Goal: Communication & Community: Share content

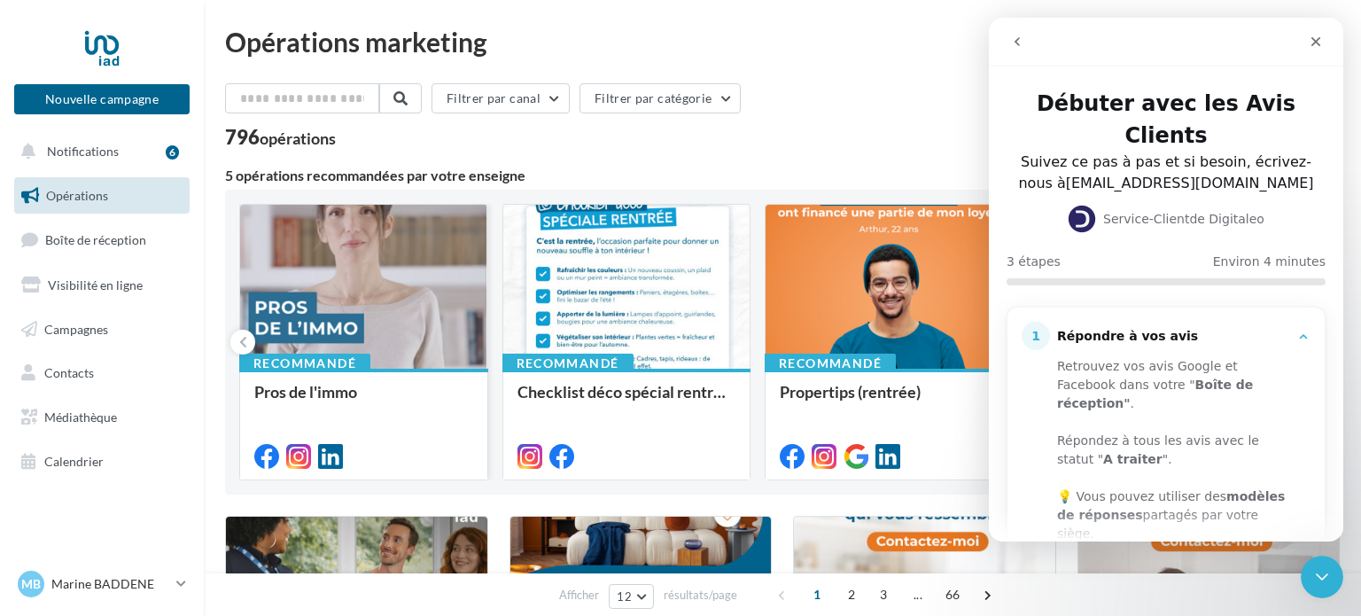
click at [375, 305] on div at bounding box center [363, 288] width 247 height 166
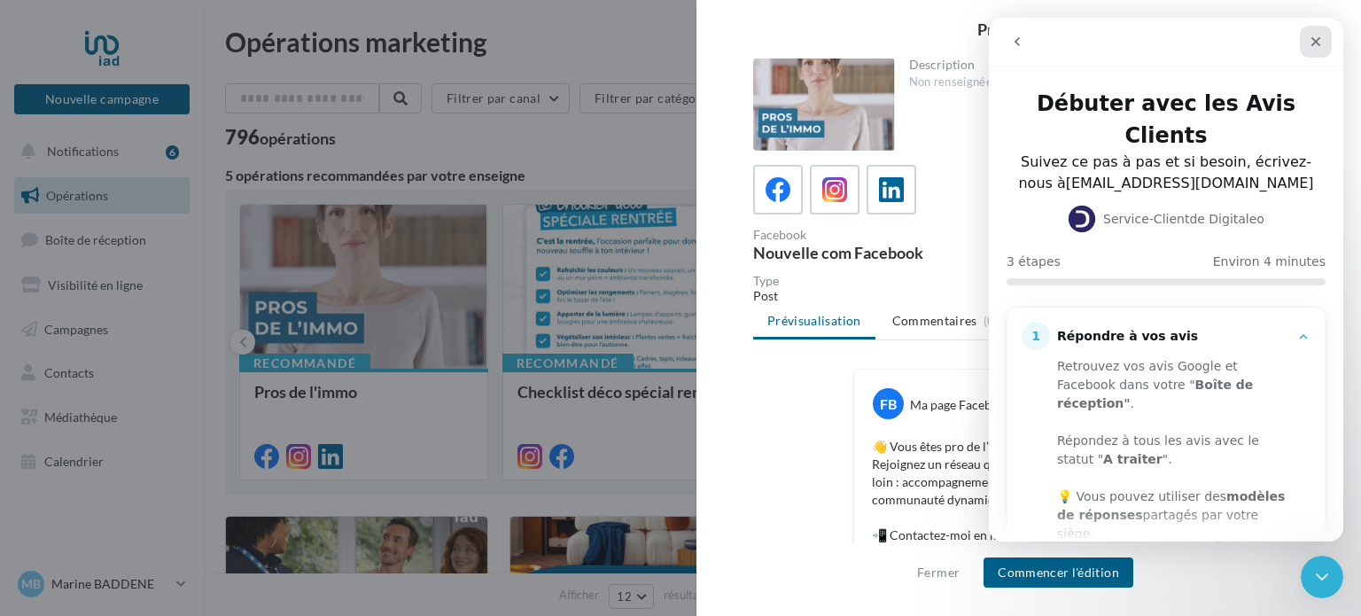
click at [1313, 46] on icon "Fermer" at bounding box center [1316, 42] width 14 height 14
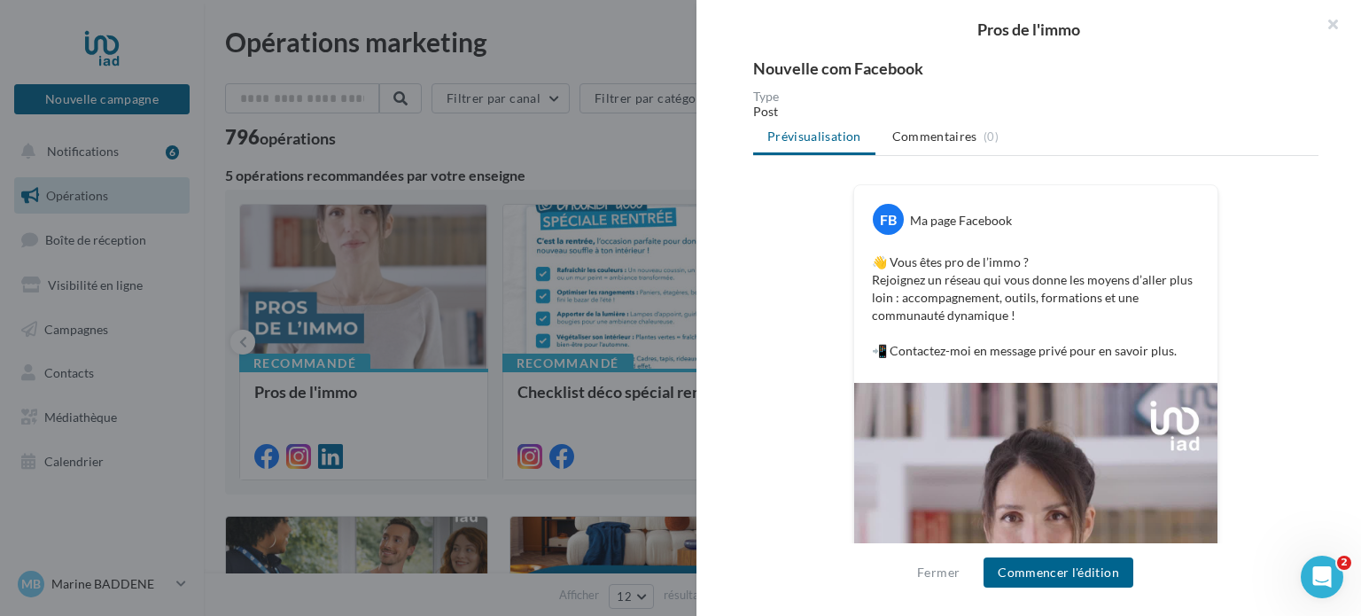
scroll to position [484, 0]
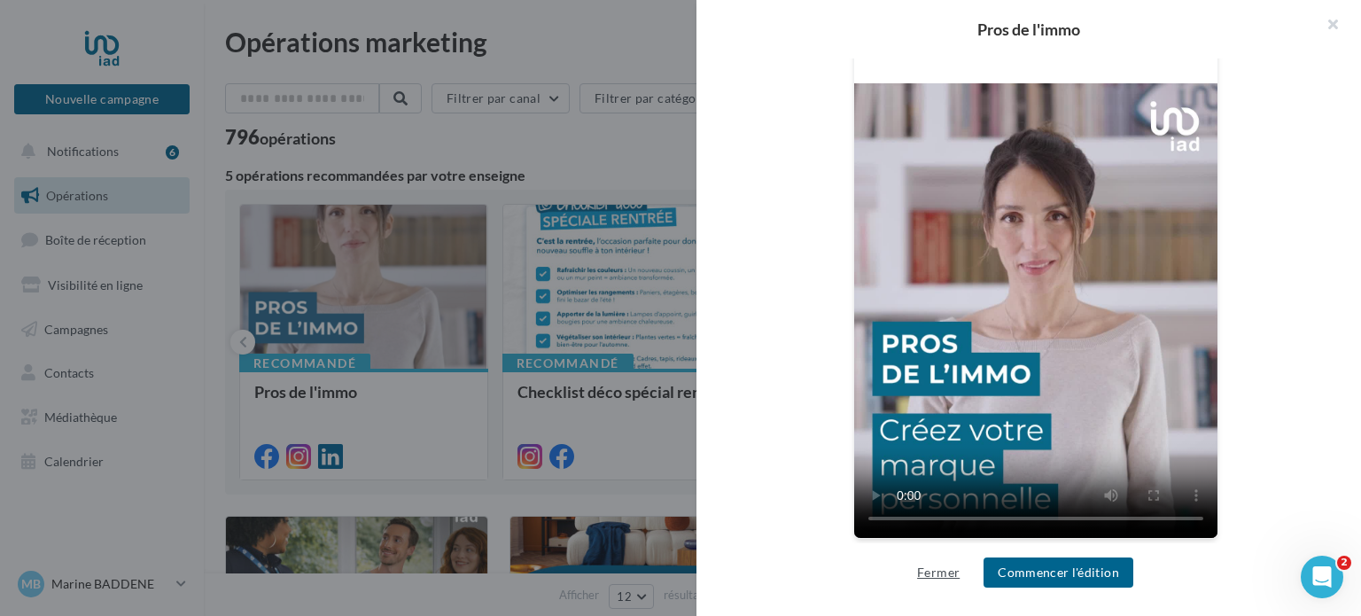
click at [929, 578] on button "Fermer" at bounding box center [938, 572] width 57 height 21
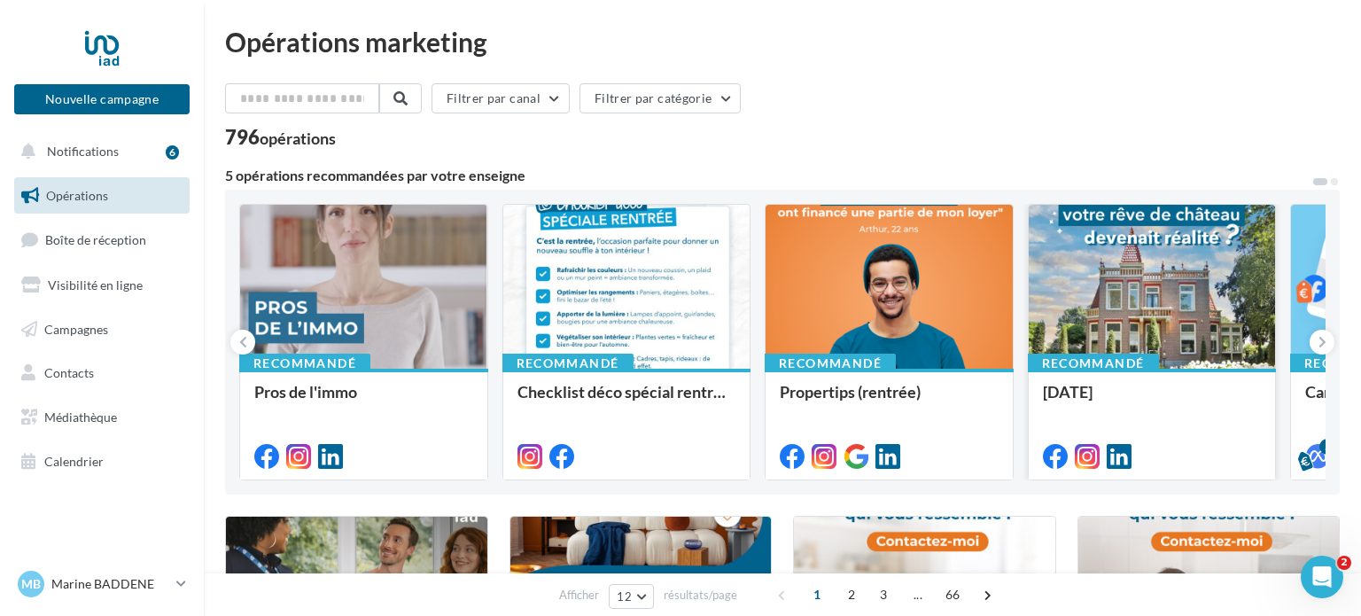
click at [1105, 328] on div at bounding box center [1152, 288] width 247 height 166
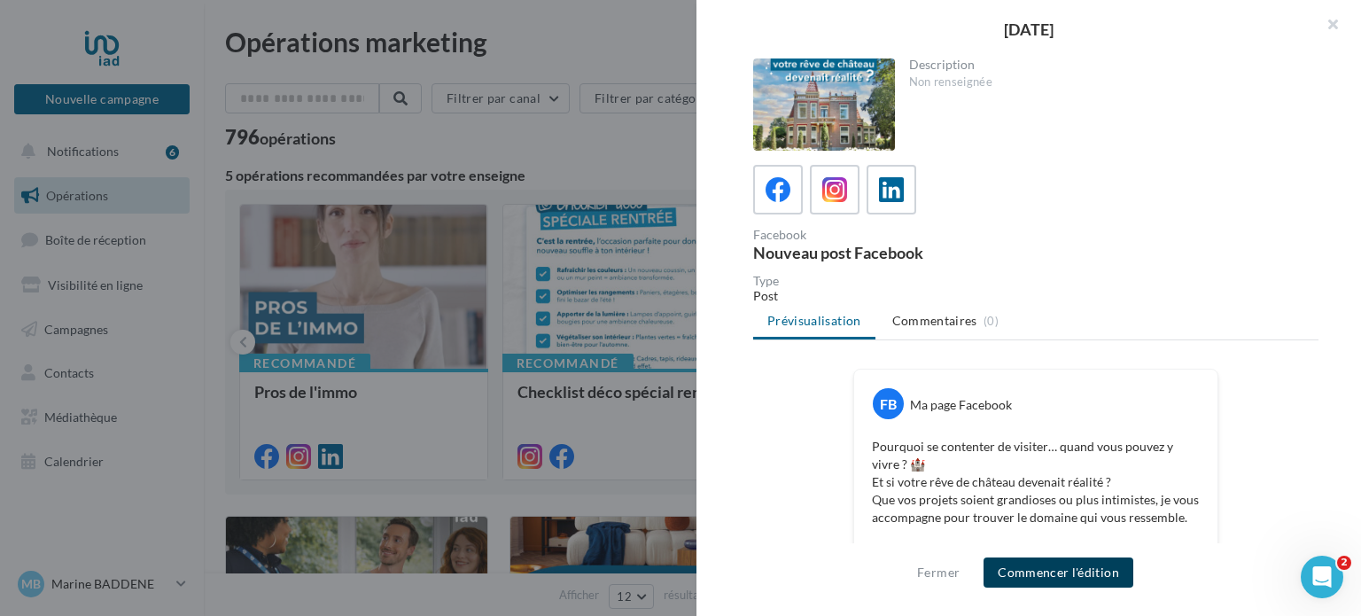
click at [1062, 580] on button "Commencer l'édition" at bounding box center [1059, 572] width 150 height 30
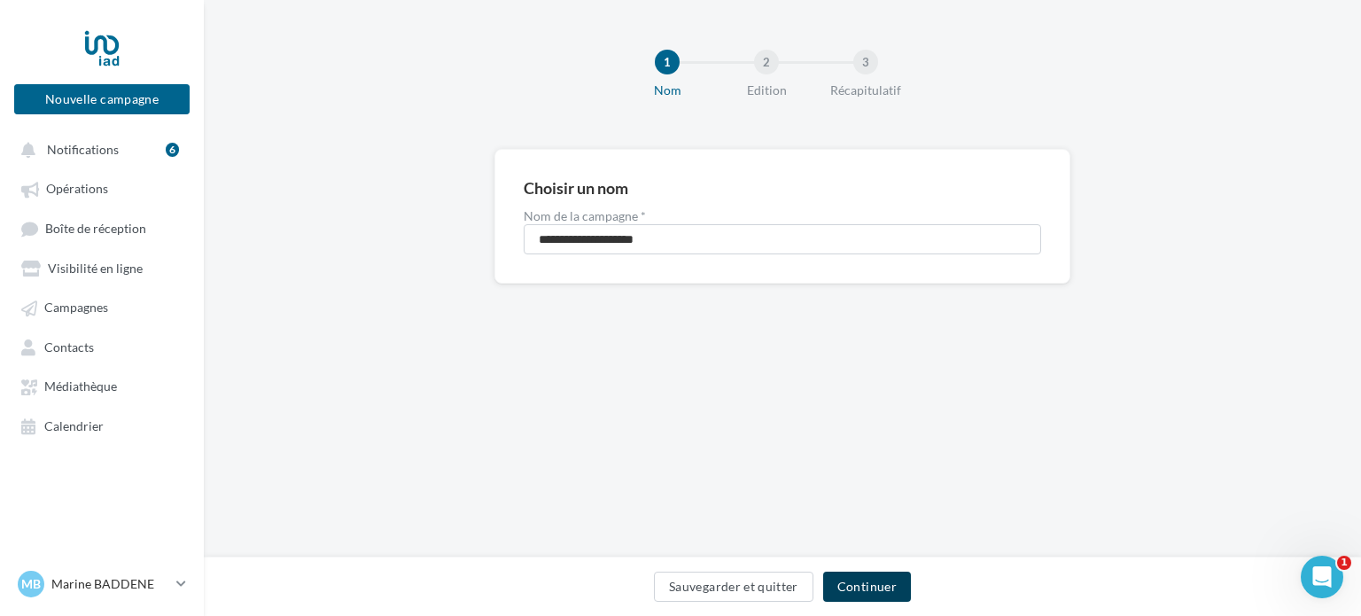
click at [863, 590] on button "Continuer" at bounding box center [867, 587] width 88 height 30
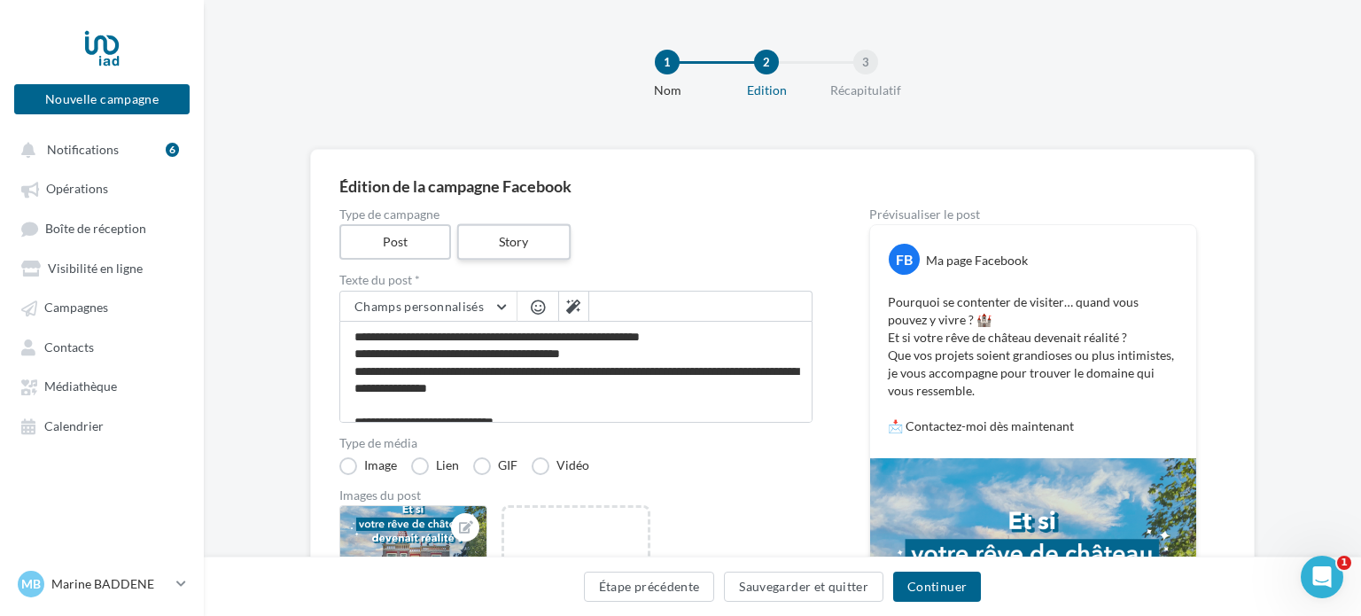
click at [517, 244] on label "Story" at bounding box center [512, 242] width 113 height 36
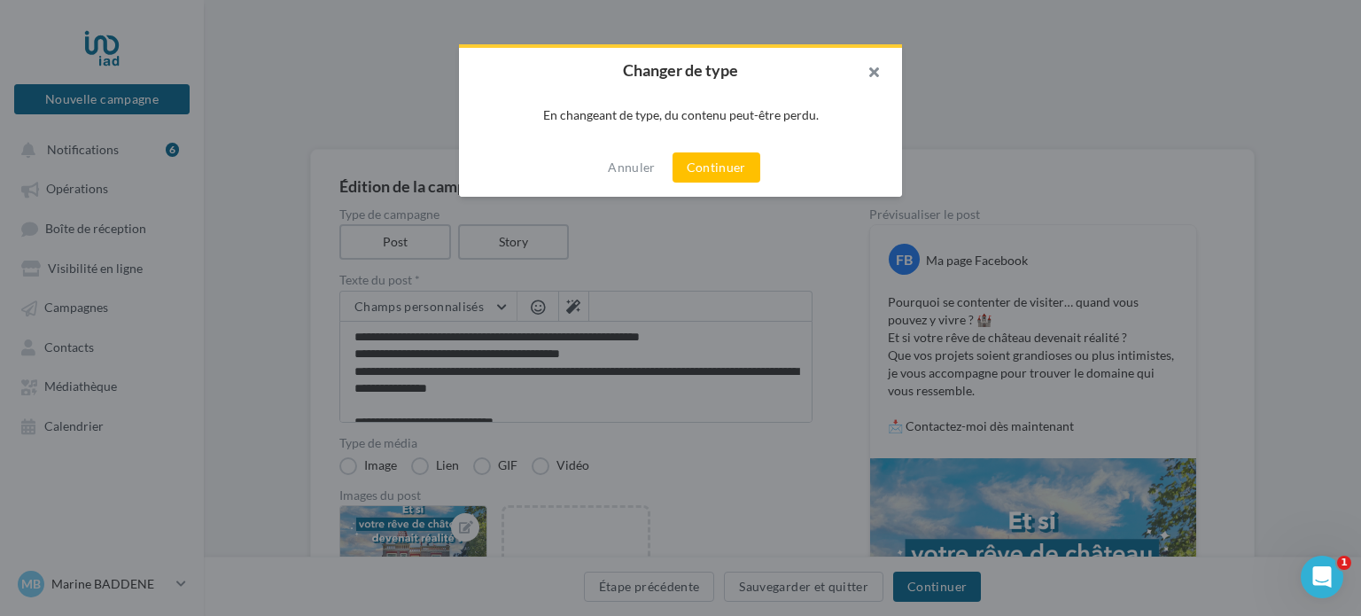
click at [876, 70] on button "button" at bounding box center [866, 74] width 71 height 53
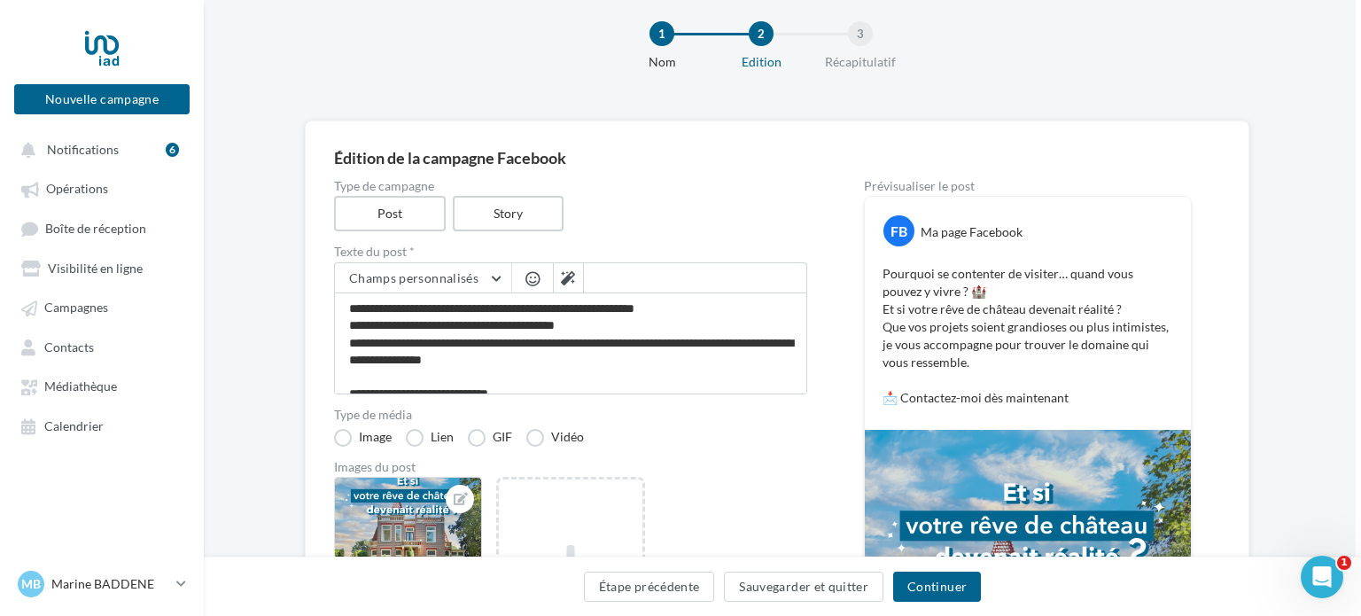
scroll to position [28, 5]
click at [563, 273] on icon at bounding box center [568, 278] width 14 height 14
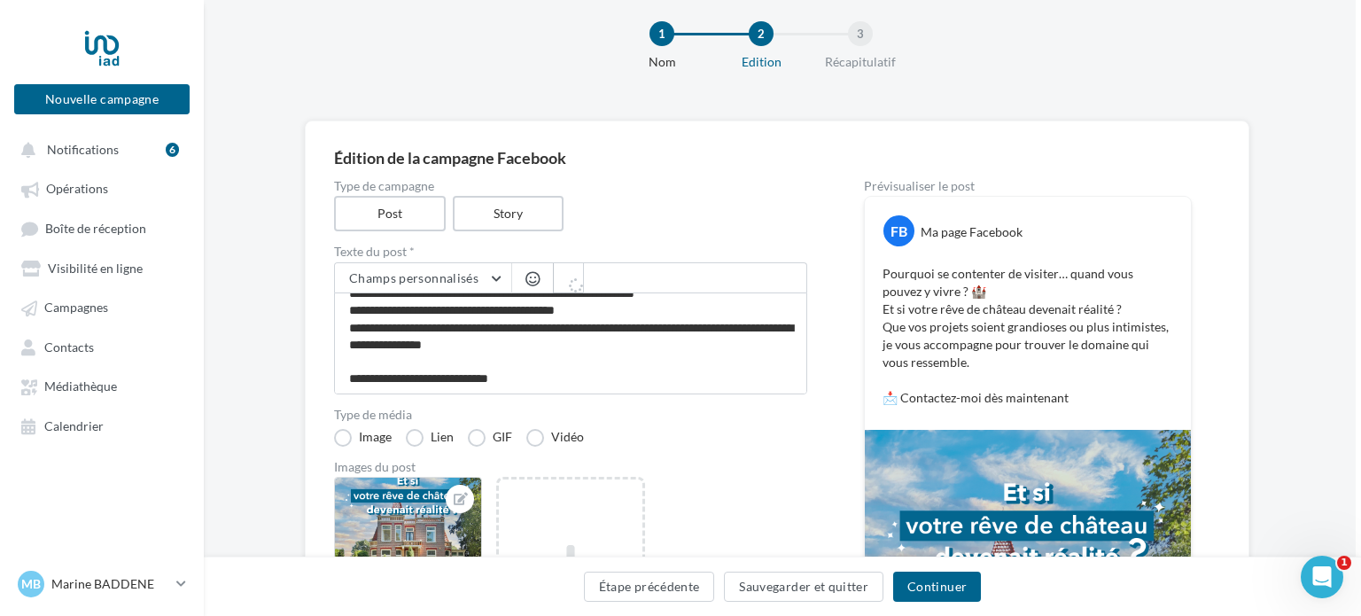
type textarea "**********"
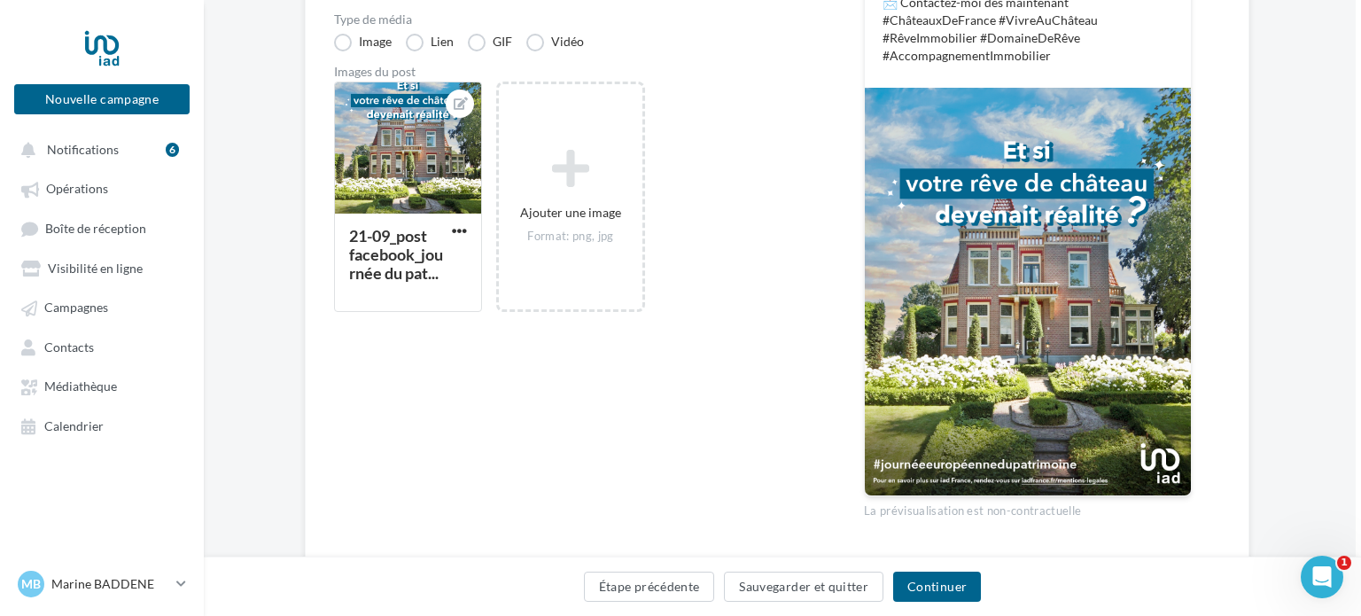
scroll to position [440, 5]
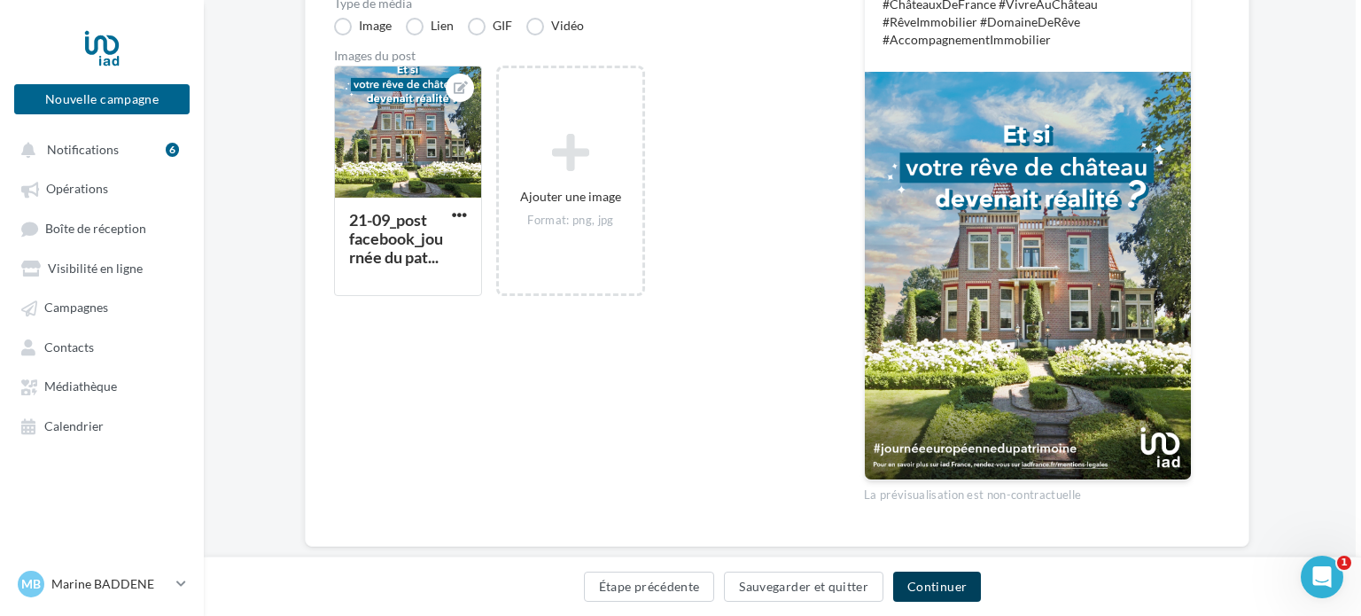
click at [934, 589] on button "Continuer" at bounding box center [937, 587] width 88 height 30
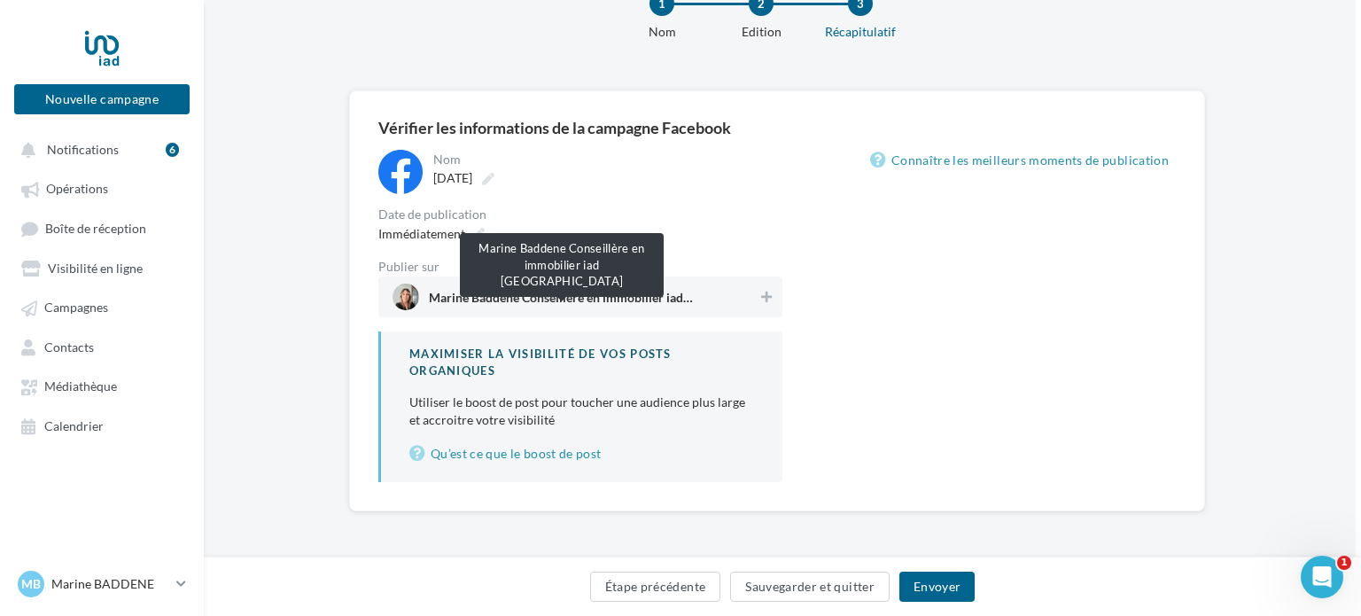
scroll to position [57, 5]
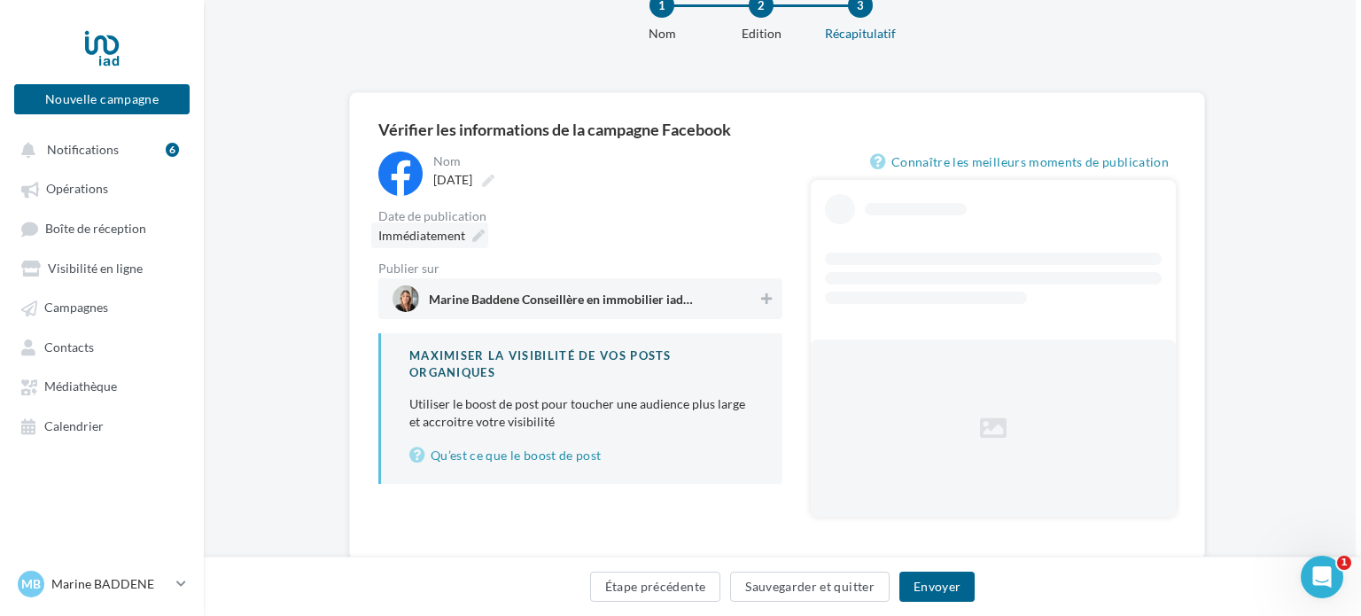
click at [479, 231] on icon at bounding box center [478, 235] width 12 height 12
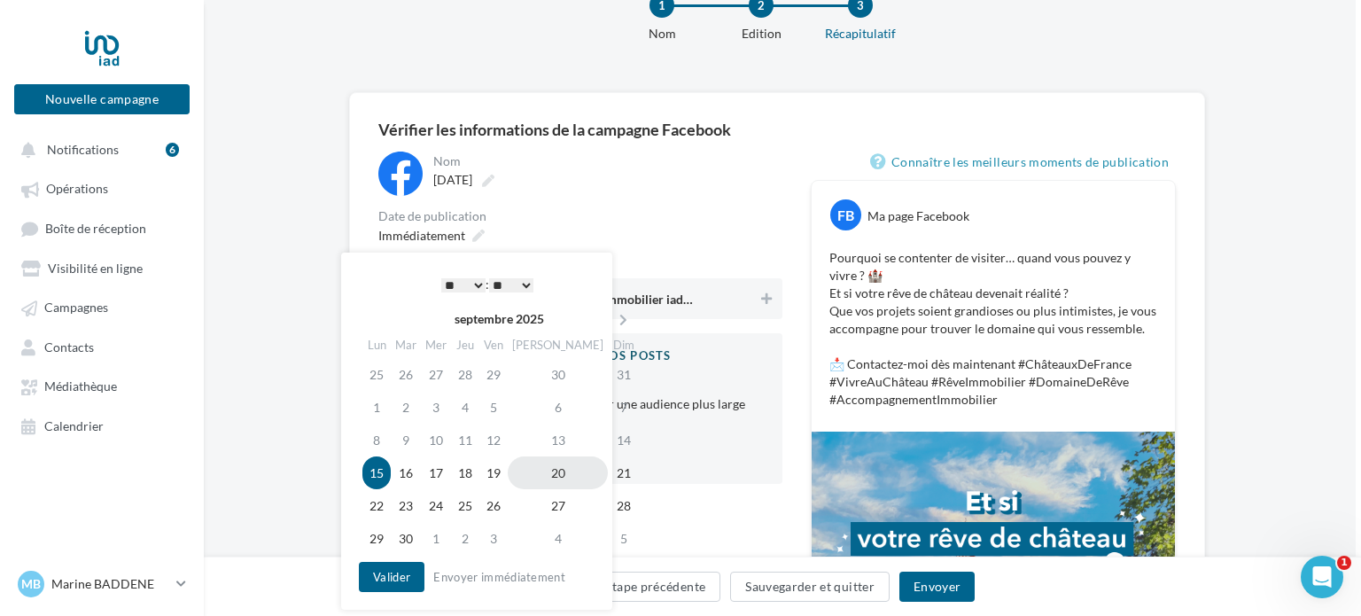
click at [535, 480] on td "20" at bounding box center [558, 472] width 100 height 33
click at [389, 573] on button "Valider" at bounding box center [392, 577] width 66 height 30
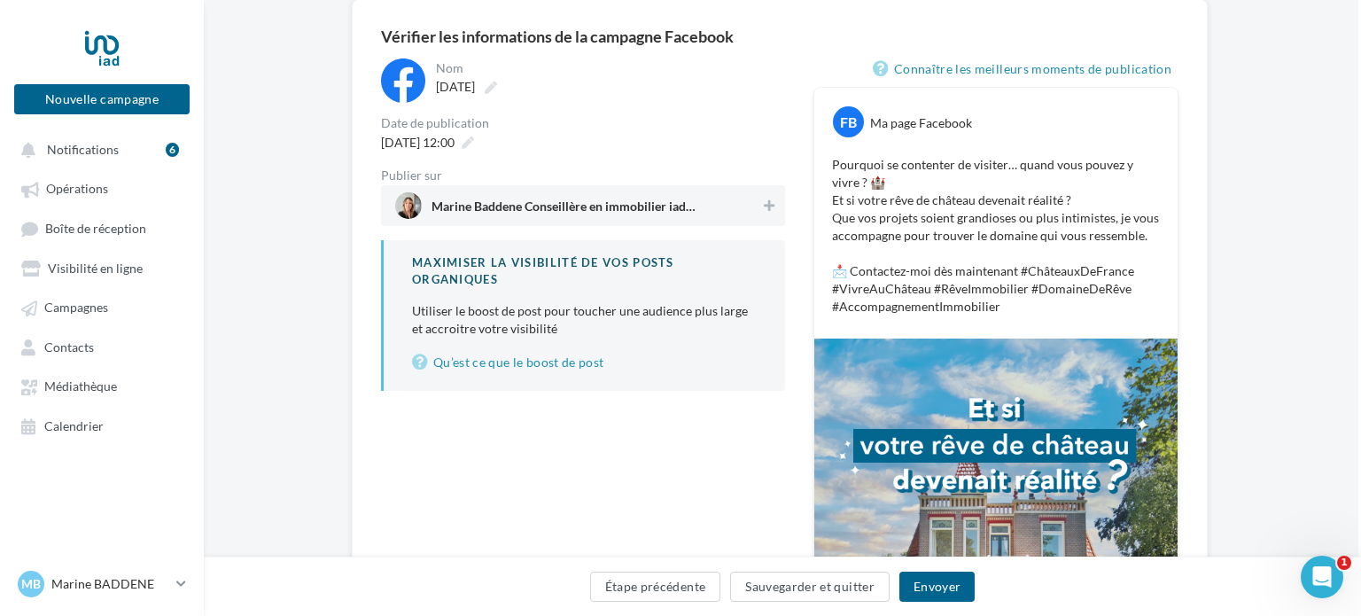
scroll to position [191, 3]
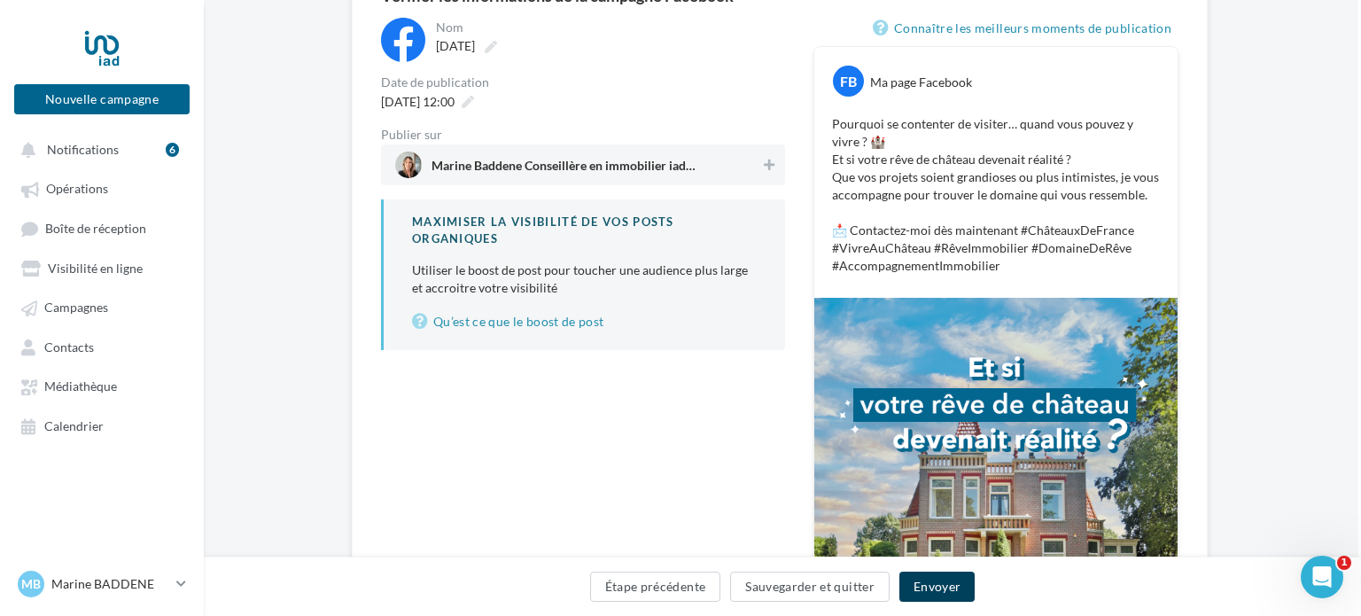
click at [952, 593] on button "Envoyer" at bounding box center [936, 587] width 75 height 30
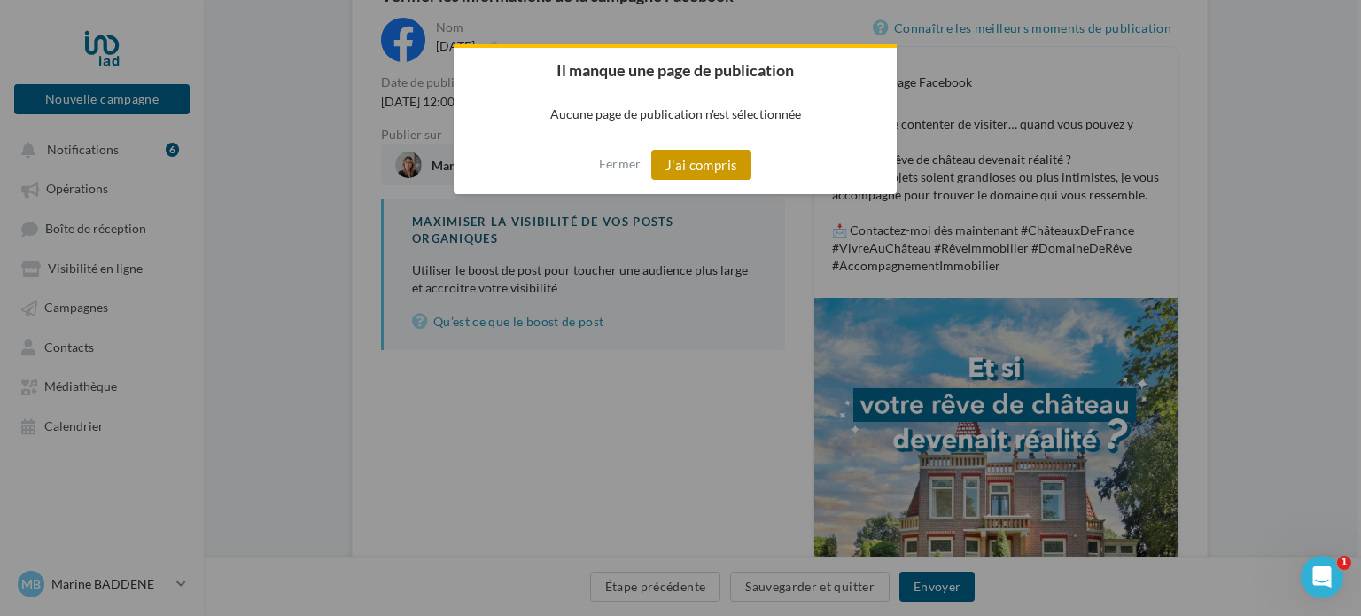
click at [700, 170] on button "J'ai compris" at bounding box center [701, 165] width 101 height 30
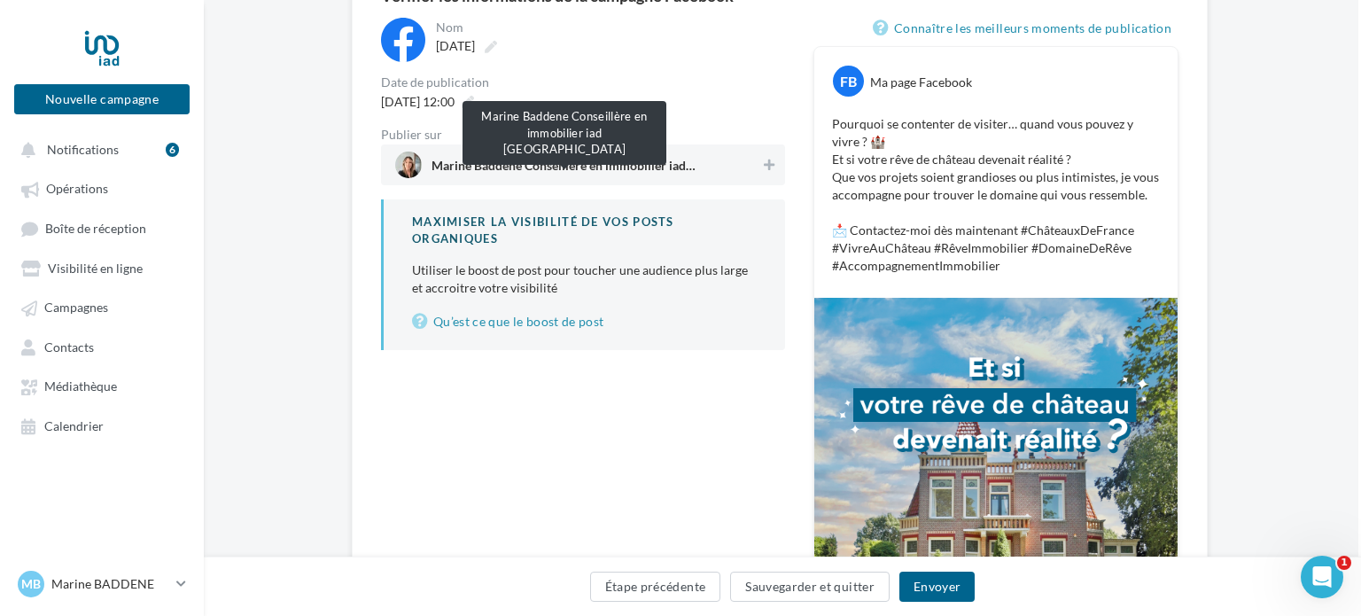
click at [584, 159] on span "Marine Baddene Conseillère en immobilier iad France" at bounding box center [565, 168] width 266 height 19
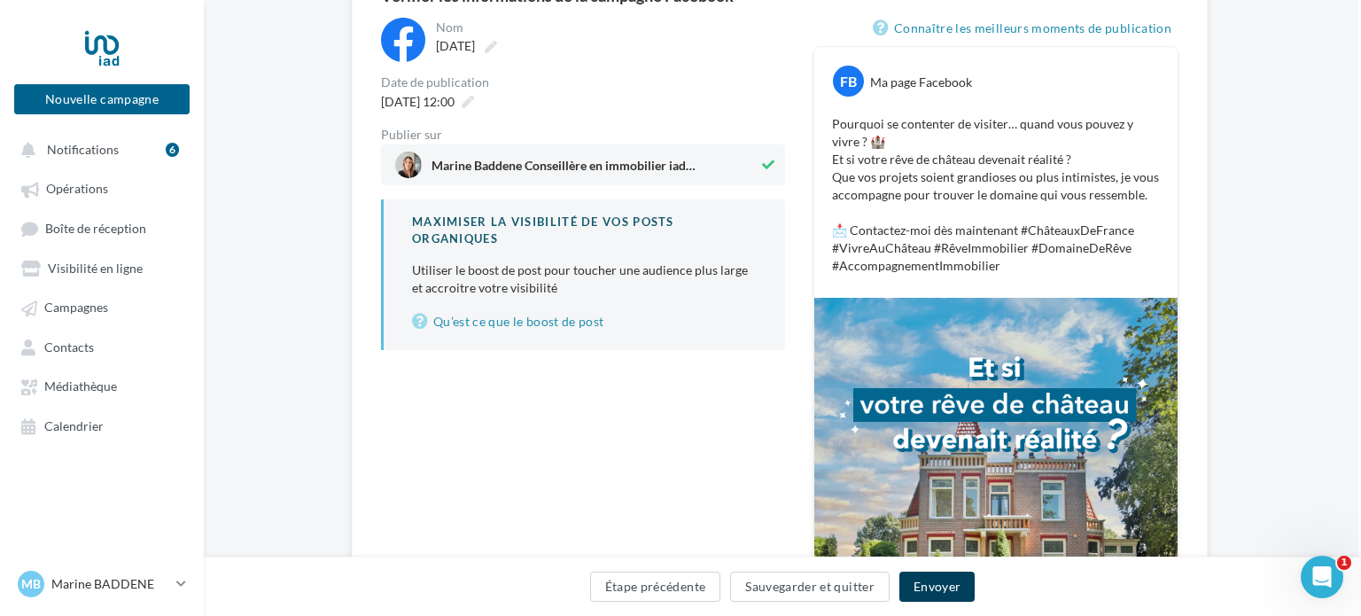
click at [958, 594] on button "Envoyer" at bounding box center [936, 587] width 75 height 30
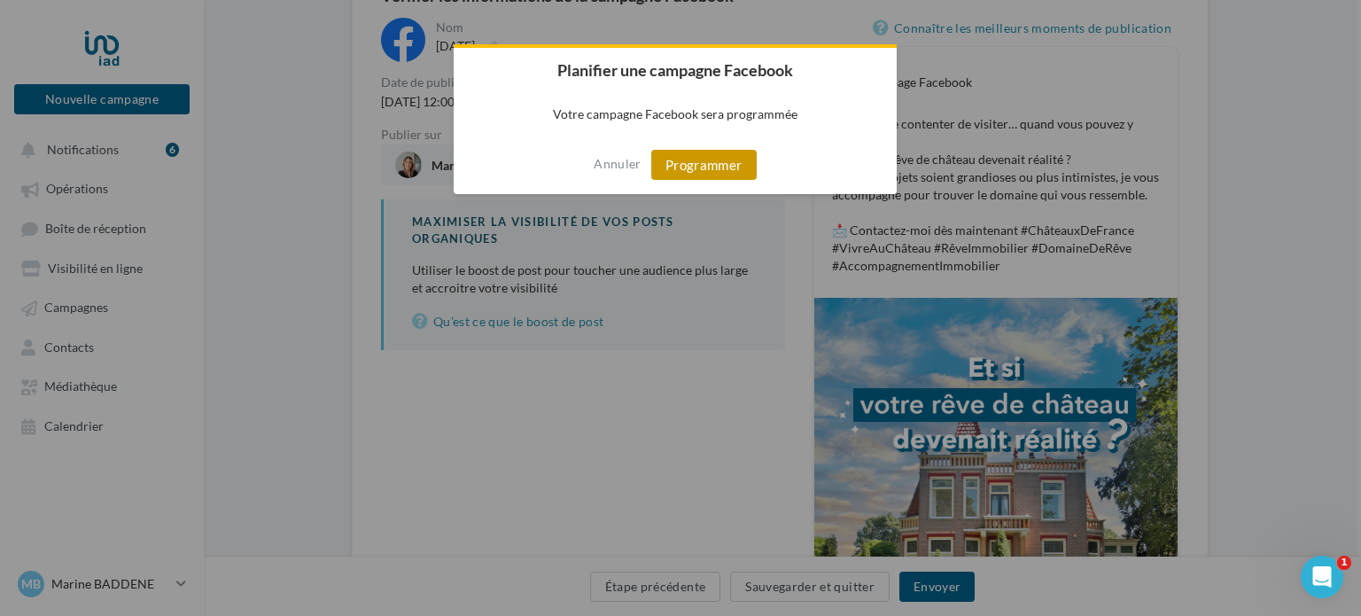
click at [727, 175] on button "Programmer" at bounding box center [703, 165] width 105 height 30
click at [665, 494] on div at bounding box center [680, 308] width 1361 height 616
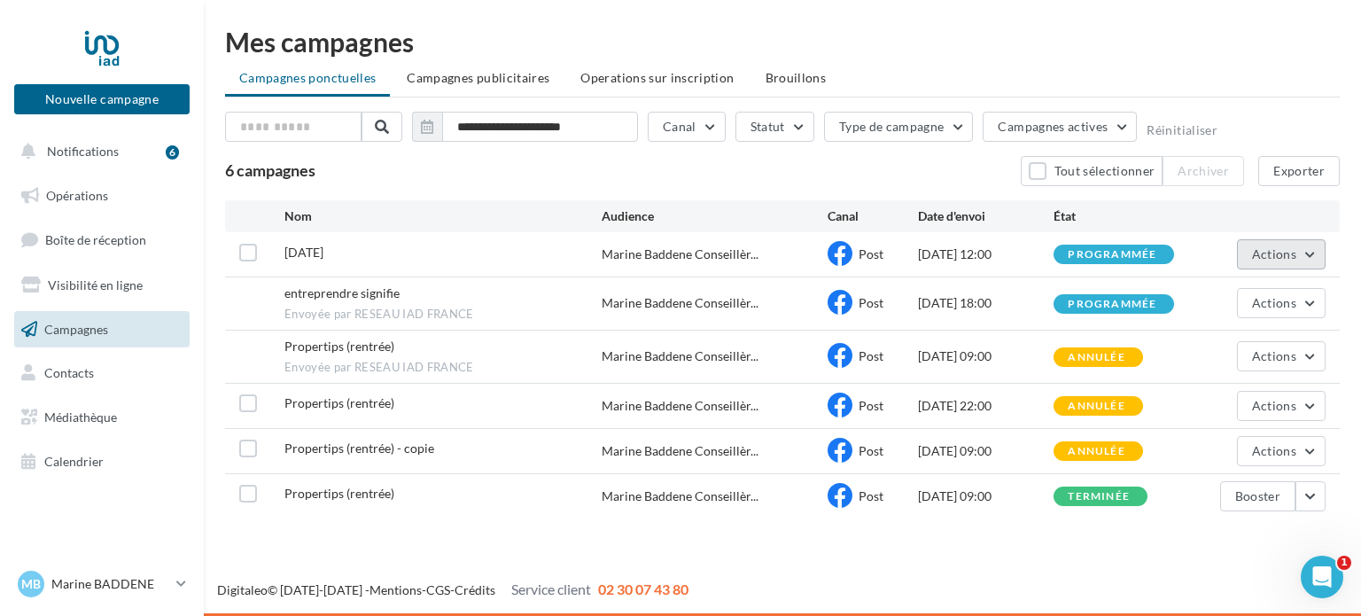
click at [1297, 253] on button "Actions" at bounding box center [1281, 254] width 89 height 30
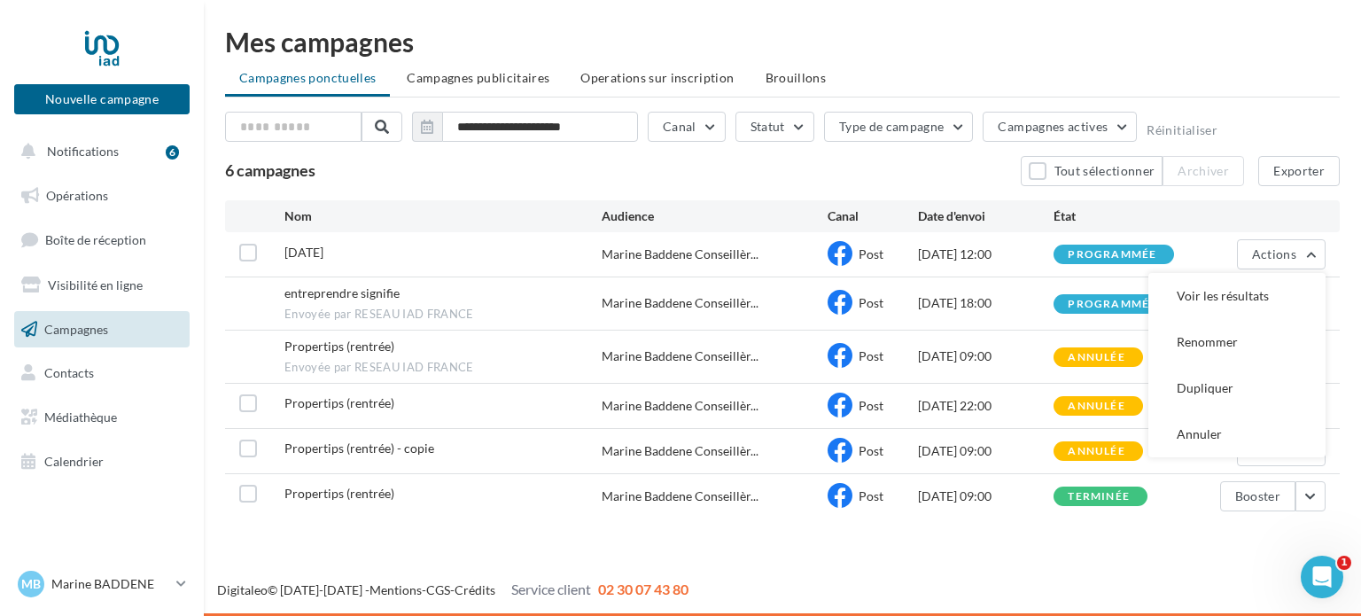
click at [1225, 101] on div "**********" at bounding box center [782, 273] width 1115 height 490
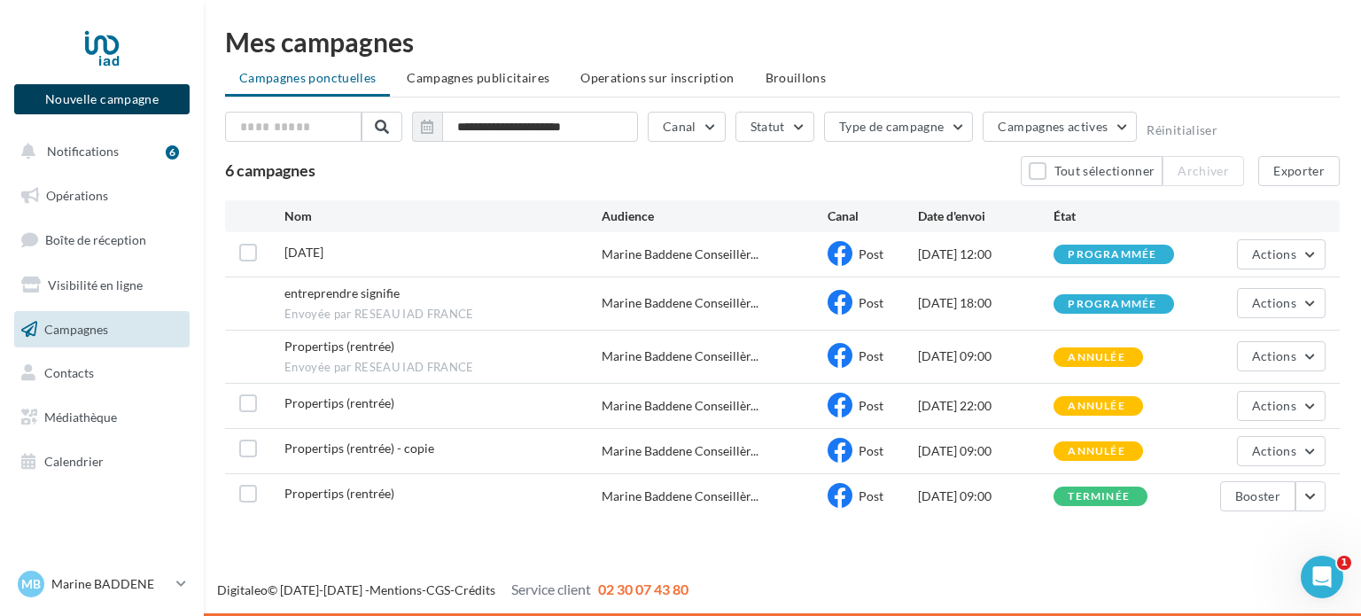
click at [120, 97] on button "Nouvelle campagne" at bounding box center [101, 99] width 175 height 30
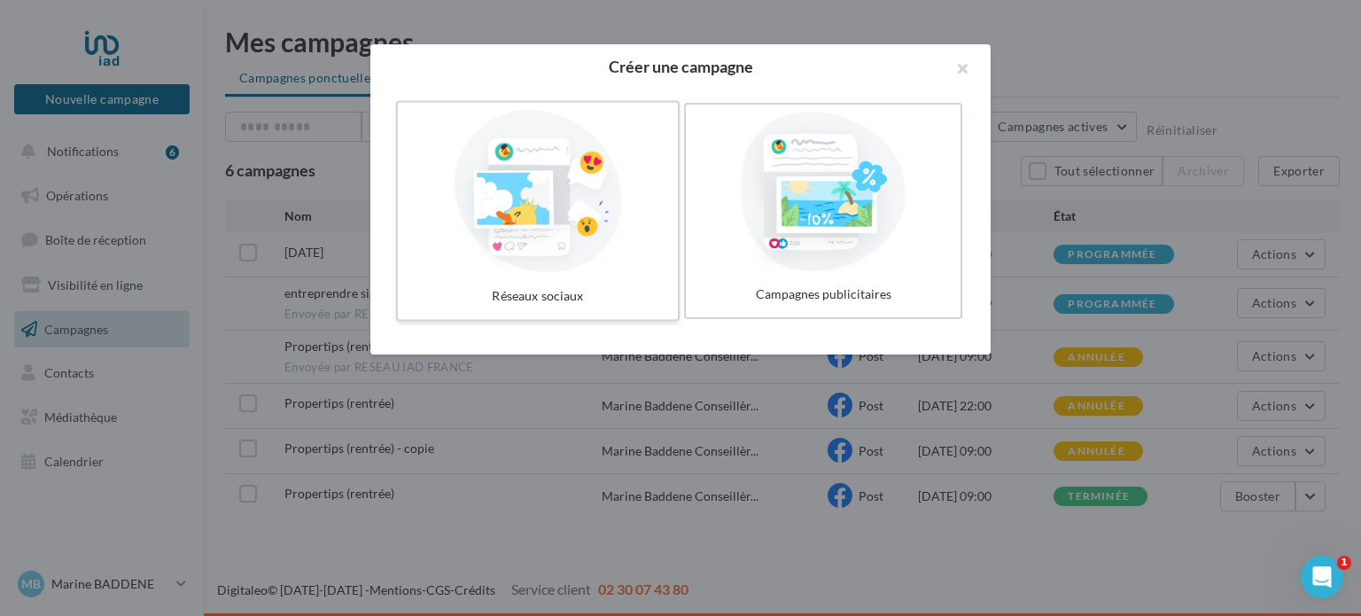
click at [563, 214] on div at bounding box center [538, 191] width 266 height 163
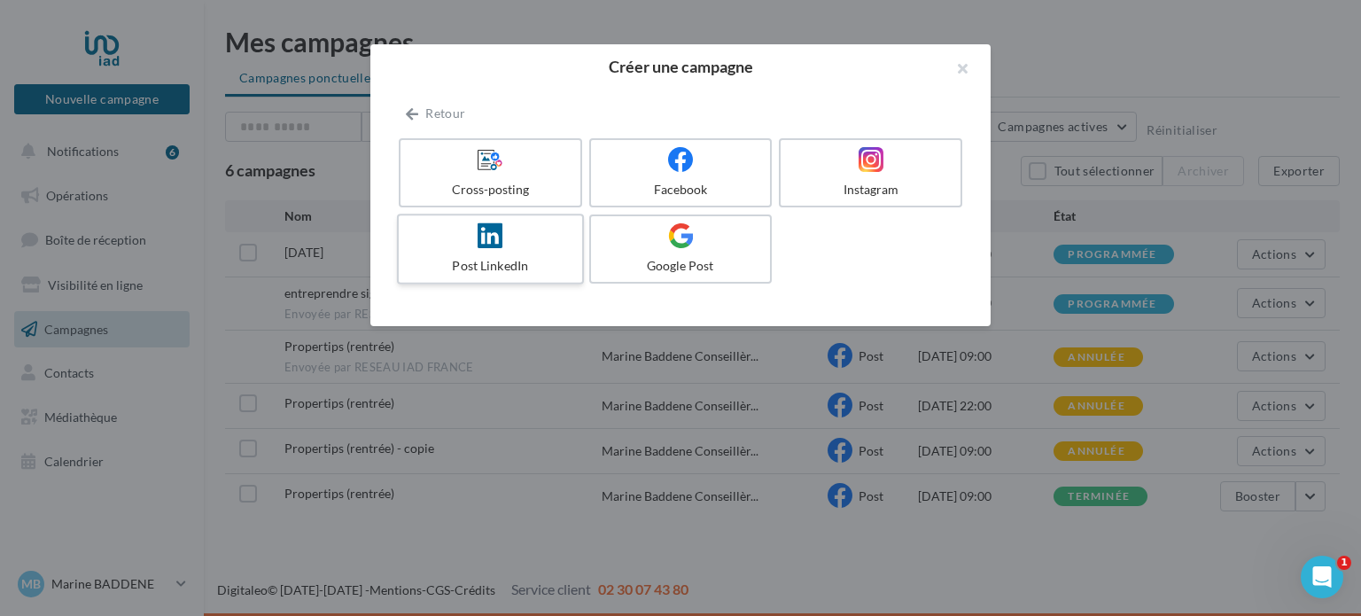
click at [506, 262] on div "Post LinkedIn" at bounding box center [490, 266] width 168 height 18
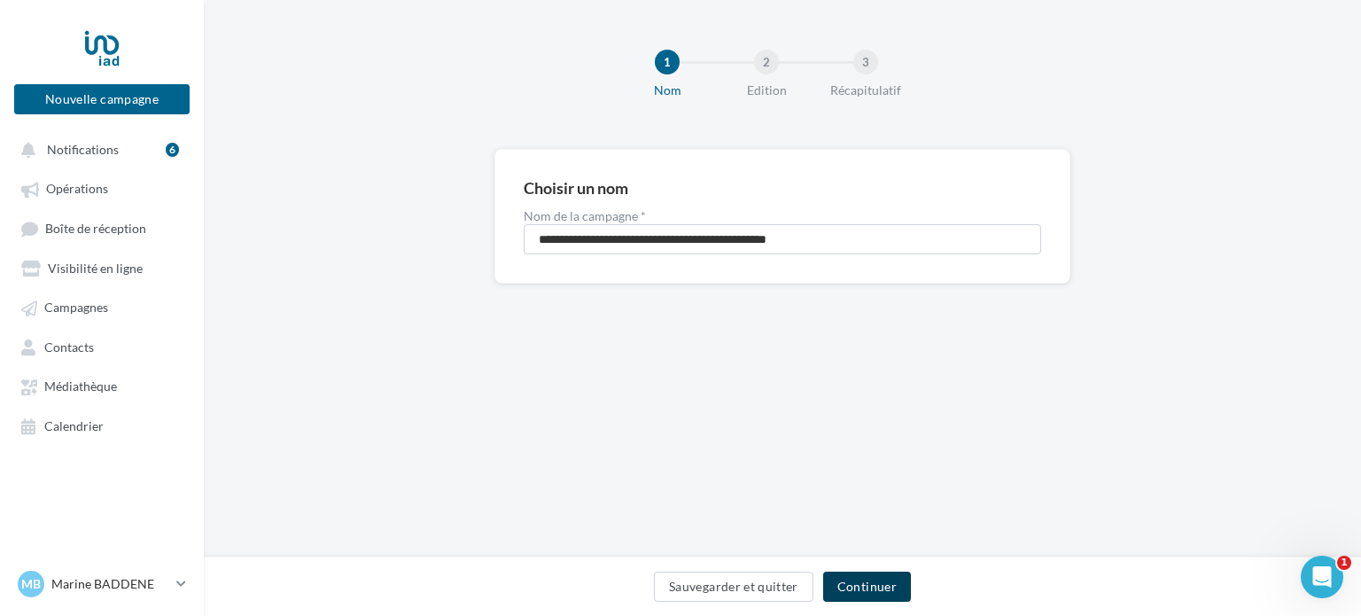
click at [866, 583] on button "Continuer" at bounding box center [867, 587] width 88 height 30
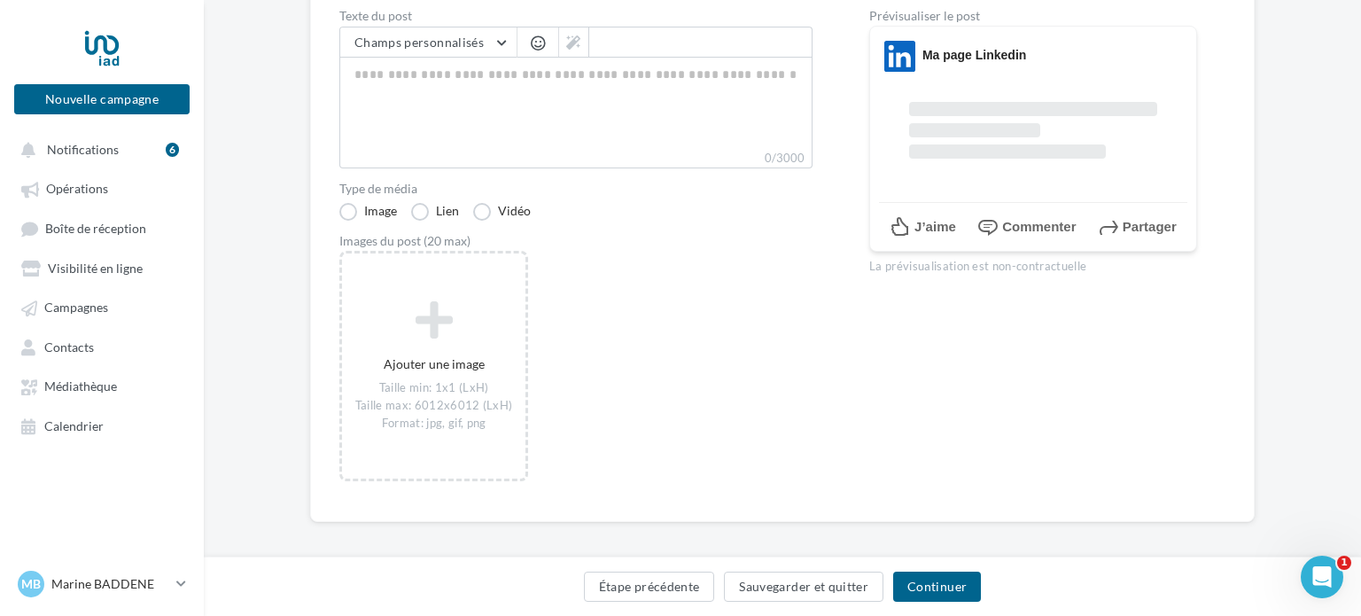
scroll to position [209, 1]
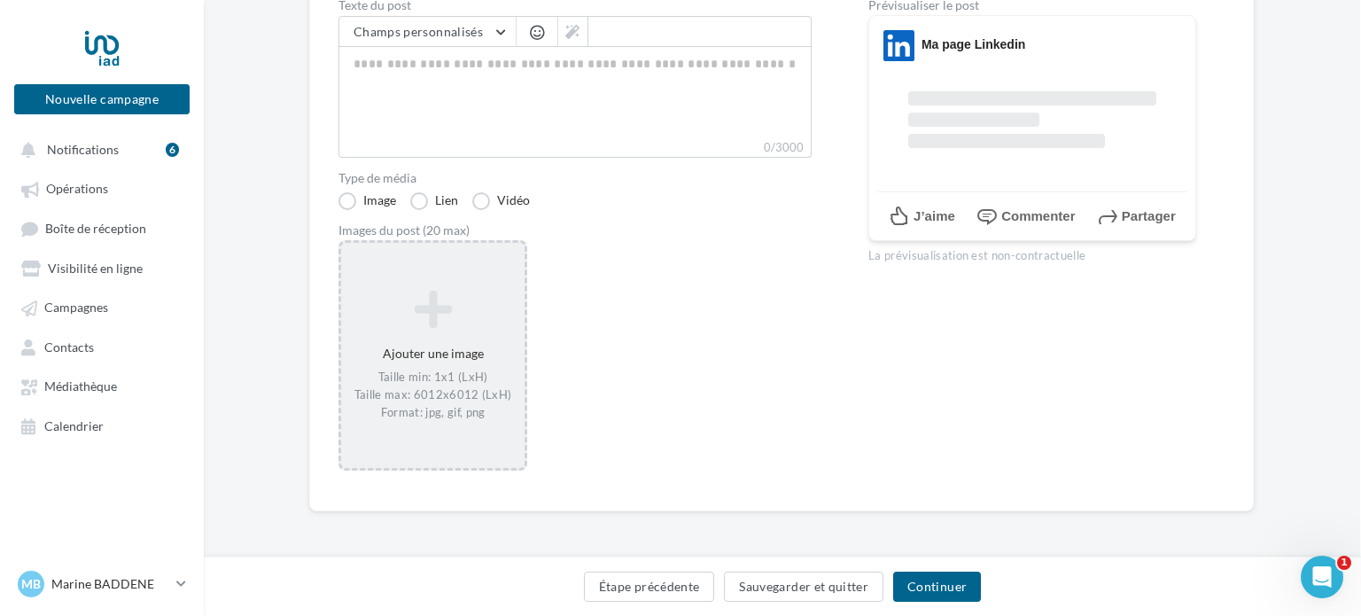
click at [426, 315] on icon at bounding box center [432, 309] width 169 height 43
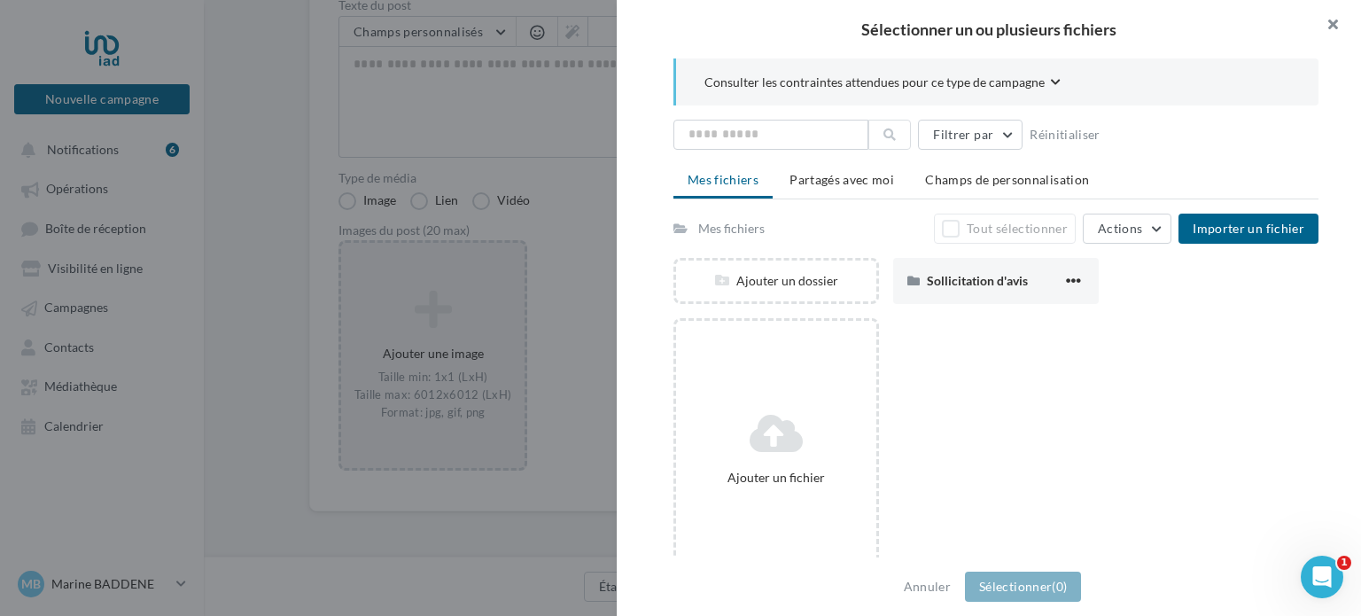
click at [1335, 23] on button "button" at bounding box center [1325, 26] width 71 height 53
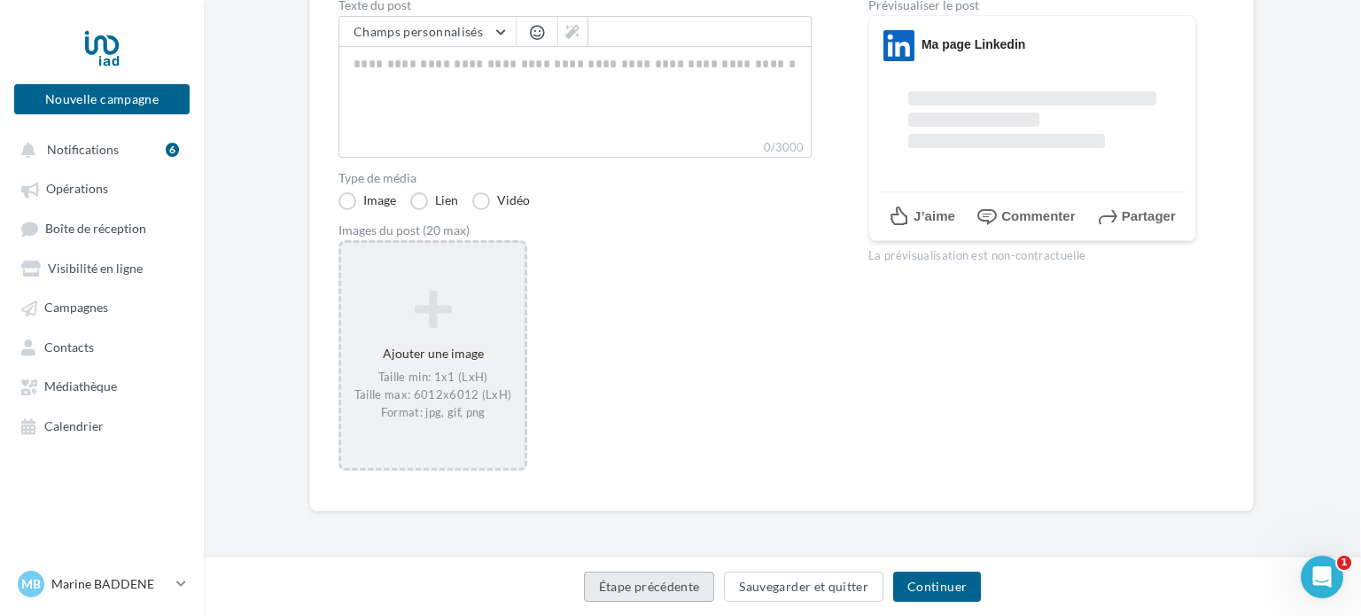
click at [684, 587] on button "Étape précédente" at bounding box center [649, 587] width 131 height 30
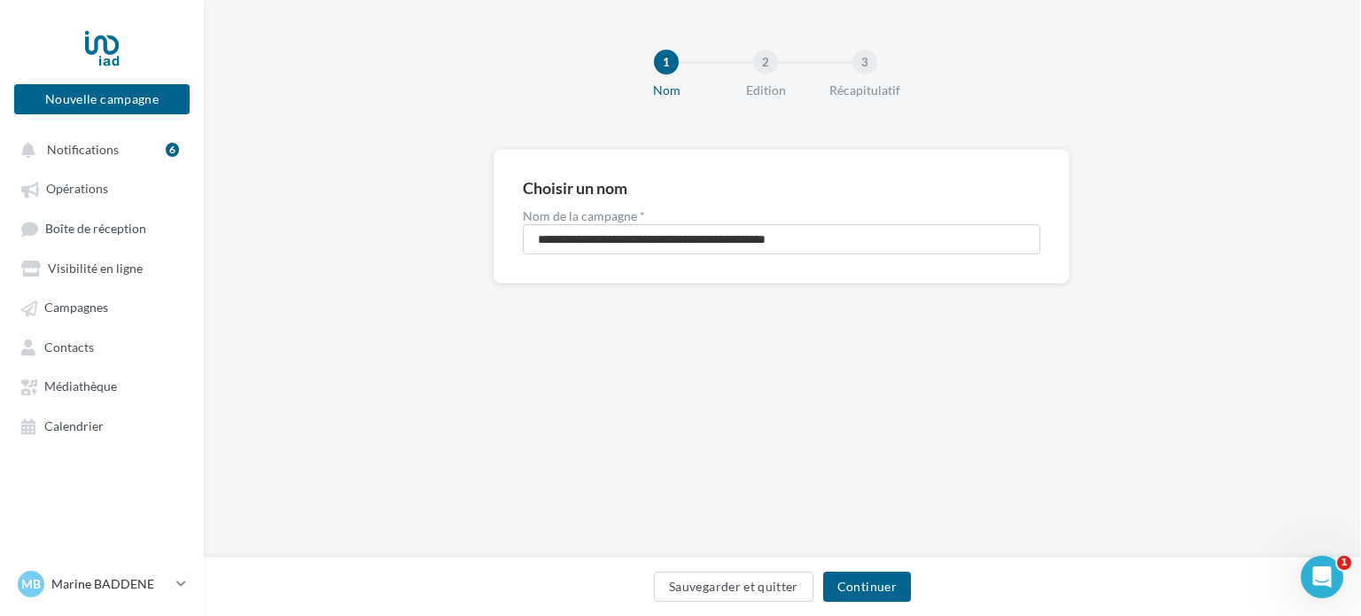
scroll to position [0, 1]
click at [86, 184] on span "Opérations" at bounding box center [77, 189] width 62 height 15
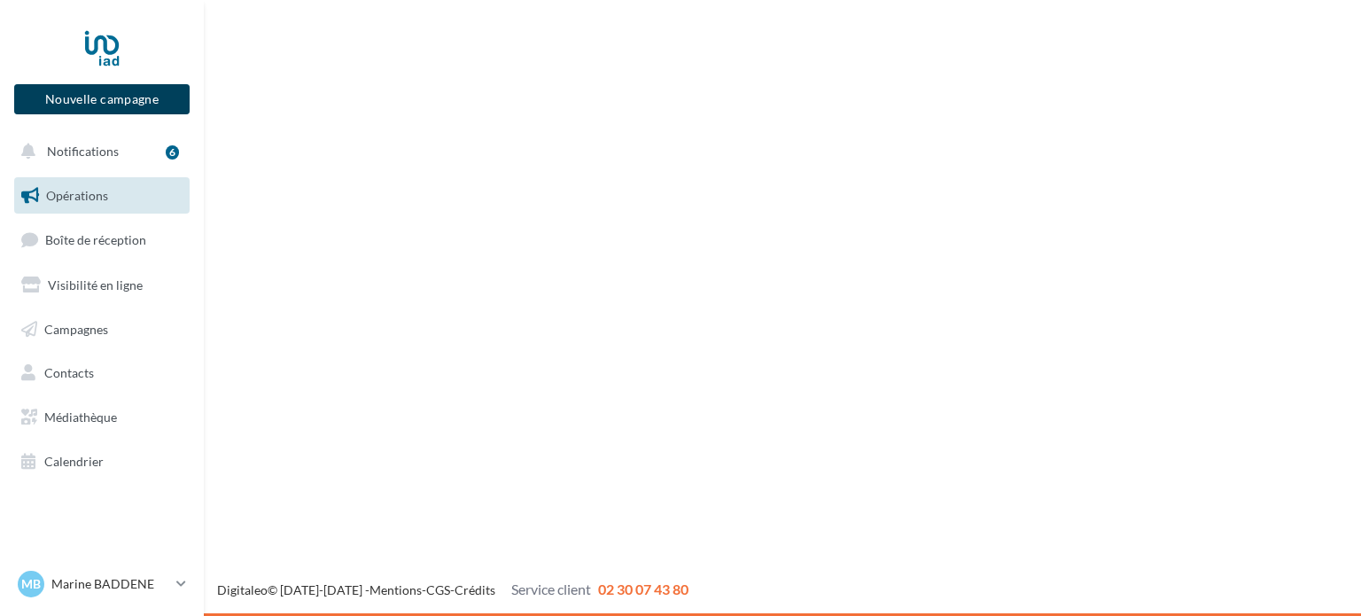
click at [109, 100] on button "Nouvelle campagne" at bounding box center [101, 99] width 175 height 30
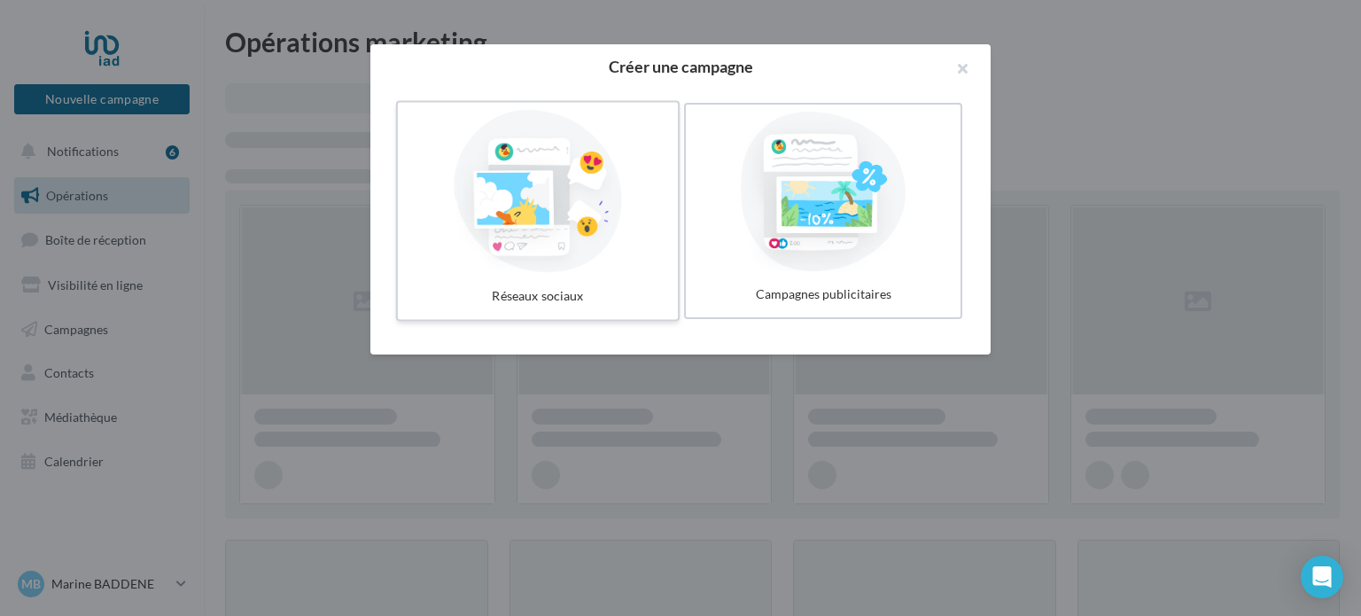
click at [522, 229] on div at bounding box center [538, 191] width 266 height 163
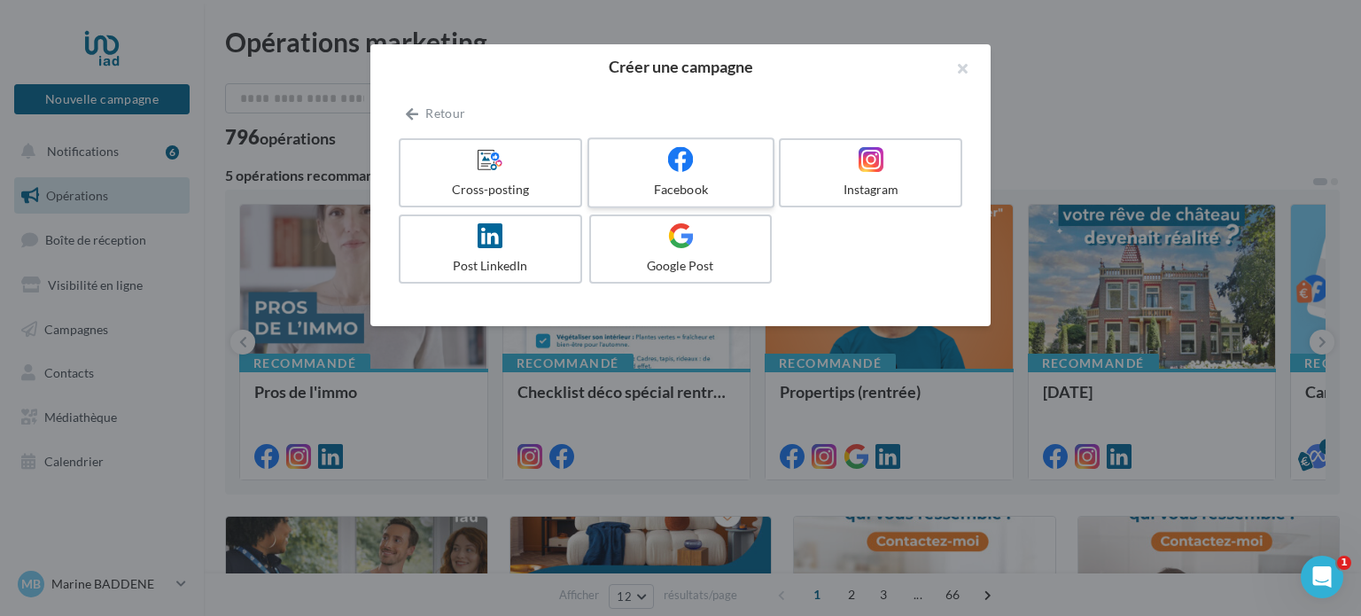
click at [663, 162] on div at bounding box center [680, 159] width 168 height 27
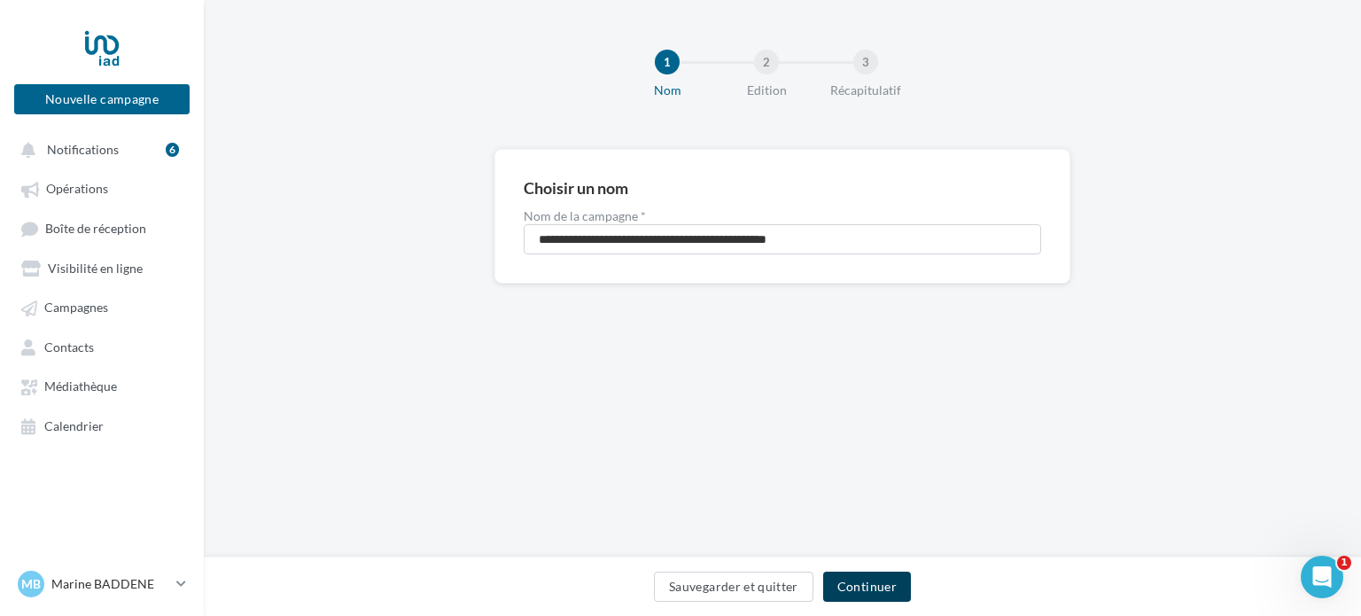
click at [863, 598] on button "Continuer" at bounding box center [867, 587] width 88 height 30
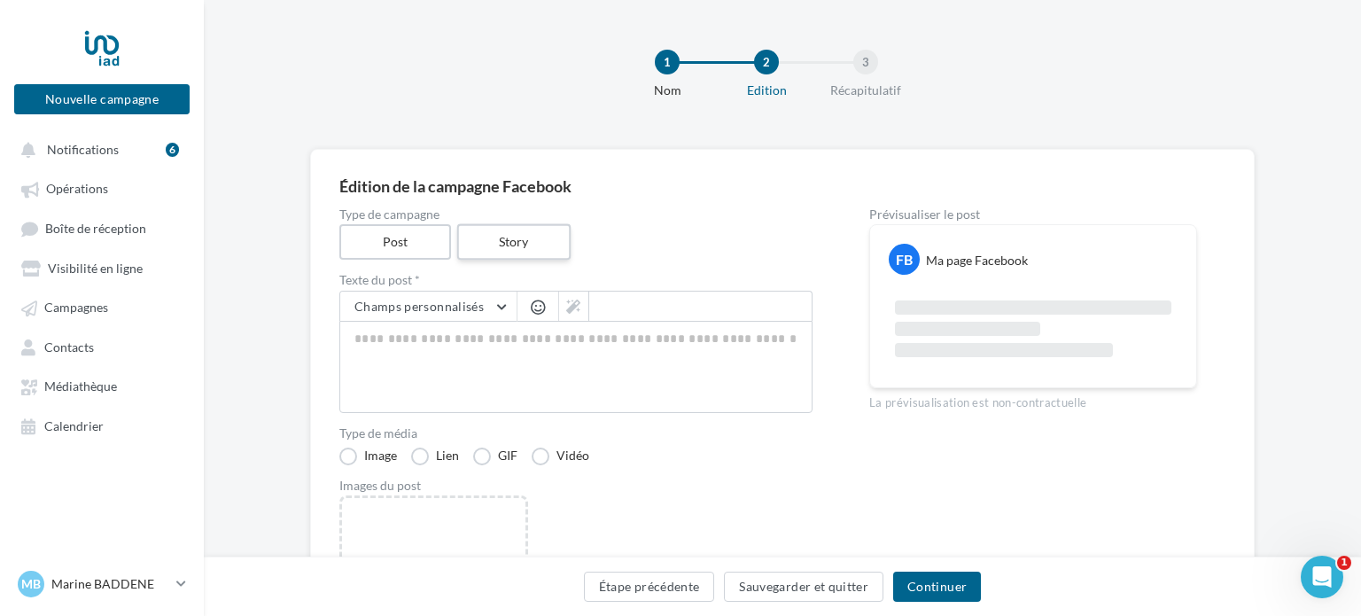
click at [510, 229] on label "Story" at bounding box center [512, 242] width 113 height 36
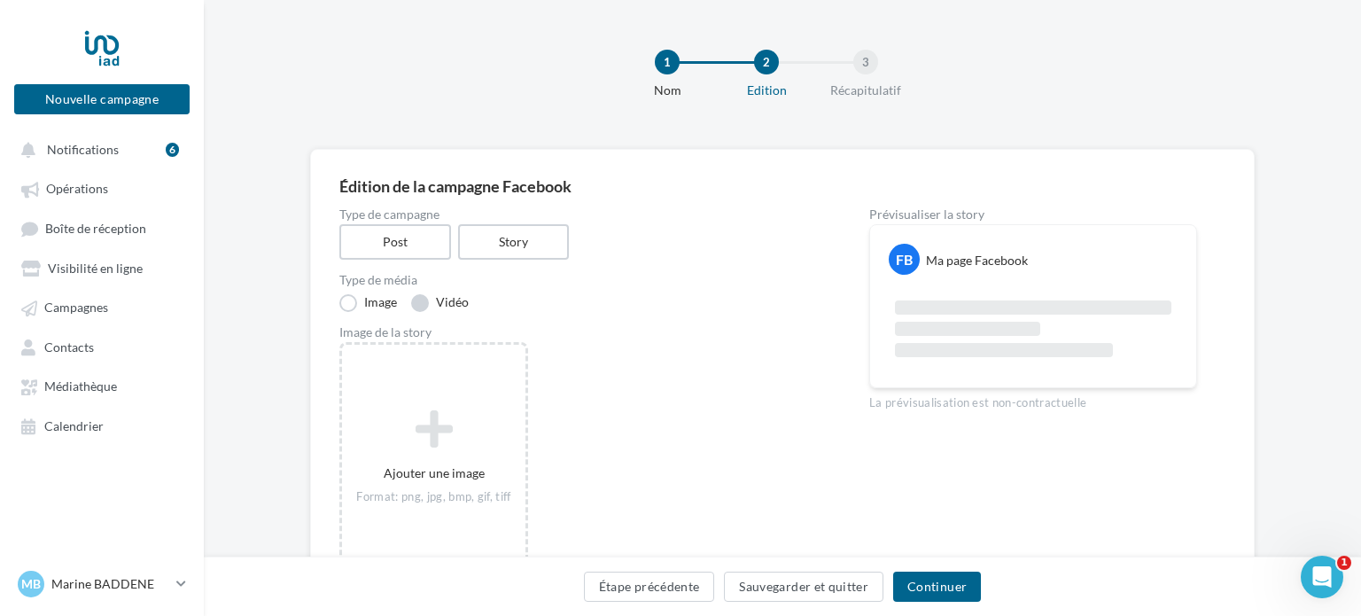
click at [434, 300] on label "Vidéo" at bounding box center [440, 303] width 58 height 18
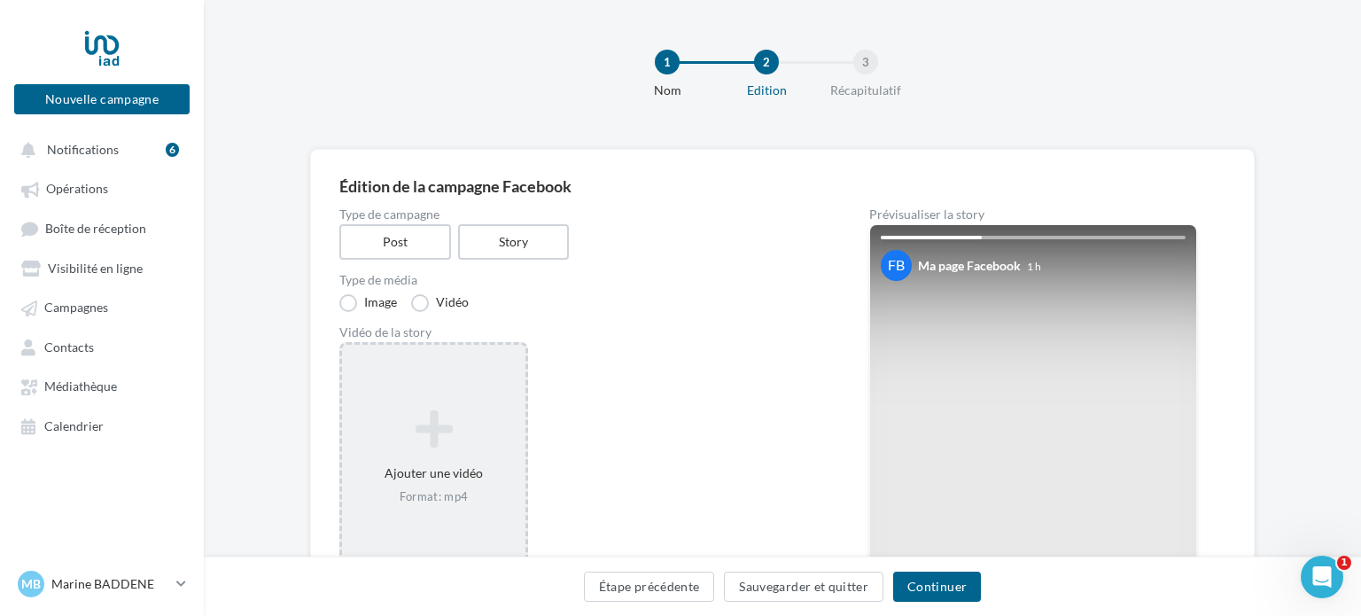
click at [451, 478] on div "Ajouter une vidéo Format: mp4" at bounding box center [433, 457] width 183 height 113
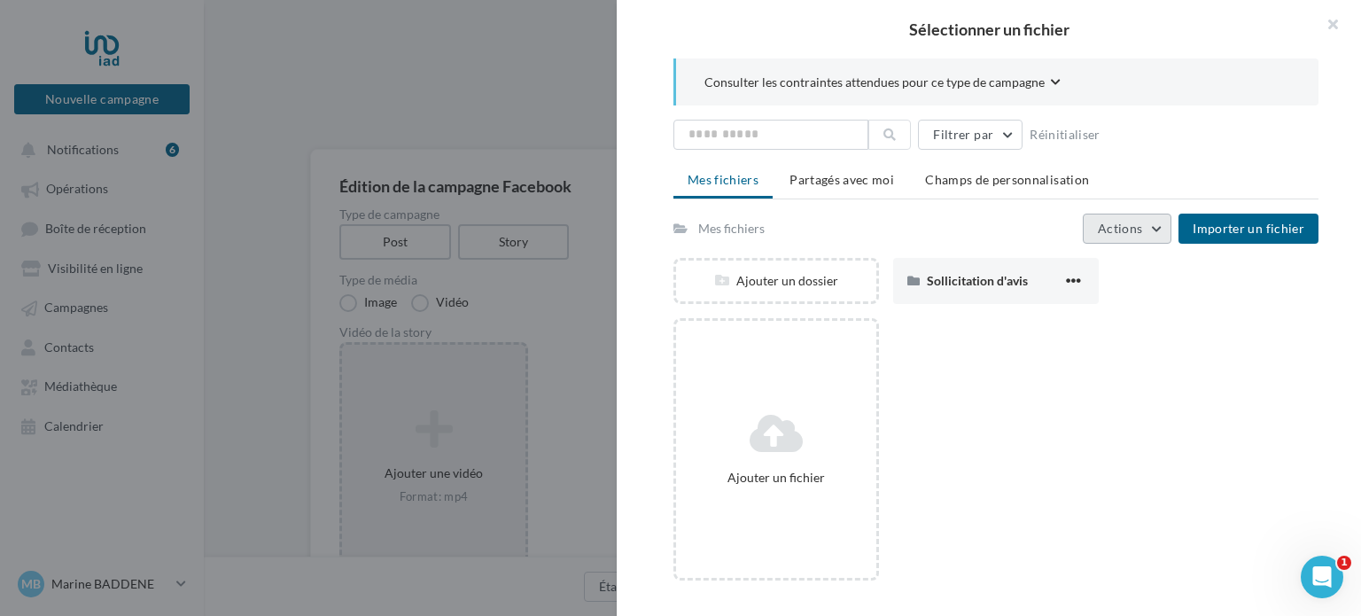
click at [1147, 231] on button "Actions" at bounding box center [1127, 229] width 89 height 30
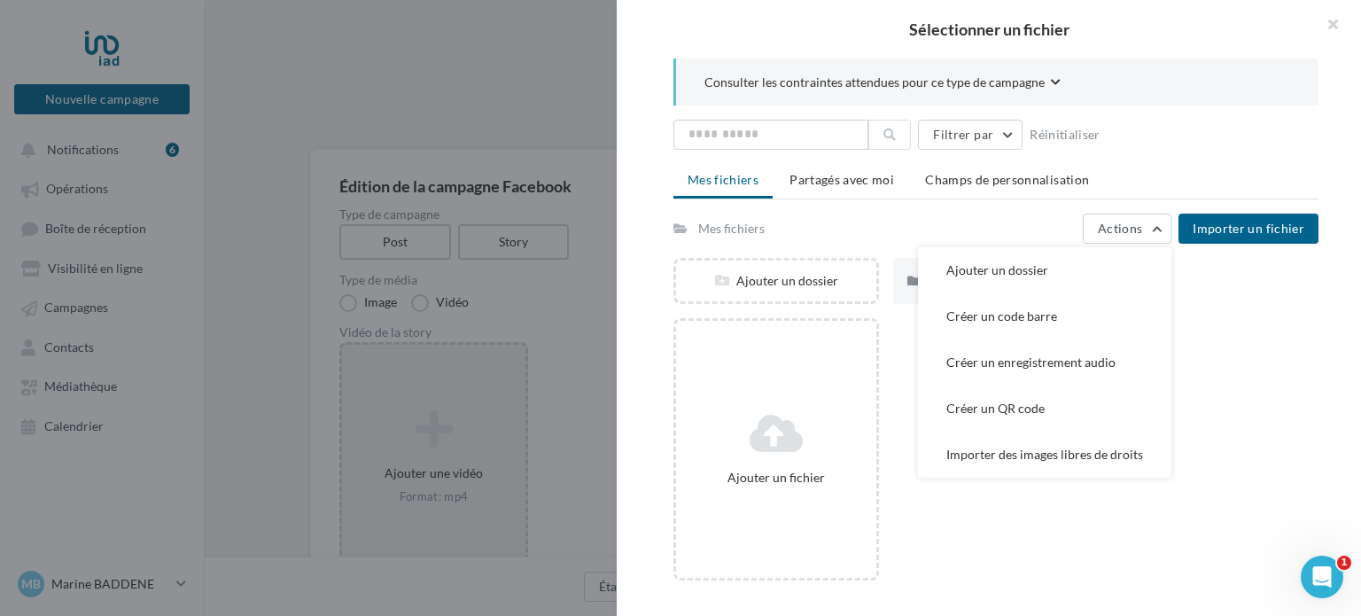
click at [1205, 113] on div "Consulter les contraintes attendues pour ce type de campagne Filtrer par Réinit…" at bounding box center [996, 326] width 758 height 536
click at [1328, 23] on button "button" at bounding box center [1325, 26] width 71 height 53
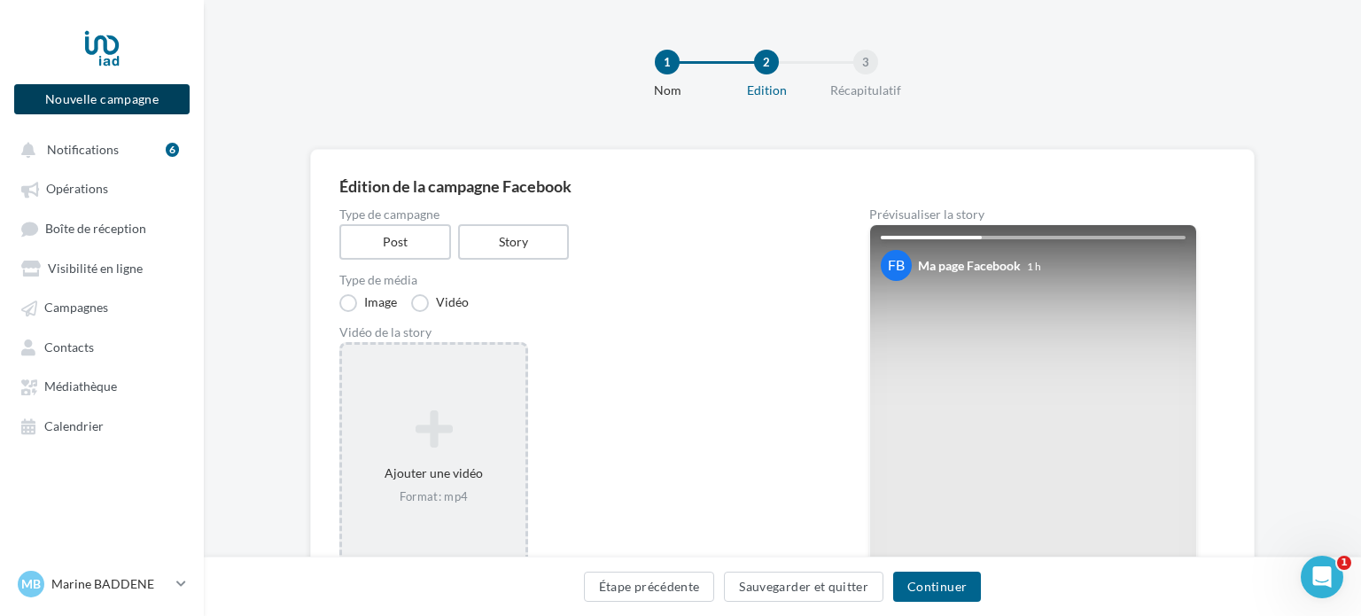
click at [90, 98] on button "Nouvelle campagne" at bounding box center [101, 99] width 175 height 30
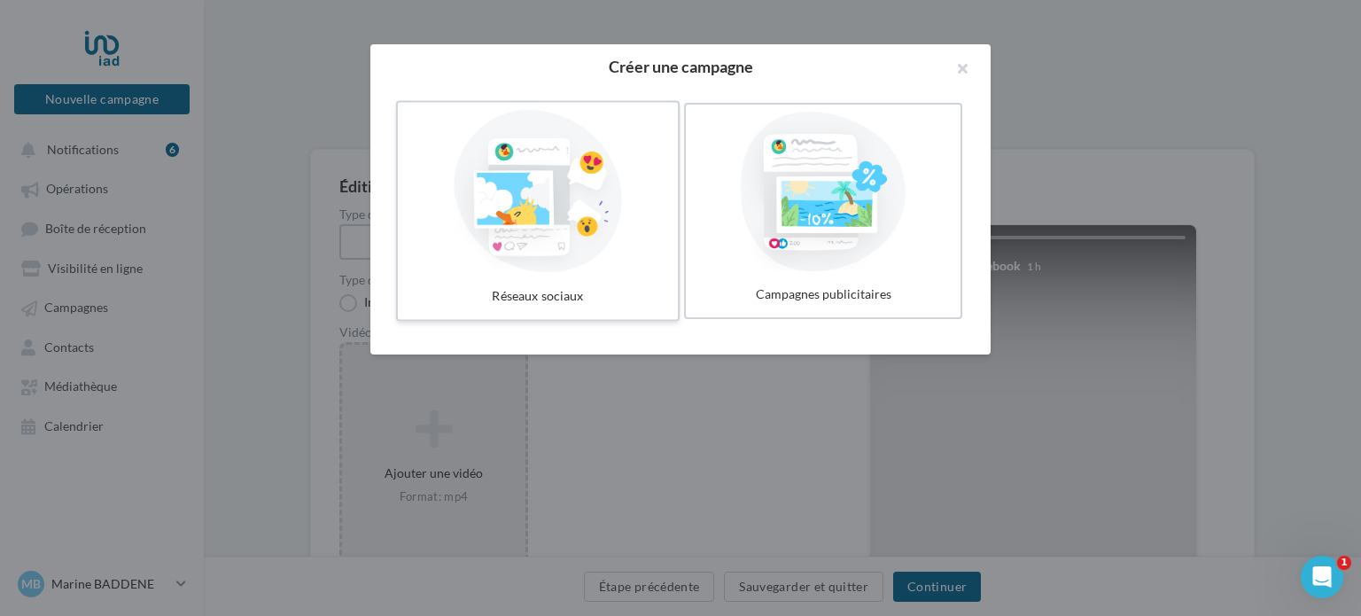
click at [583, 222] on div at bounding box center [538, 191] width 266 height 163
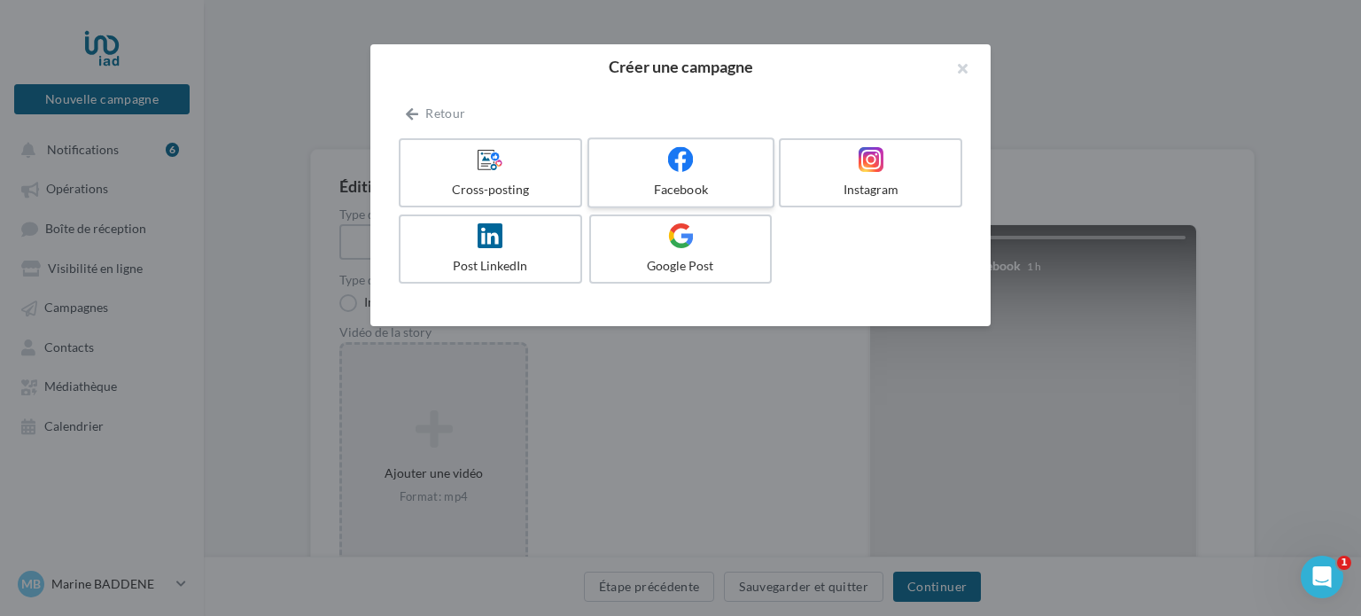
click at [731, 181] on div "Facebook" at bounding box center [680, 190] width 168 height 18
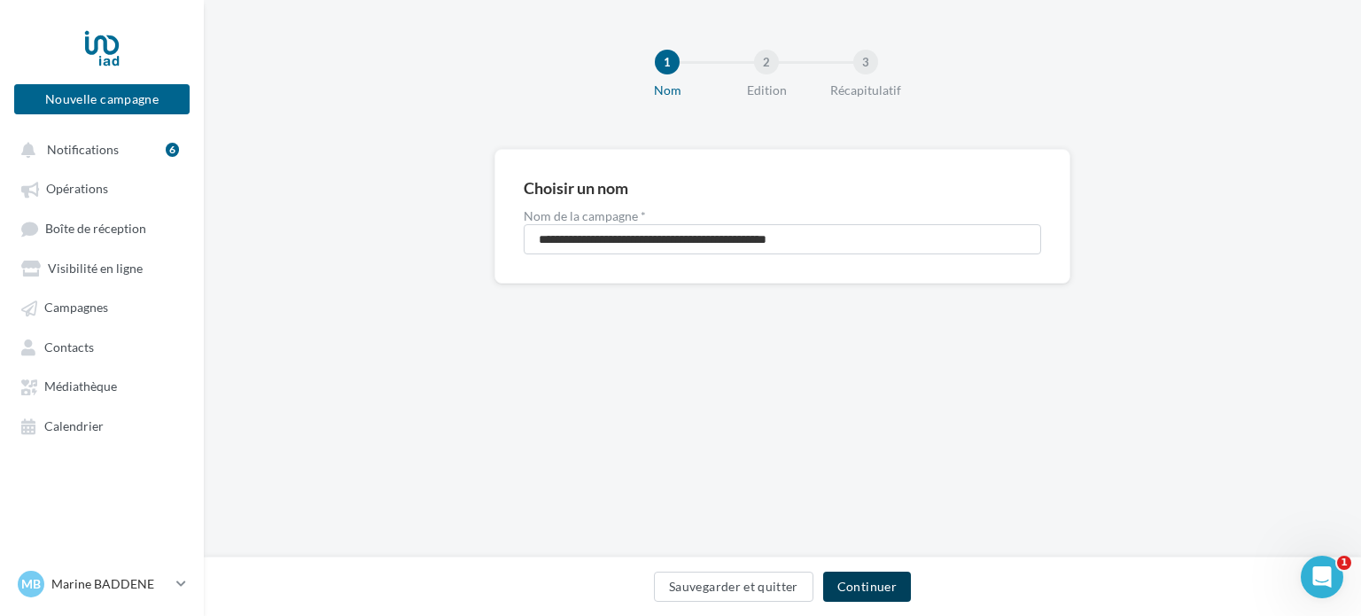
click at [857, 590] on button "Continuer" at bounding box center [867, 587] width 88 height 30
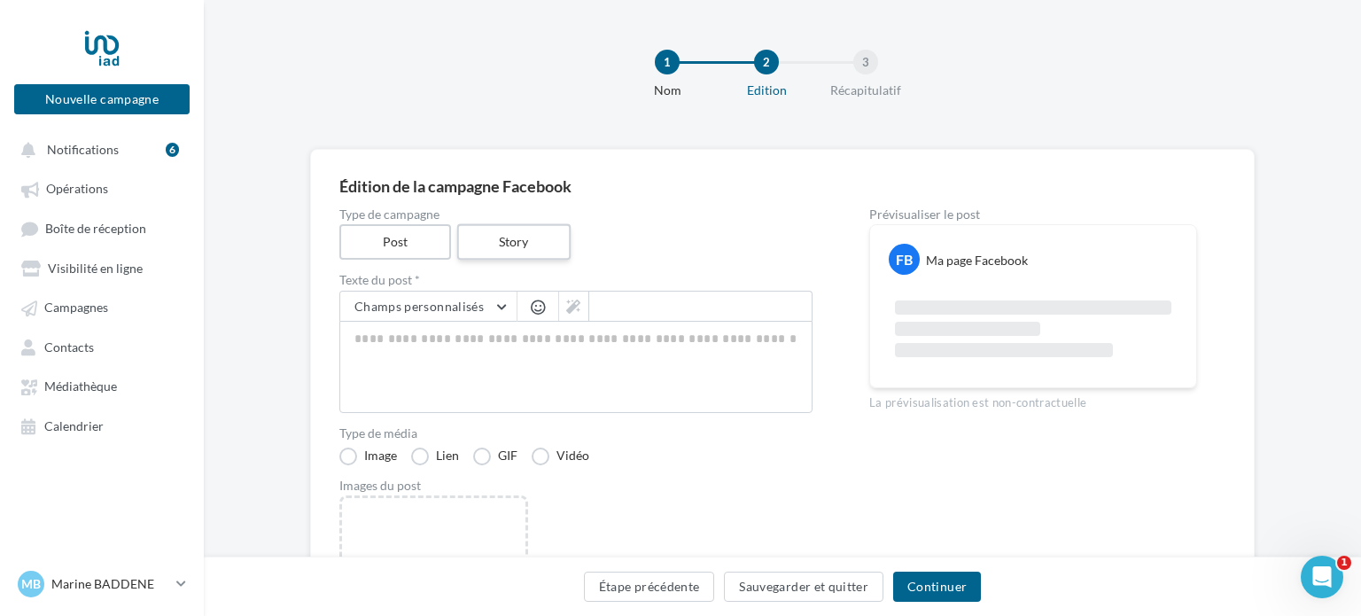
click at [526, 237] on label "Story" at bounding box center [512, 242] width 113 height 36
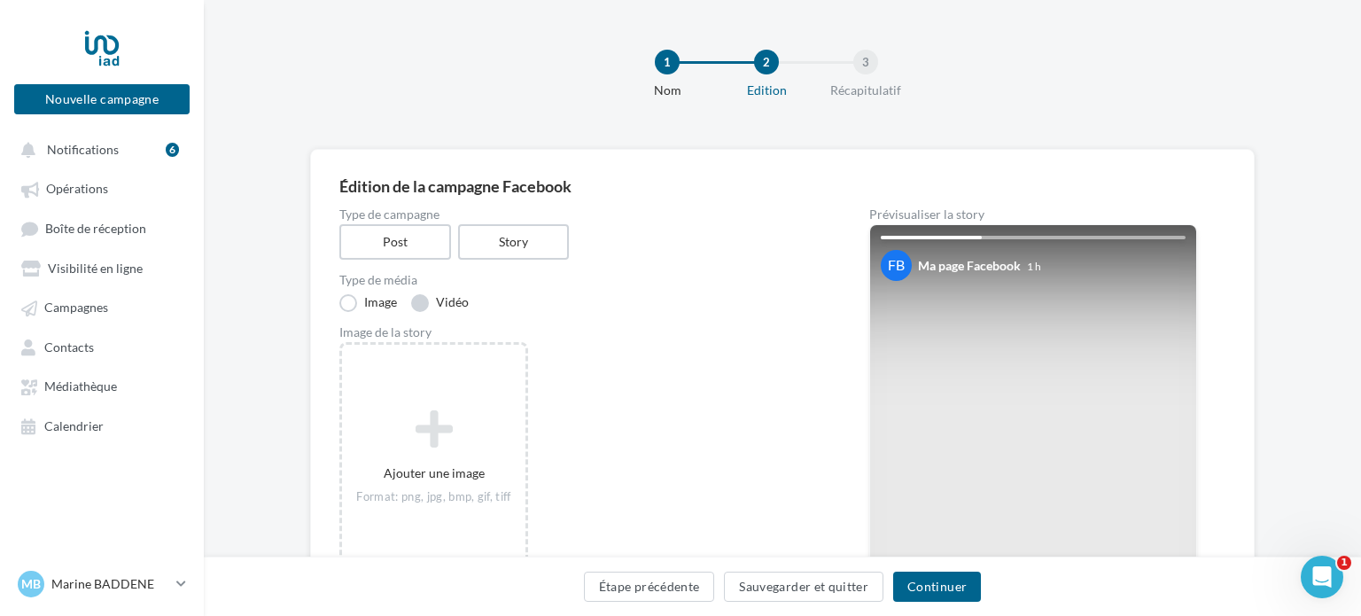
click at [441, 304] on label "Vidéo" at bounding box center [440, 303] width 58 height 18
click at [654, 588] on button "Étape précédente" at bounding box center [649, 587] width 131 height 30
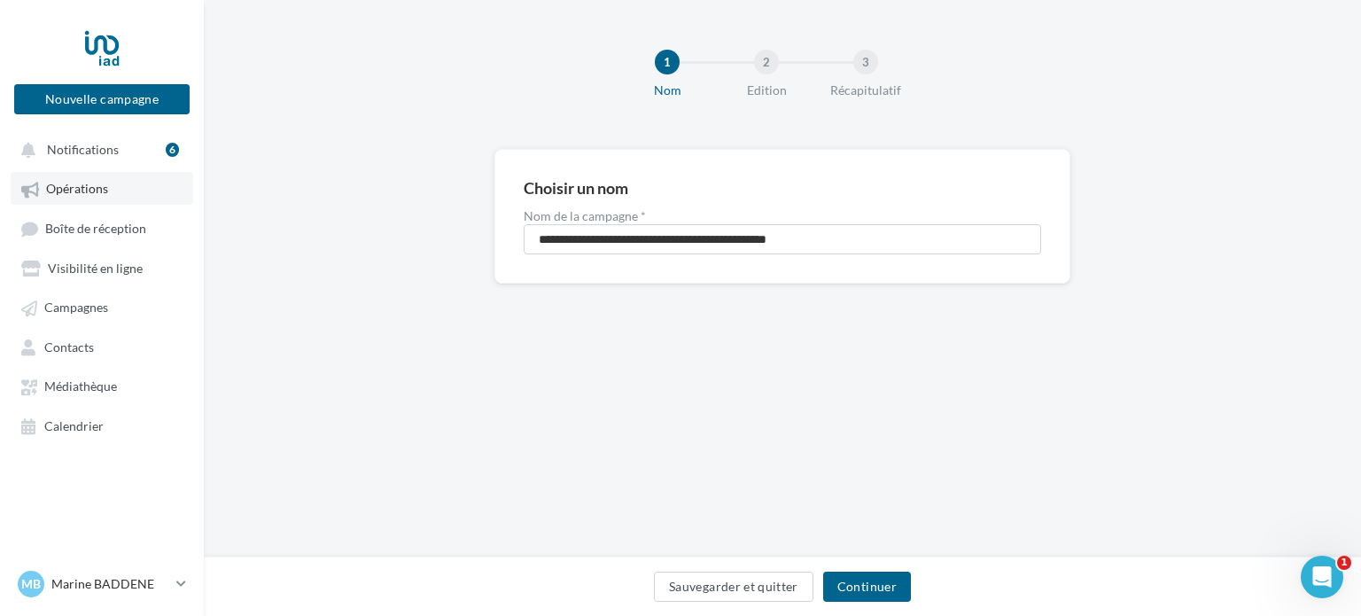
click at [89, 194] on span "Opérations" at bounding box center [77, 189] width 62 height 15
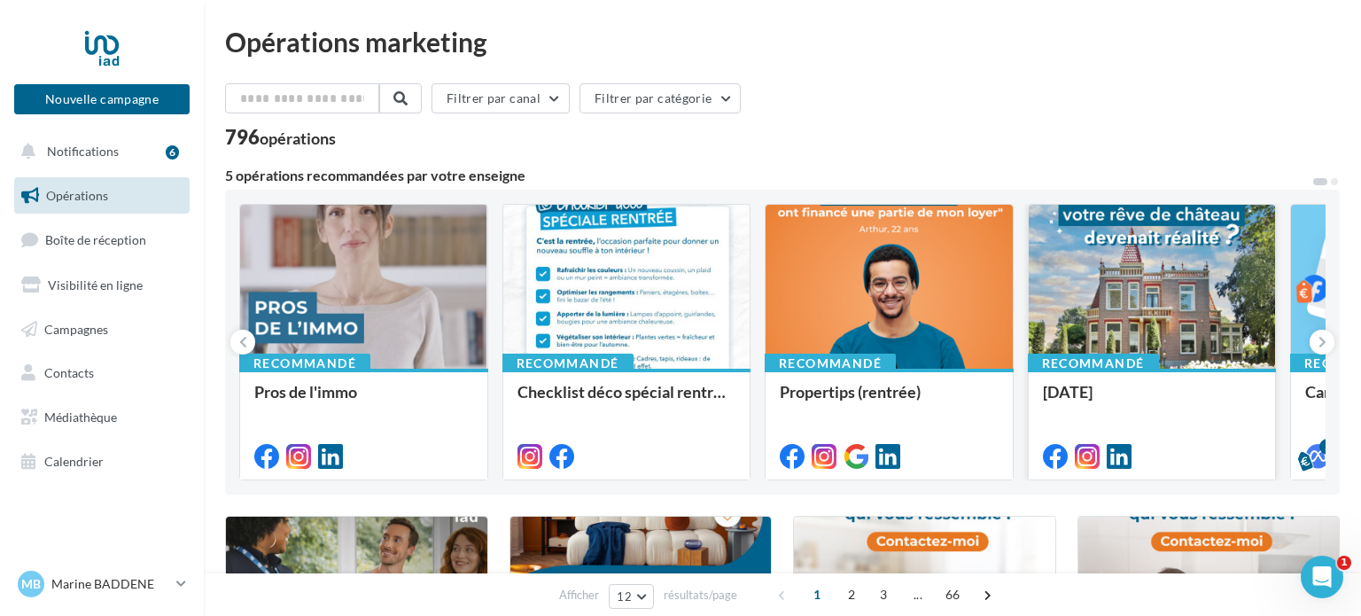
click at [1199, 304] on div at bounding box center [1152, 288] width 247 height 166
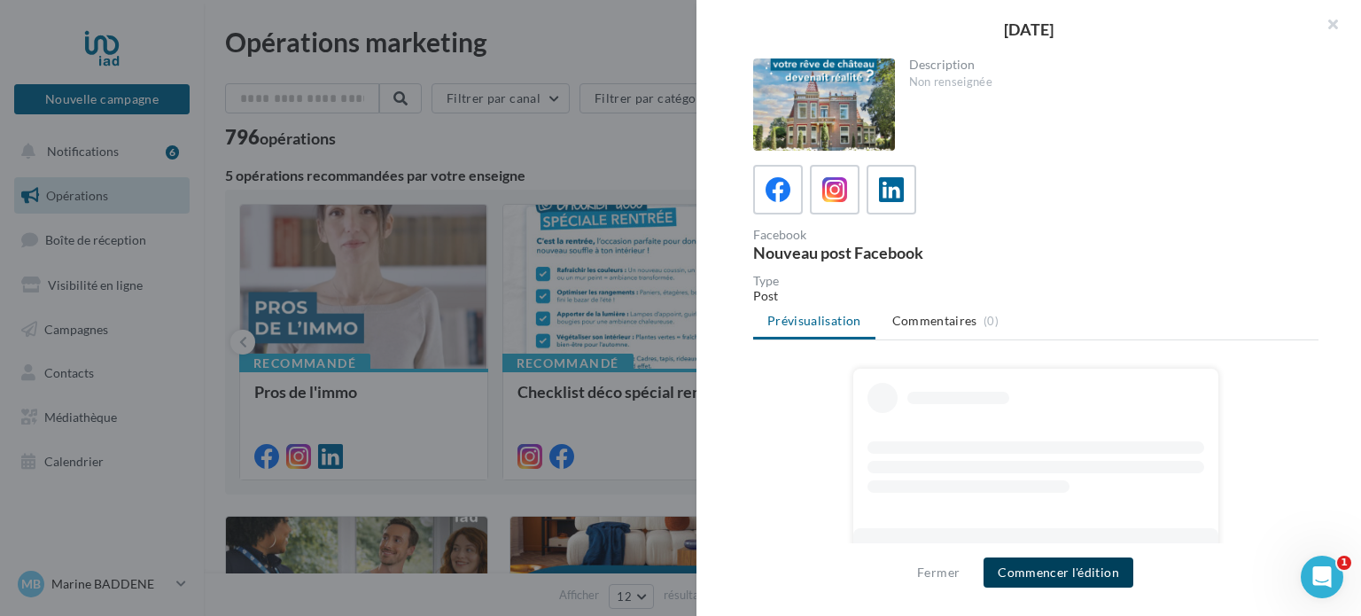
click at [1046, 572] on button "Commencer l'édition" at bounding box center [1059, 572] width 150 height 30
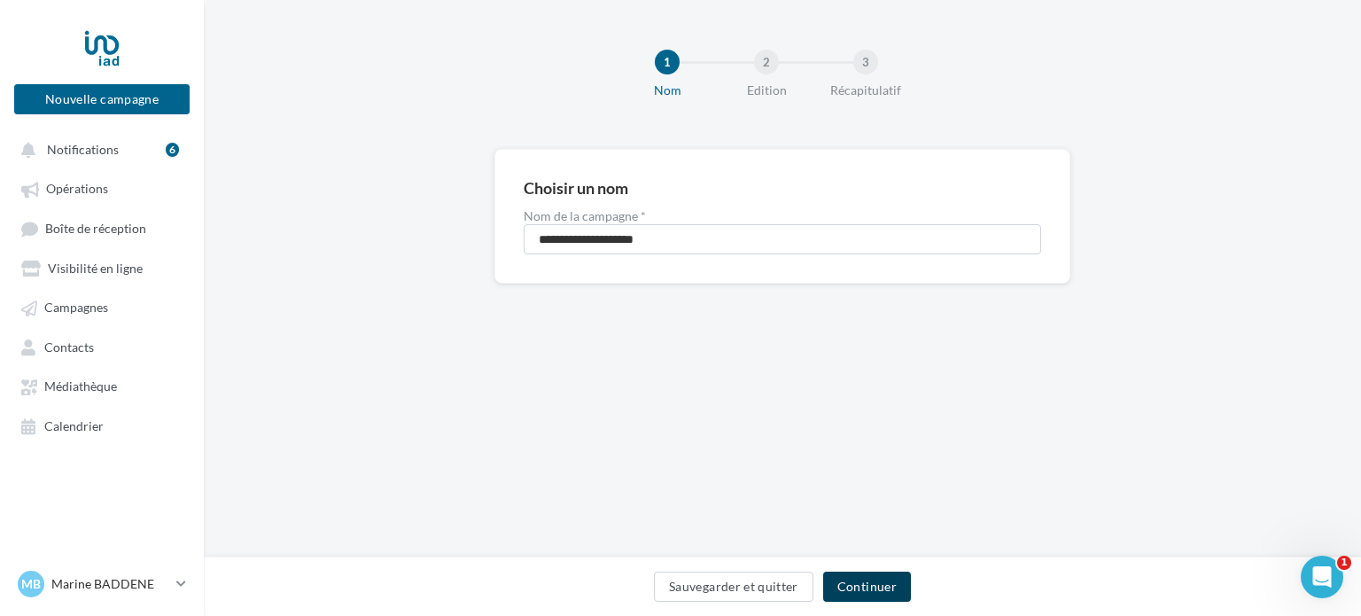
click at [880, 590] on button "Continuer" at bounding box center [867, 587] width 88 height 30
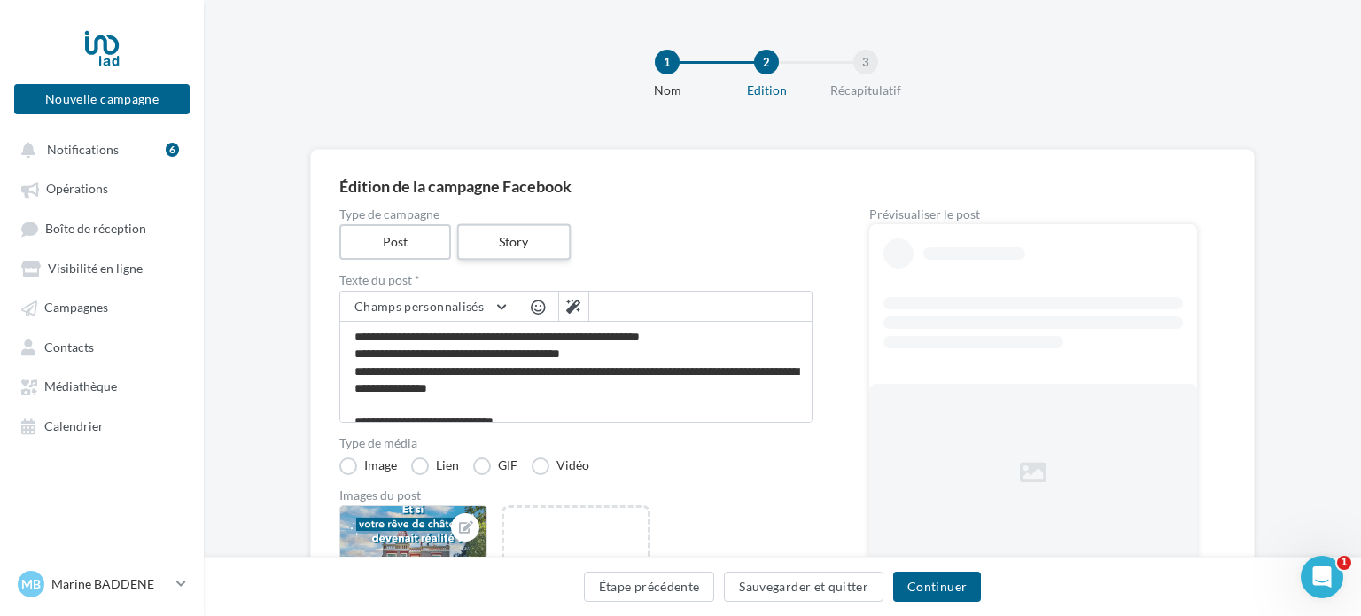
click at [529, 236] on label "Story" at bounding box center [512, 242] width 113 height 36
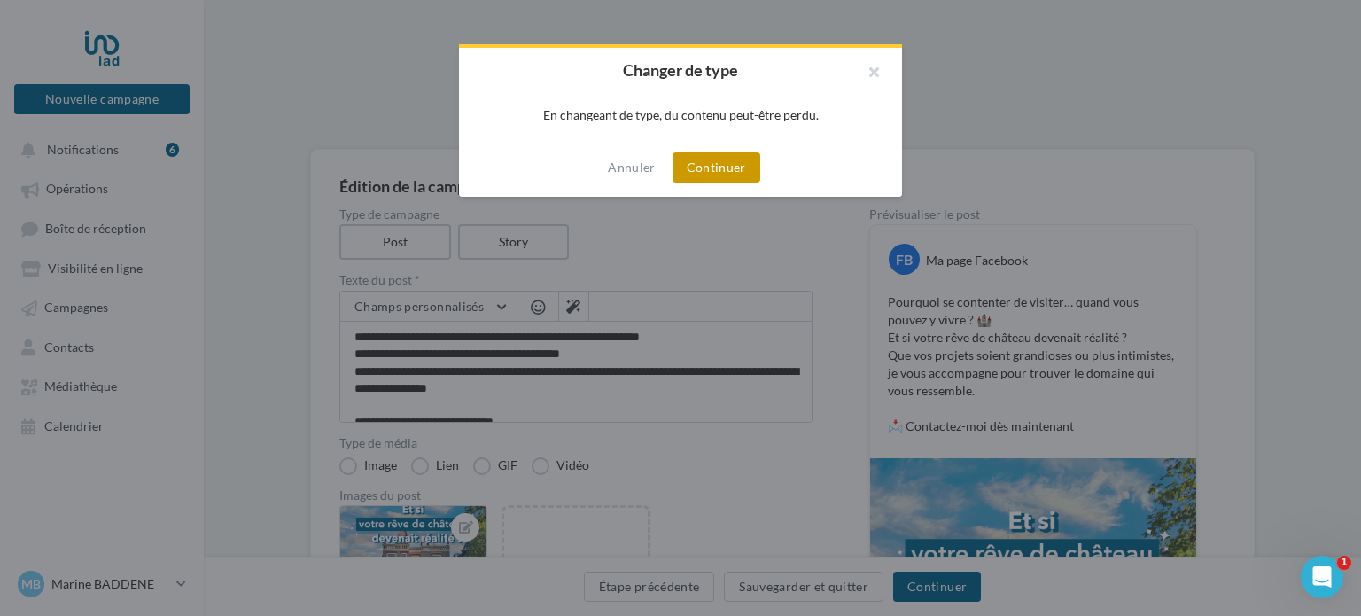
click at [742, 163] on button "Continuer" at bounding box center [717, 167] width 88 height 30
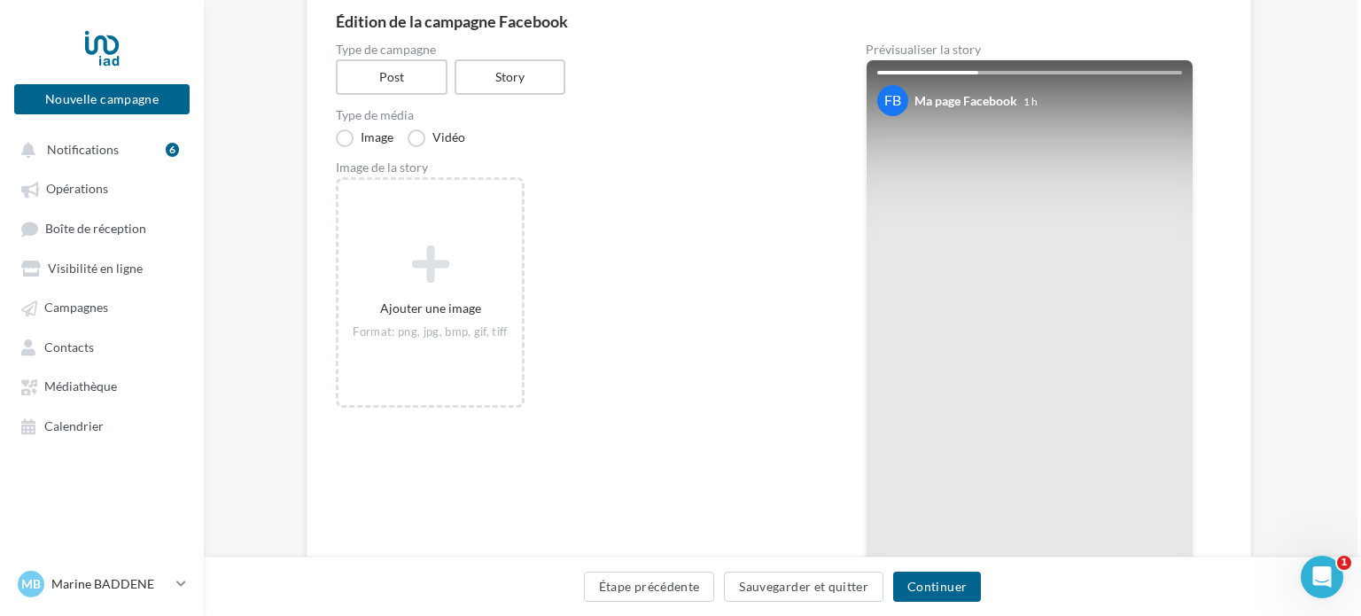
scroll to position [164, 4]
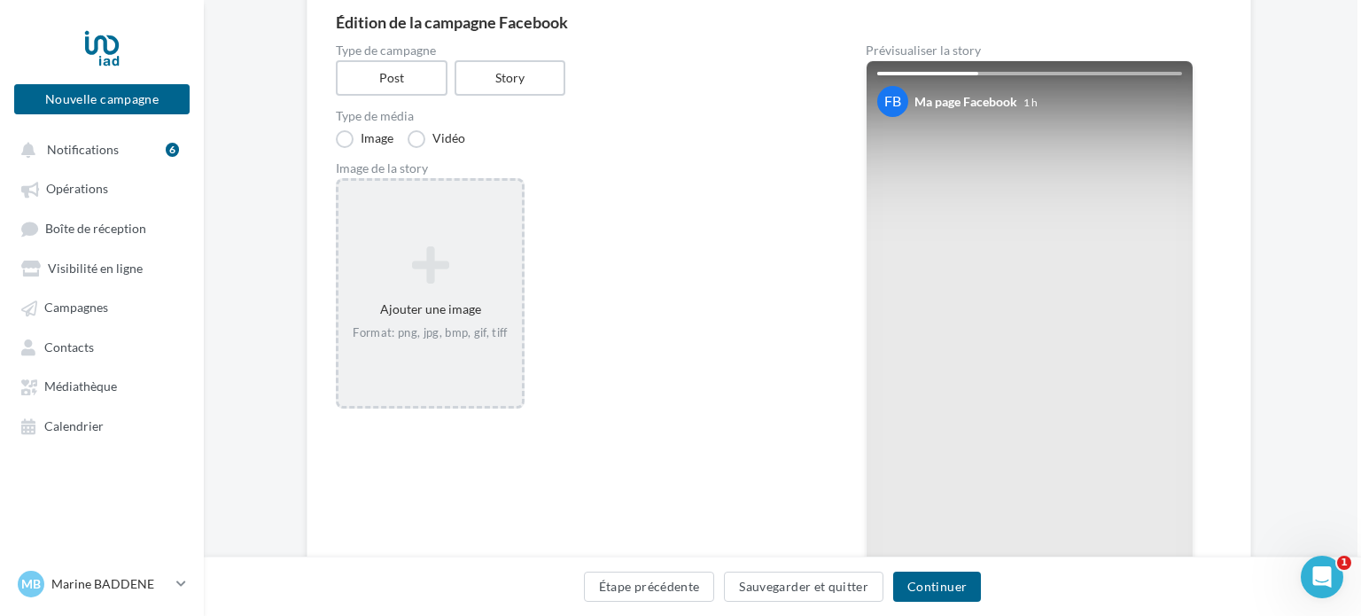
click at [484, 311] on div "Ajouter une image Format: png, jpg, bmp, gif, tiff" at bounding box center [429, 293] width 183 height 113
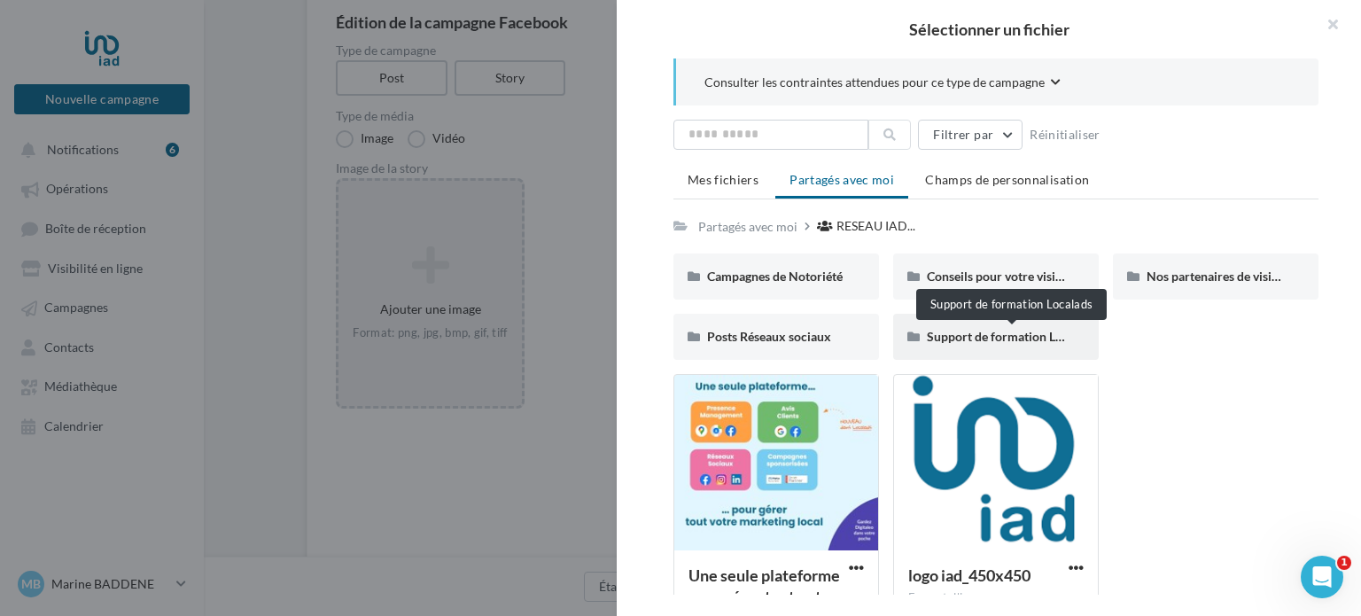
click at [1003, 338] on span "Support de formation Localads" at bounding box center [1012, 336] width 170 height 15
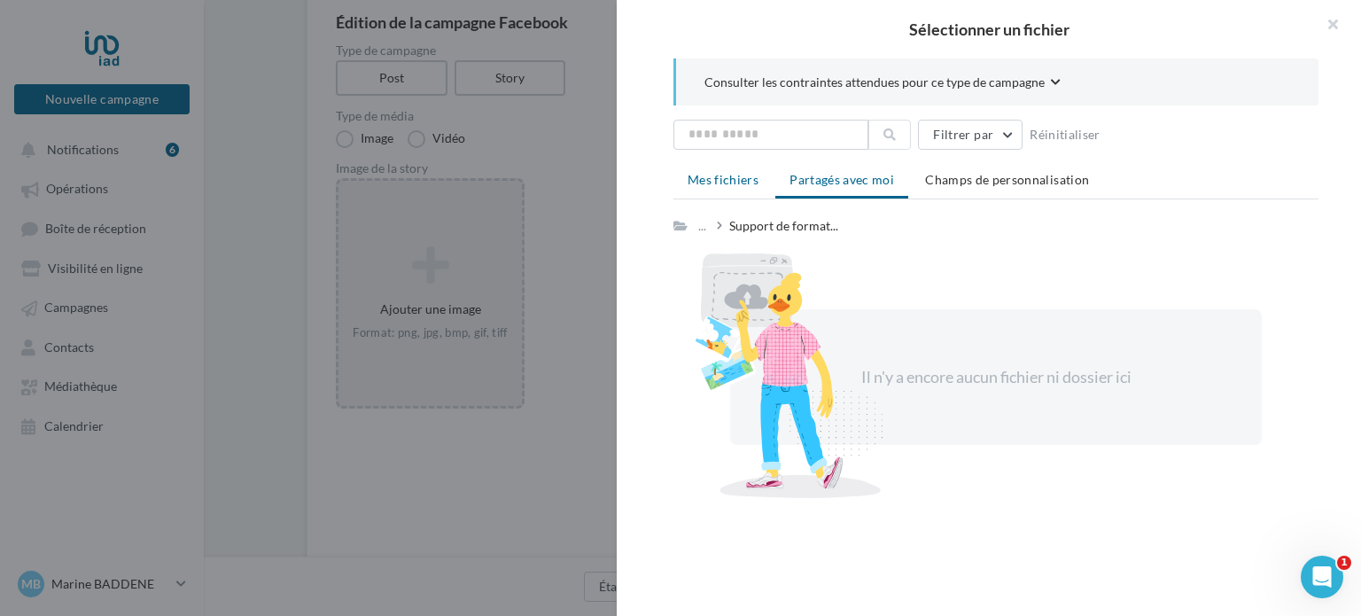
click at [727, 186] on li "Mes fichiers" at bounding box center [722, 180] width 99 height 32
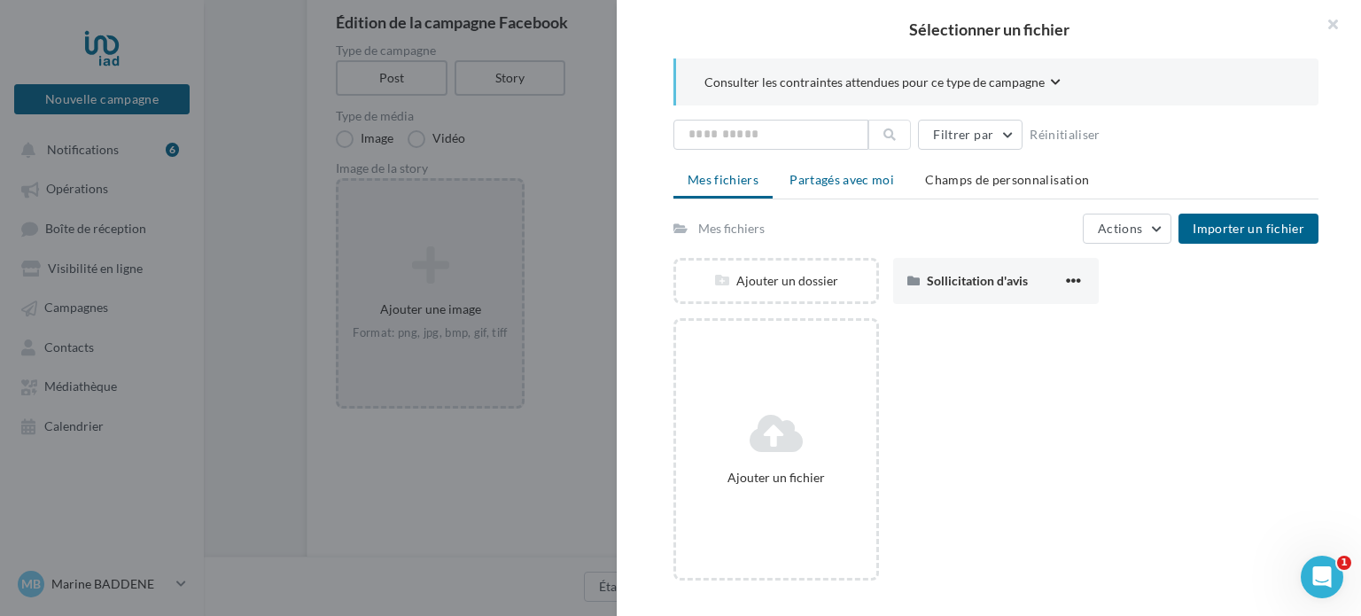
click at [849, 169] on li "Partagés avec moi" at bounding box center [841, 180] width 133 height 32
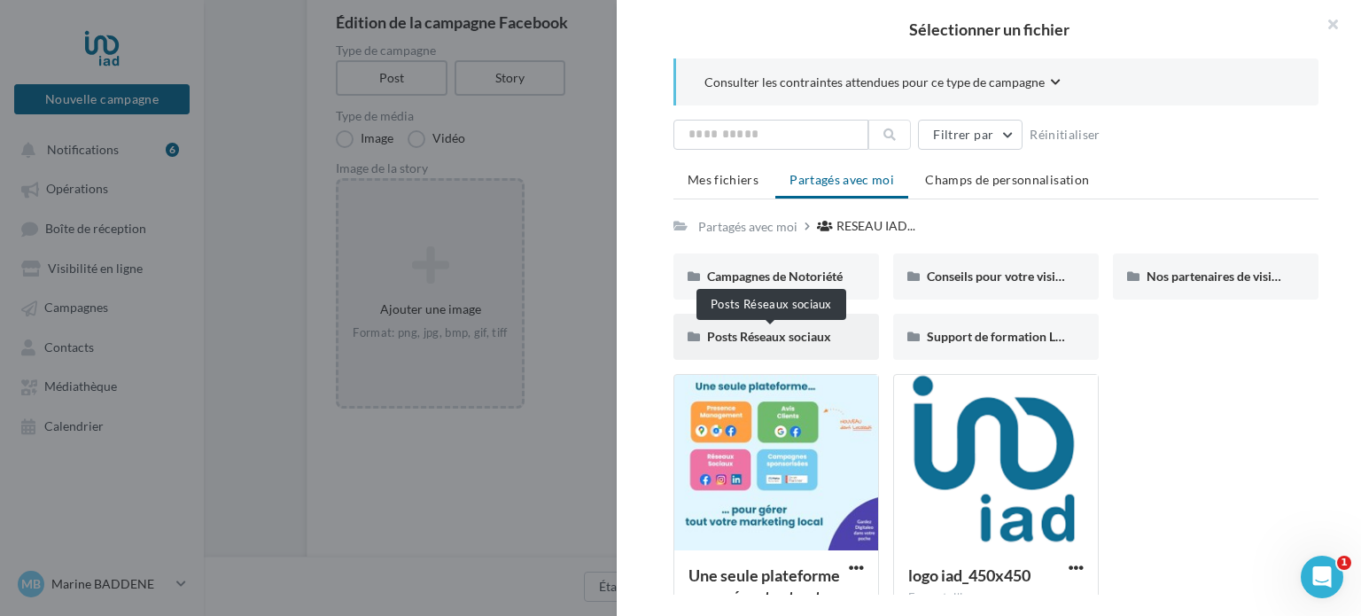
click at [767, 339] on span "Posts Réseaux sociaux" at bounding box center [769, 336] width 124 height 15
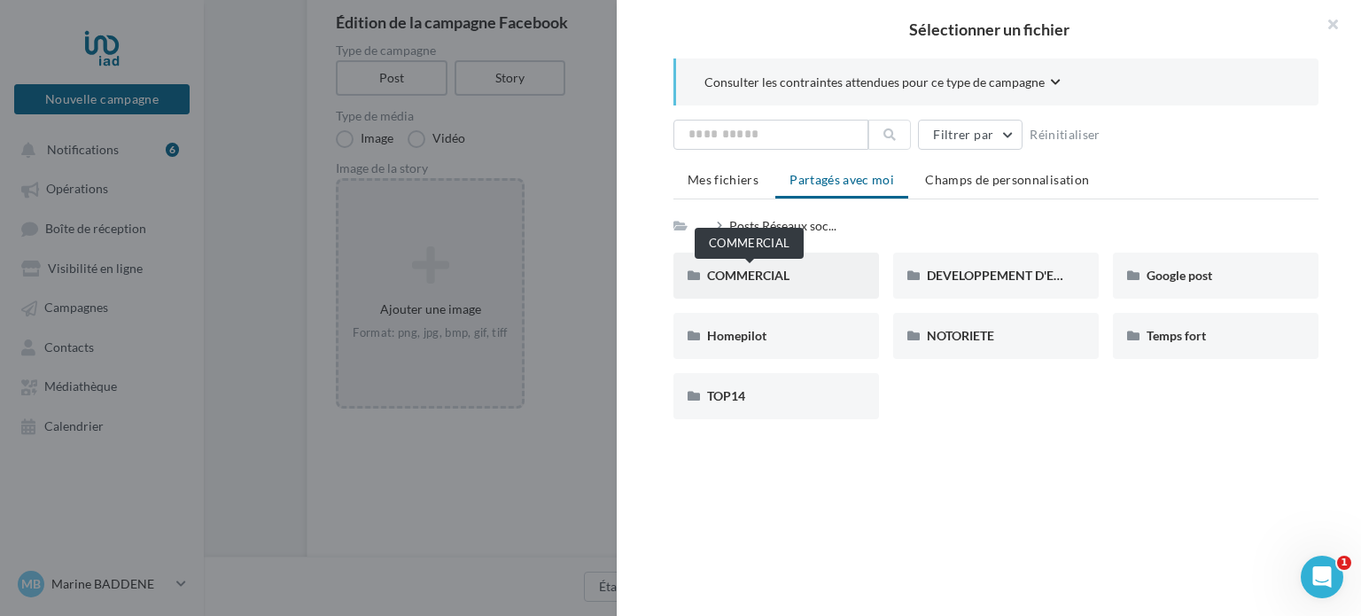
click at [762, 273] on span "COMMERCIAL" at bounding box center [748, 275] width 82 height 15
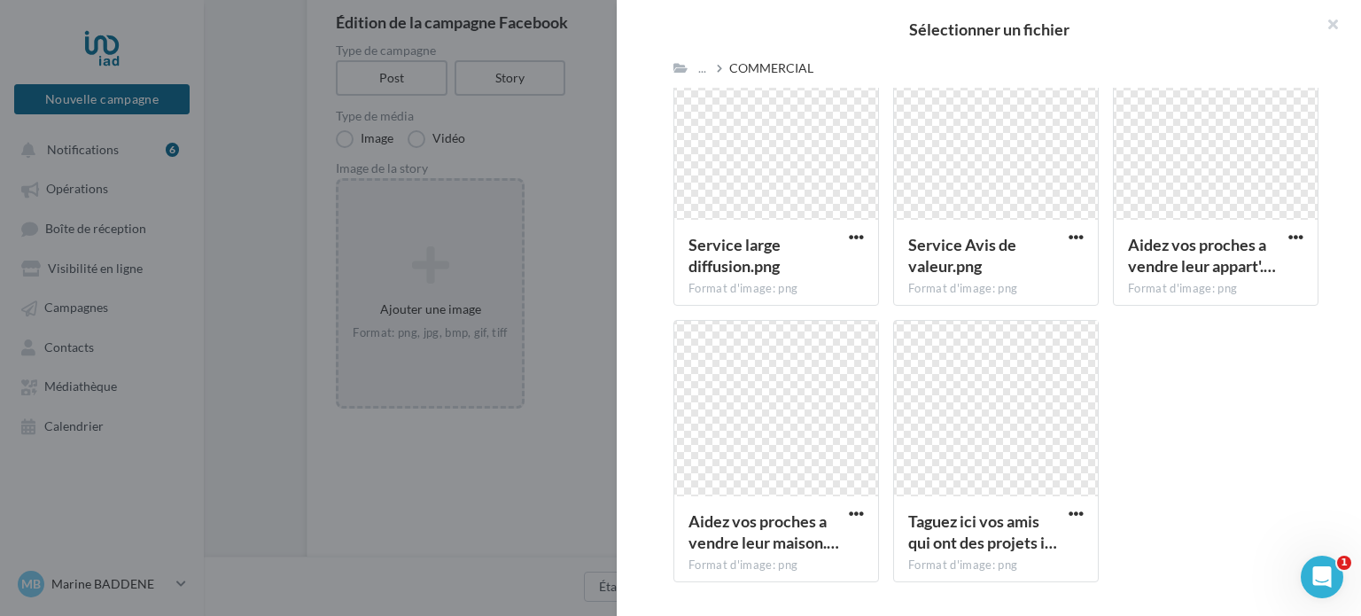
scroll to position [0, 0]
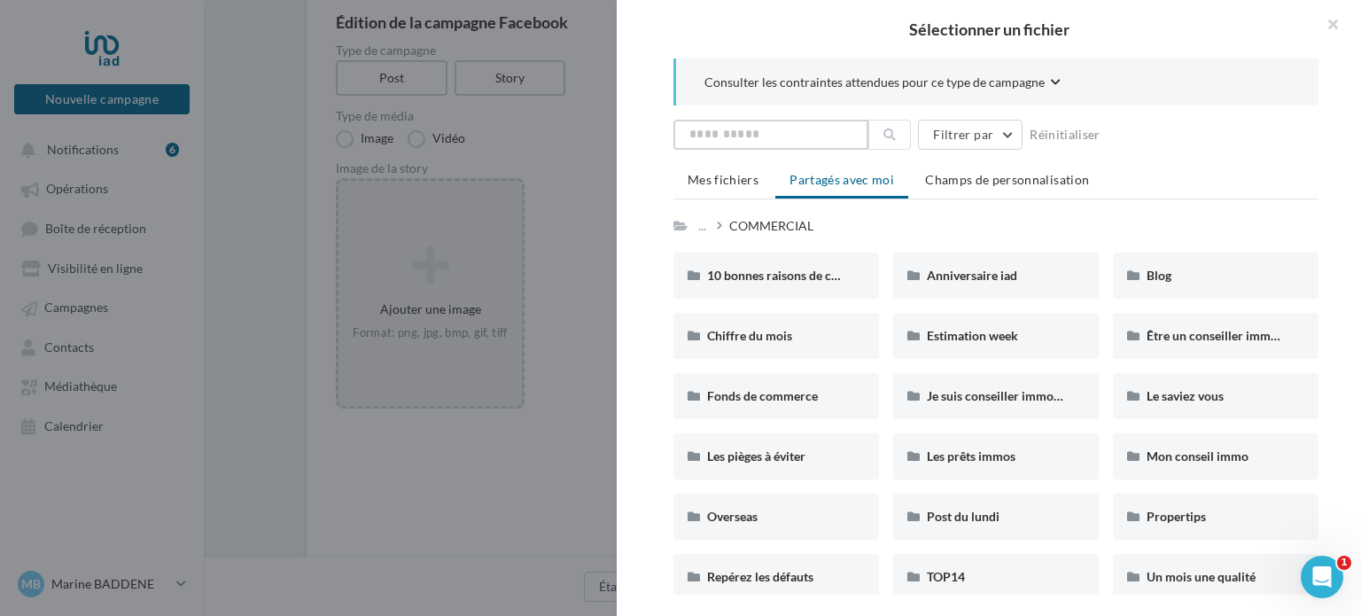
click at [742, 135] on input "text" at bounding box center [770, 135] width 195 height 30
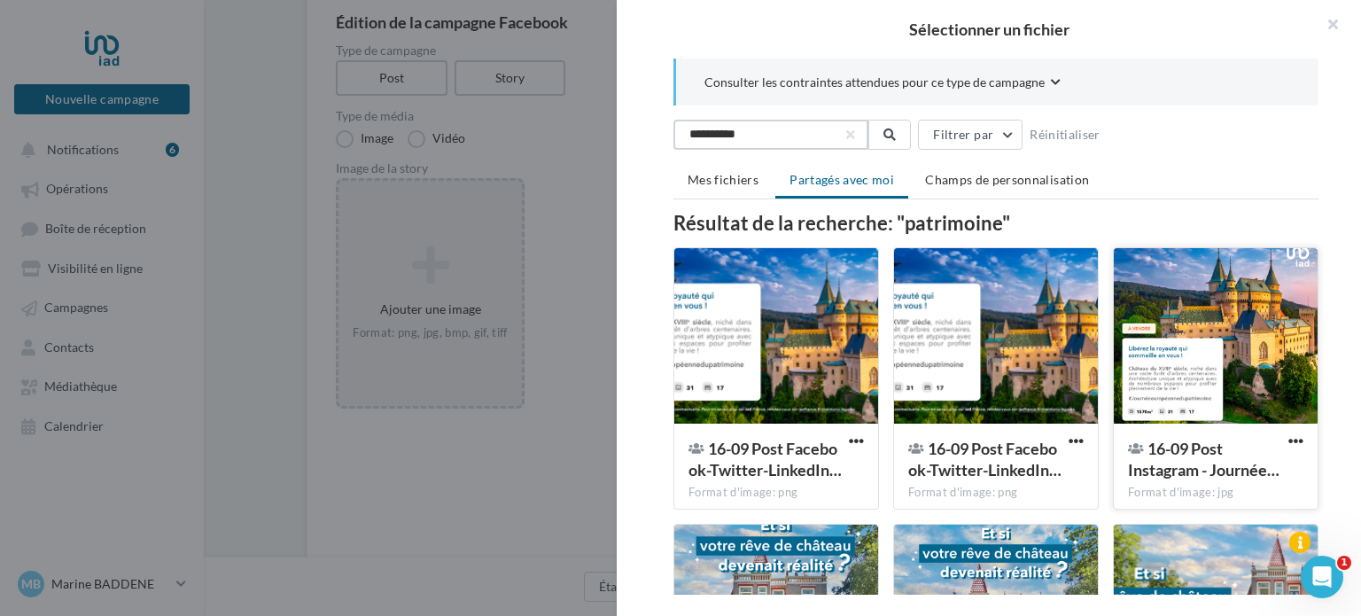
type input "**********"
click at [1213, 344] on div at bounding box center [1216, 336] width 204 height 177
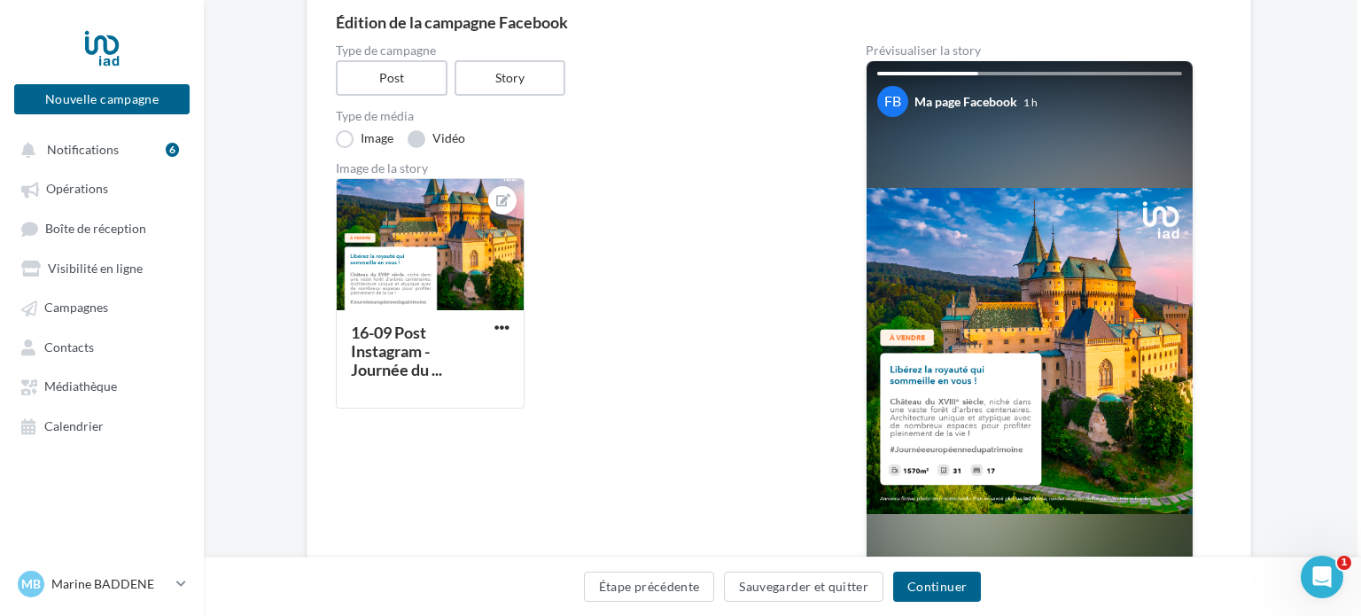
click at [410, 136] on label "Vidéo" at bounding box center [437, 139] width 58 height 18
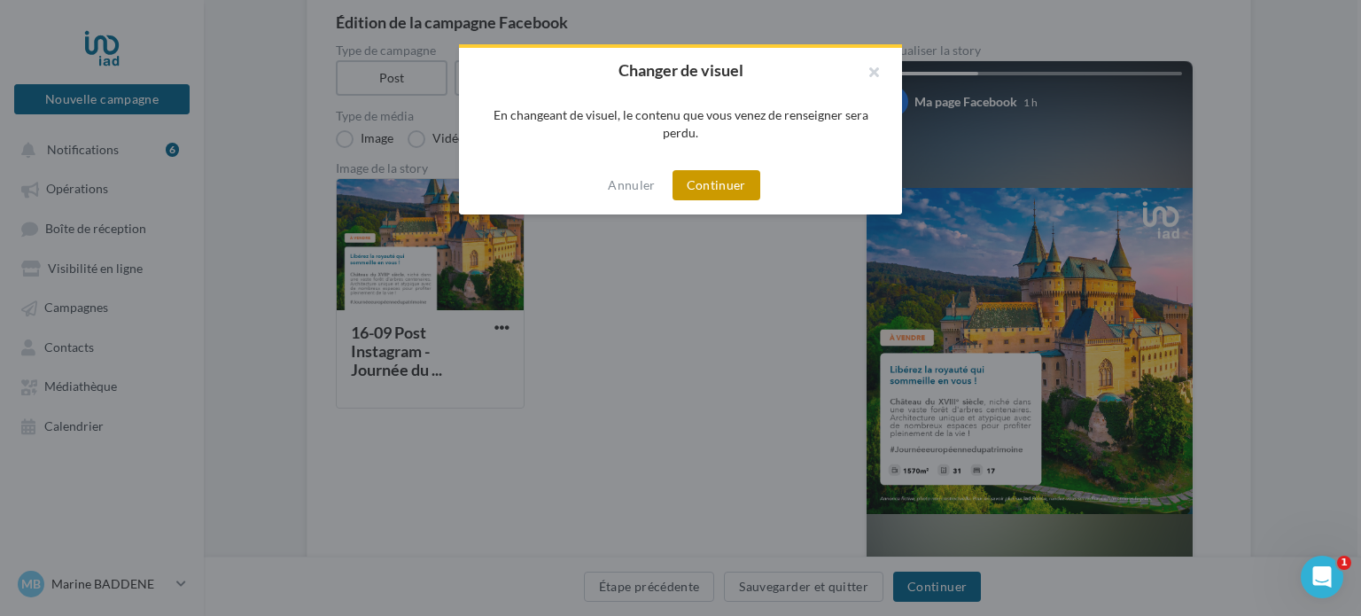
click at [737, 181] on button "Continuer" at bounding box center [717, 185] width 88 height 30
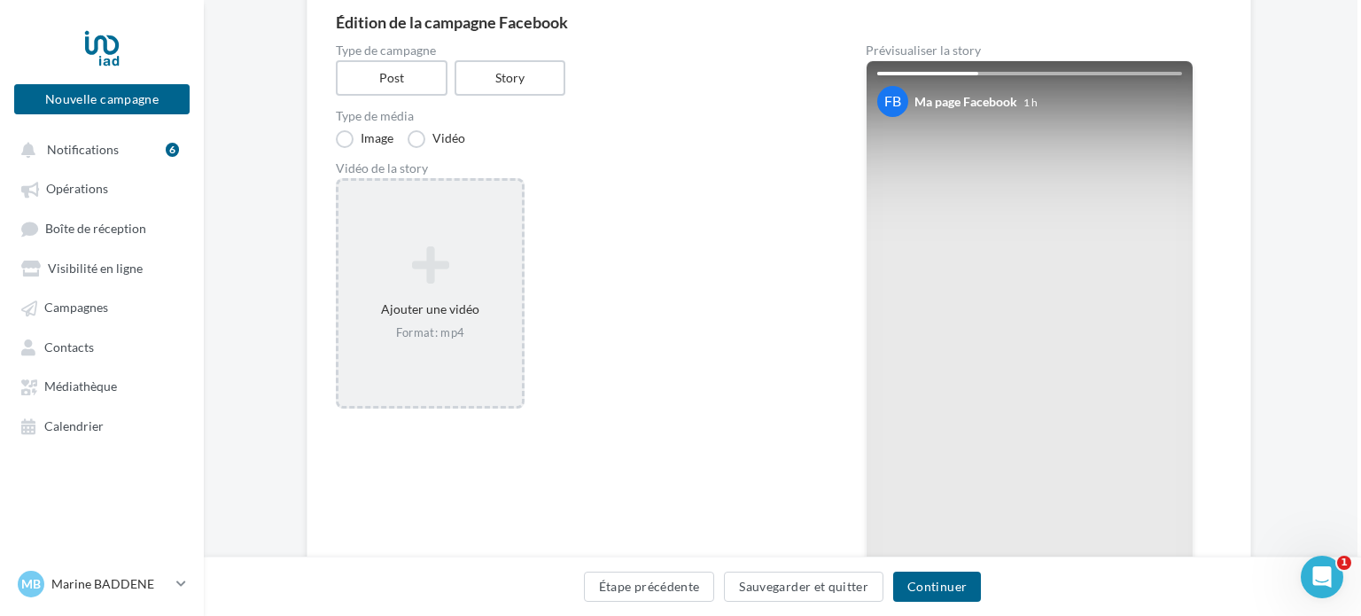
click at [478, 261] on icon at bounding box center [430, 265] width 169 height 43
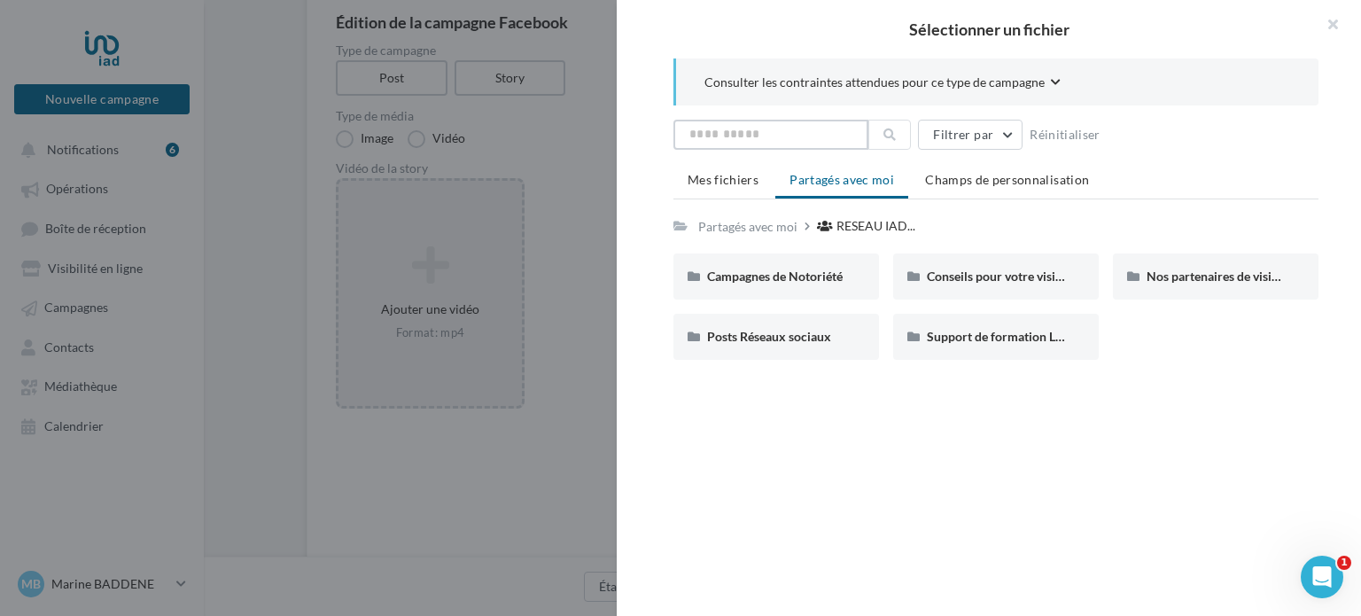
click at [796, 135] on input "text" at bounding box center [770, 135] width 195 height 30
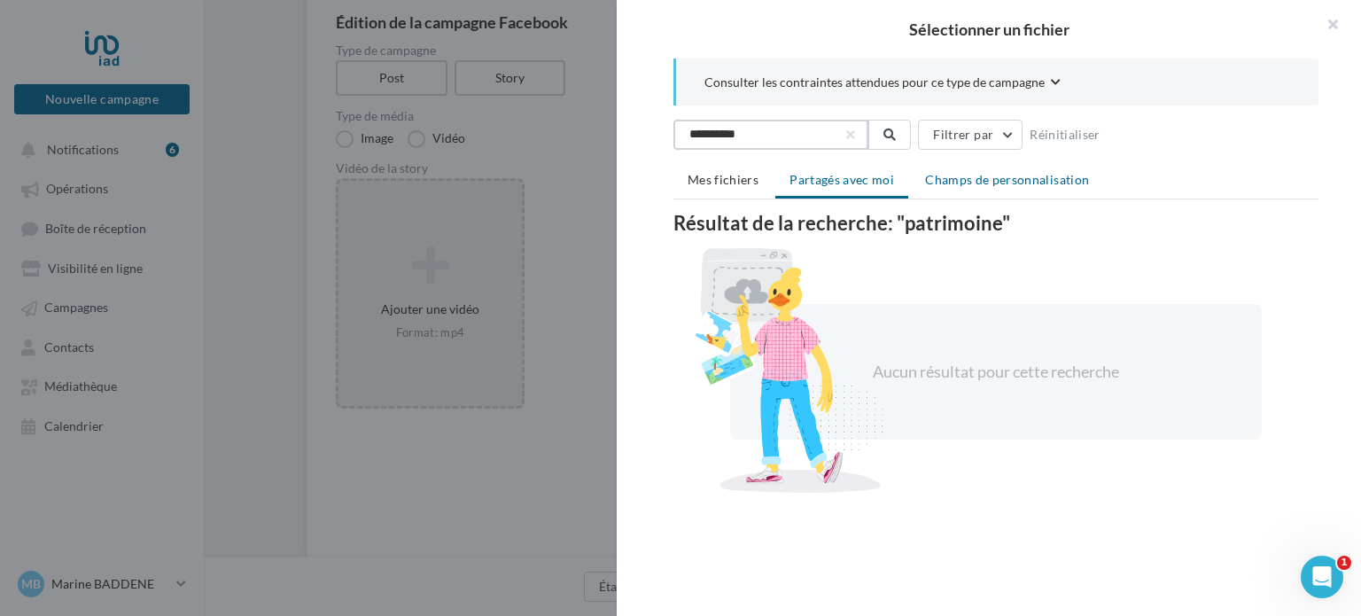
type input "**********"
click at [951, 189] on li "Champs de personnalisation" at bounding box center [1007, 180] width 192 height 32
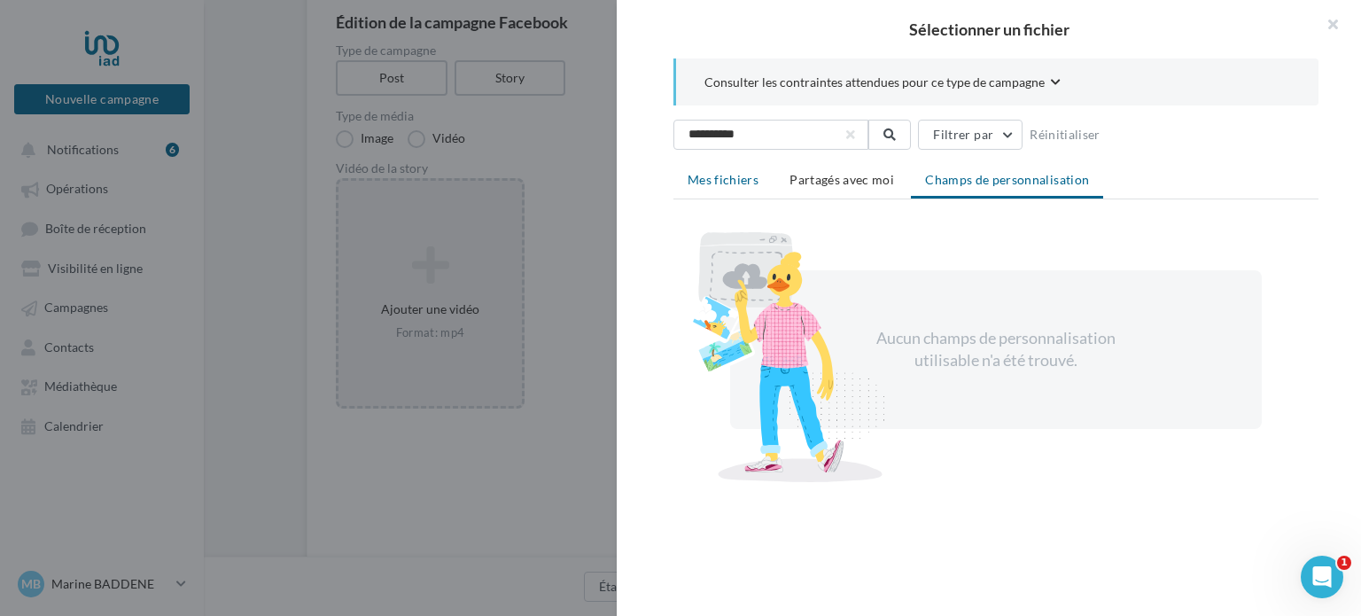
click at [727, 187] on li "Mes fichiers" at bounding box center [722, 180] width 99 height 32
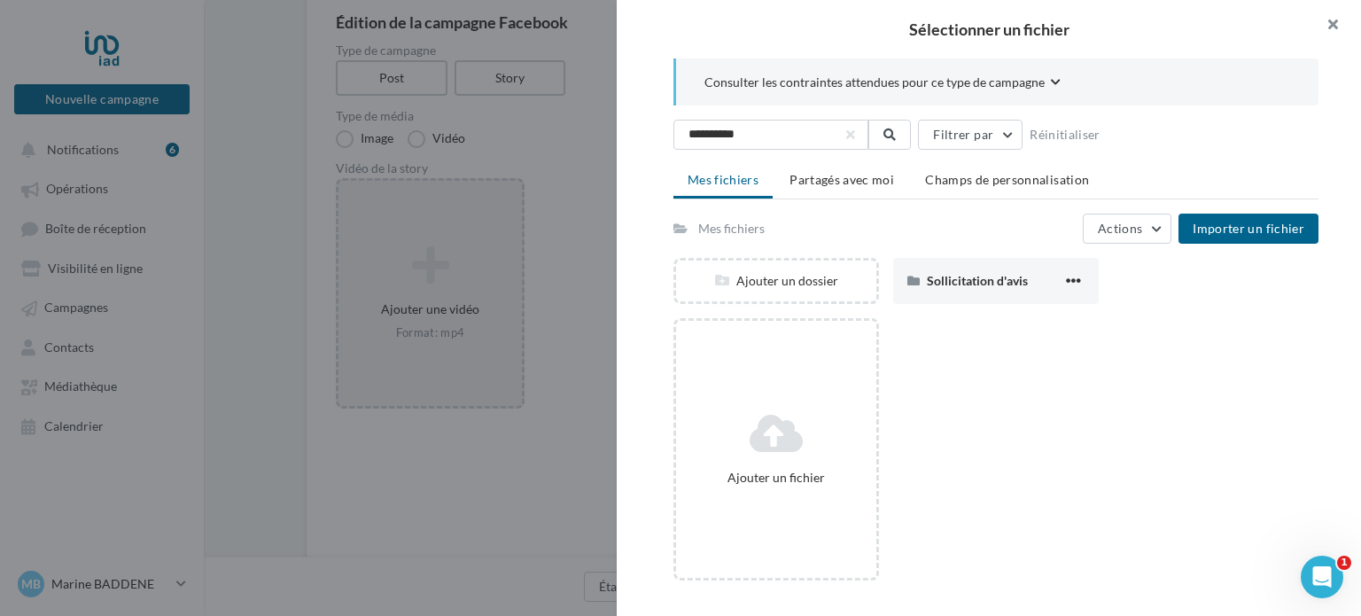
click at [1329, 30] on button "button" at bounding box center [1325, 26] width 71 height 53
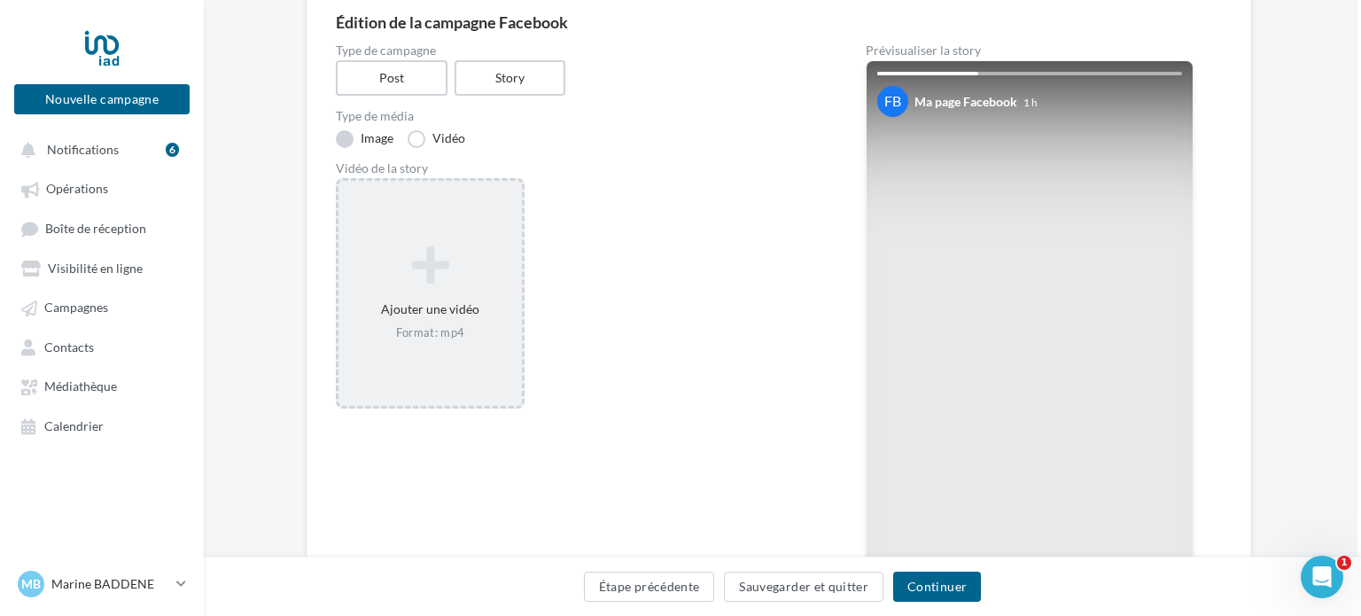
click at [361, 136] on label "Image" at bounding box center [365, 139] width 58 height 18
click at [468, 332] on div "Format: png, jpg, bmp, gif, tiff" at bounding box center [430, 333] width 169 height 16
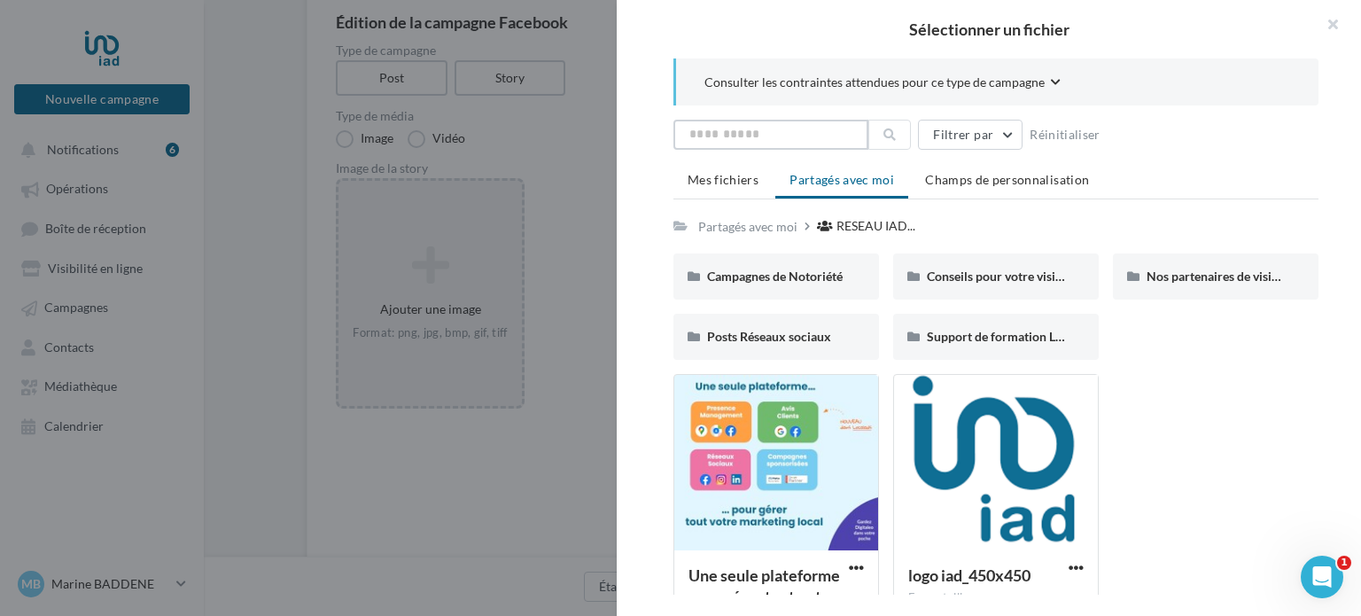
click at [765, 148] on input "text" at bounding box center [770, 135] width 195 height 30
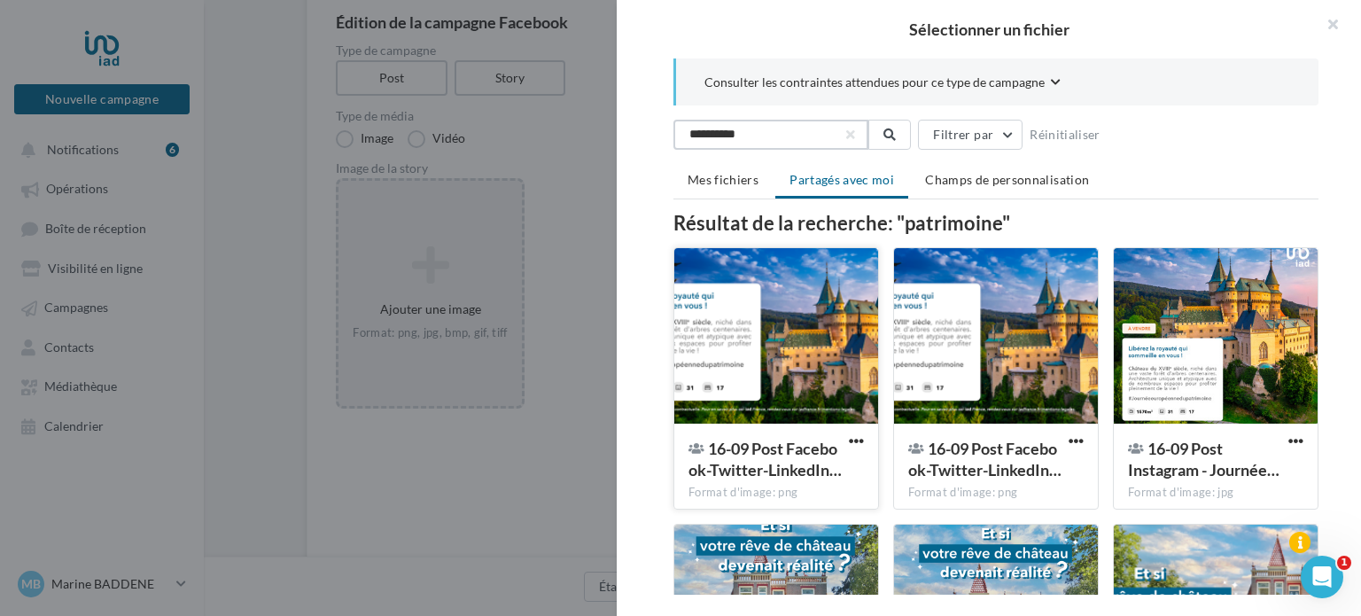
type input "**********"
click at [782, 354] on div at bounding box center [776, 336] width 204 height 177
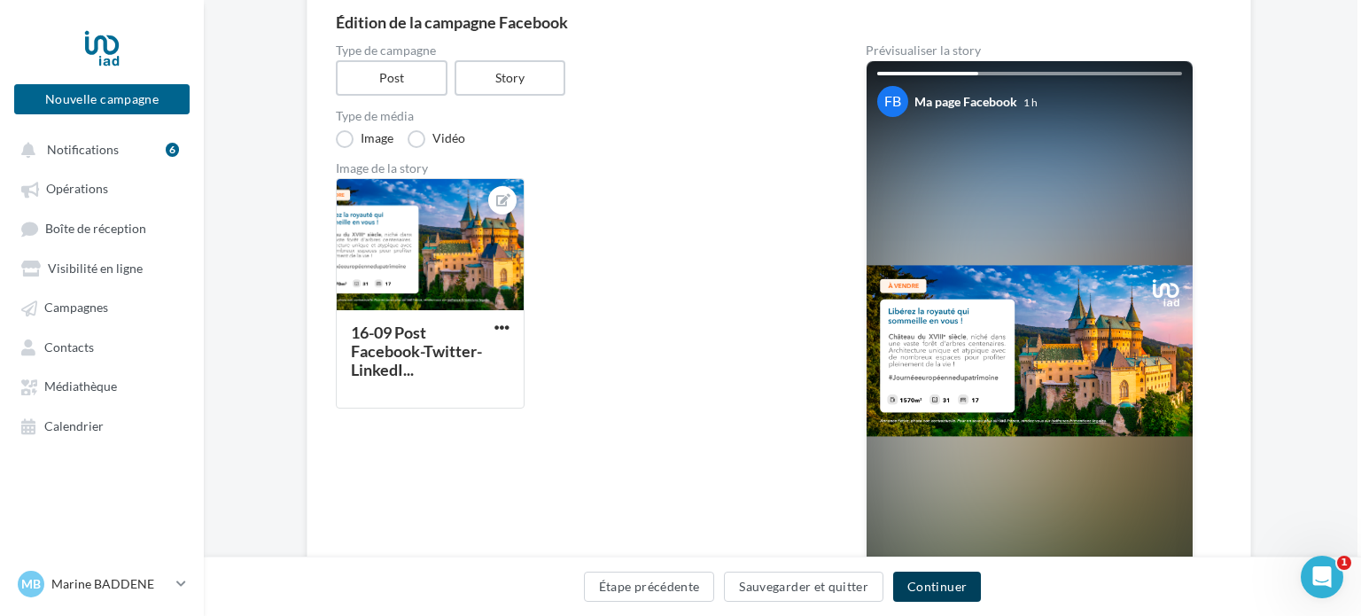
click at [922, 591] on button "Continuer" at bounding box center [937, 587] width 88 height 30
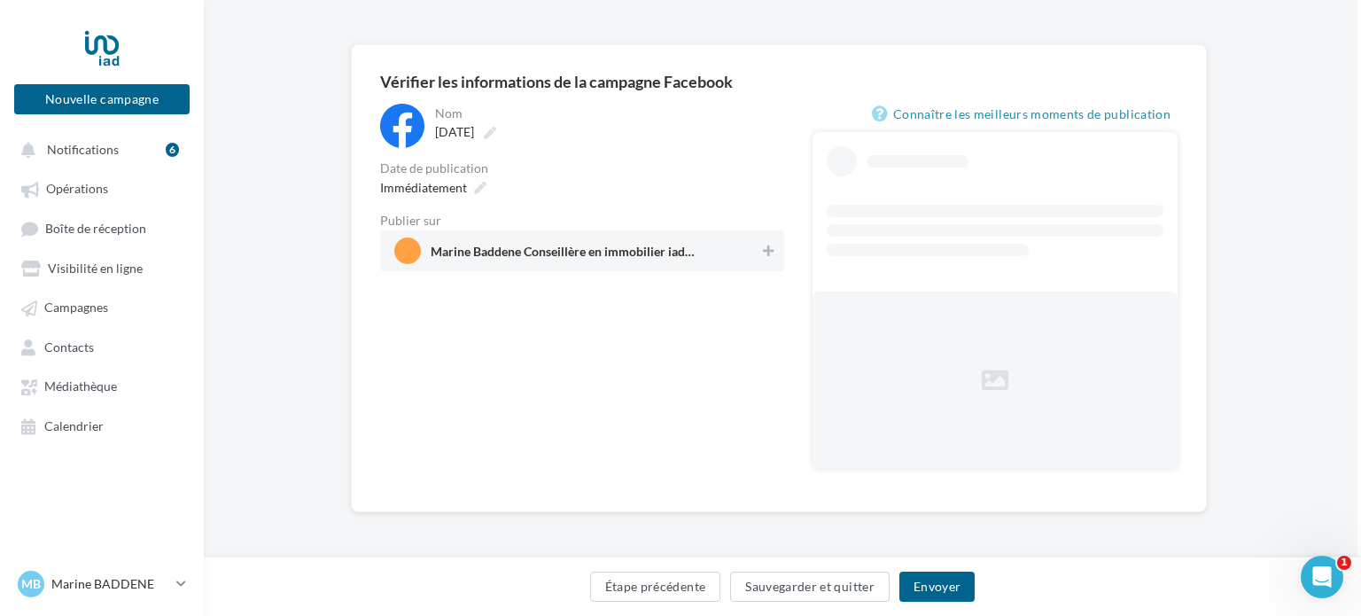
scroll to position [0, 4]
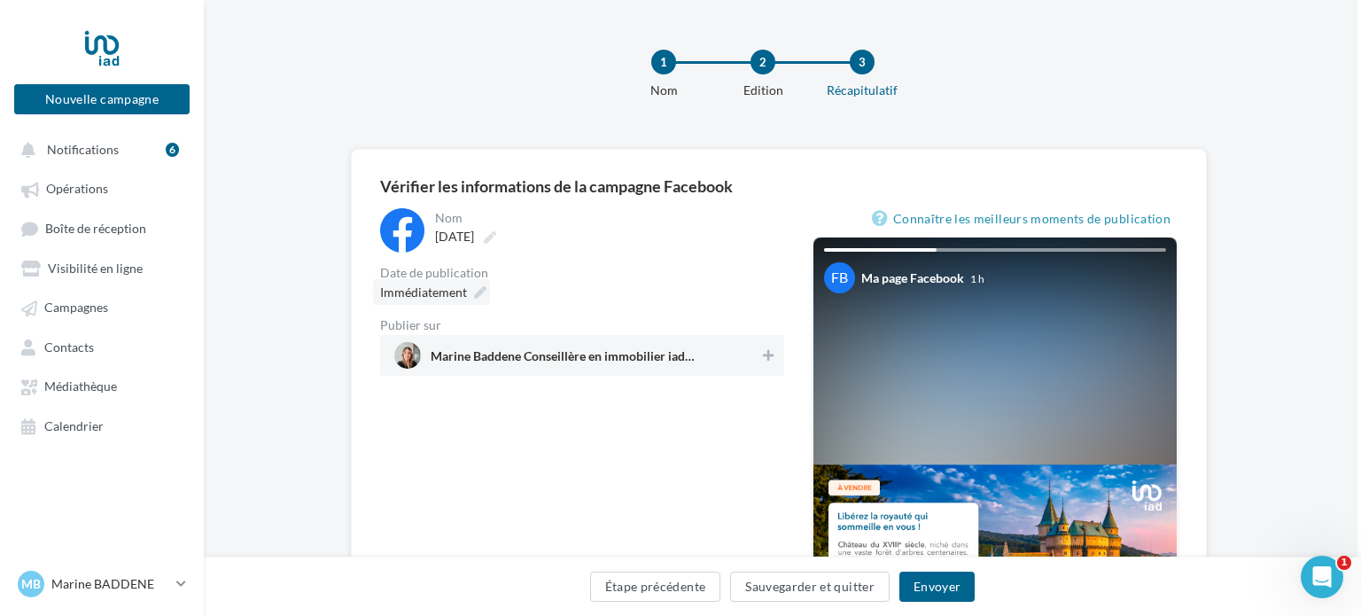
click at [478, 294] on icon at bounding box center [480, 292] width 12 height 12
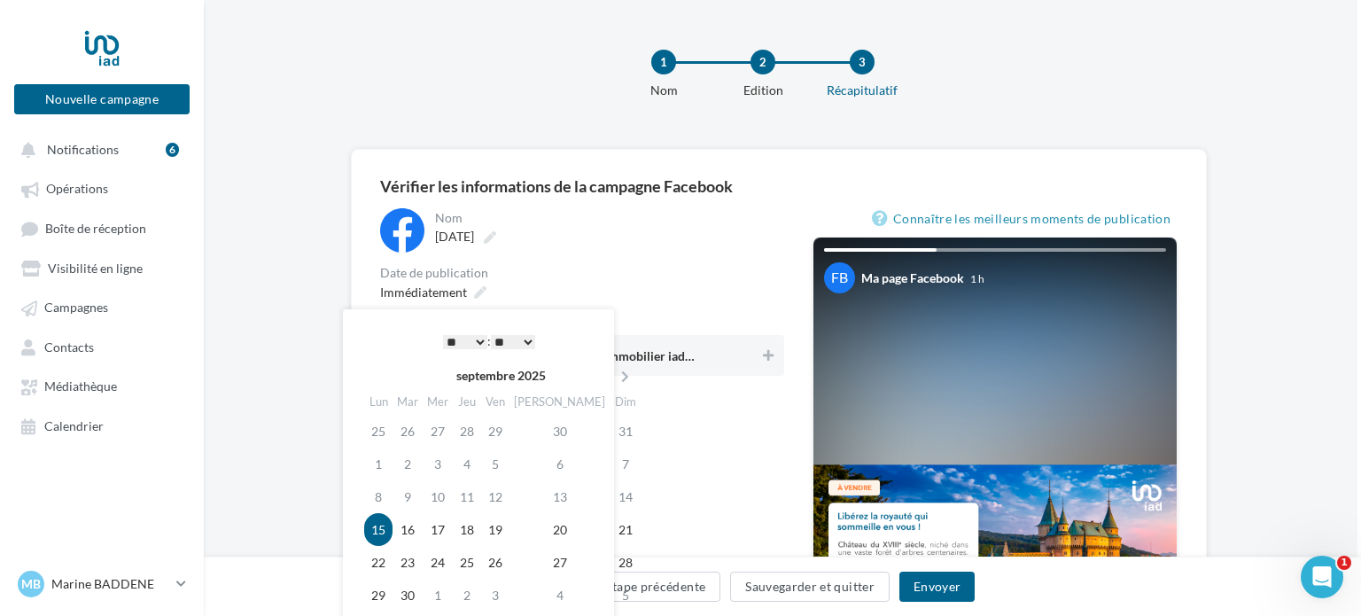
click at [475, 346] on select "* * * * * * * * * * ** ** ** ** ** ** ** ** ** ** ** ** ** **" at bounding box center [465, 342] width 44 height 14
click at [538, 532] on td "20" at bounding box center [560, 529] width 100 height 33
click at [463, 338] on select "* * * * * * * * * * ** ** ** ** ** ** ** ** ** ** ** ** ** **" at bounding box center [465, 342] width 44 height 14
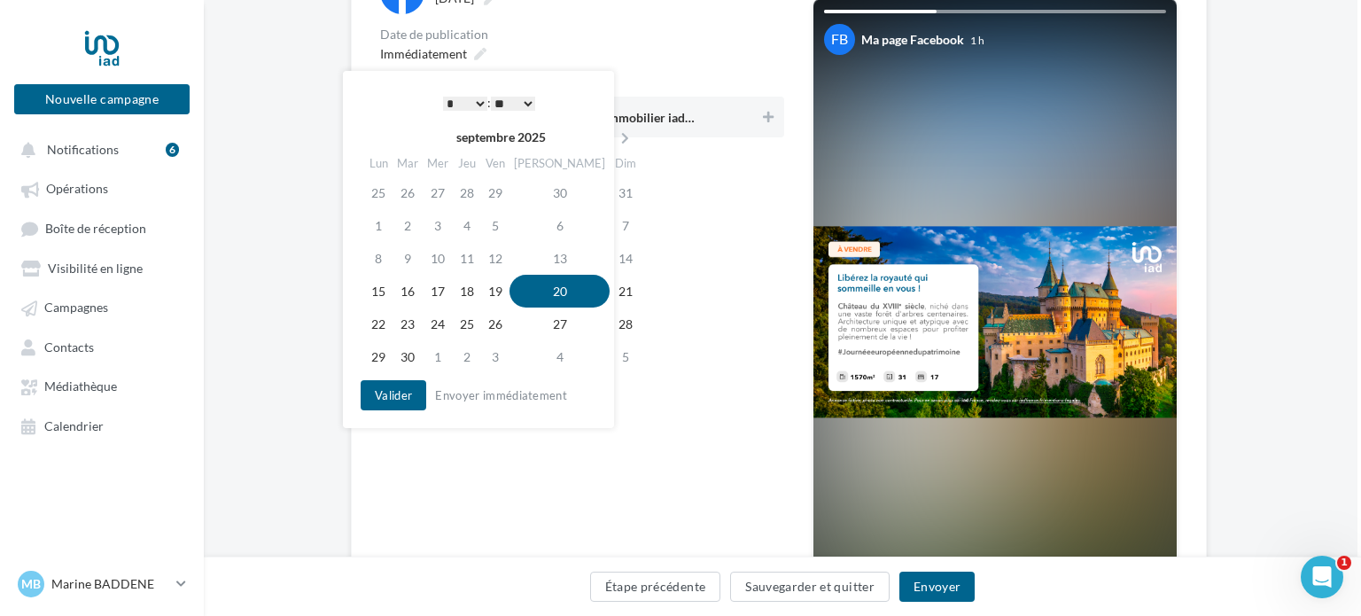
scroll to position [264, 4]
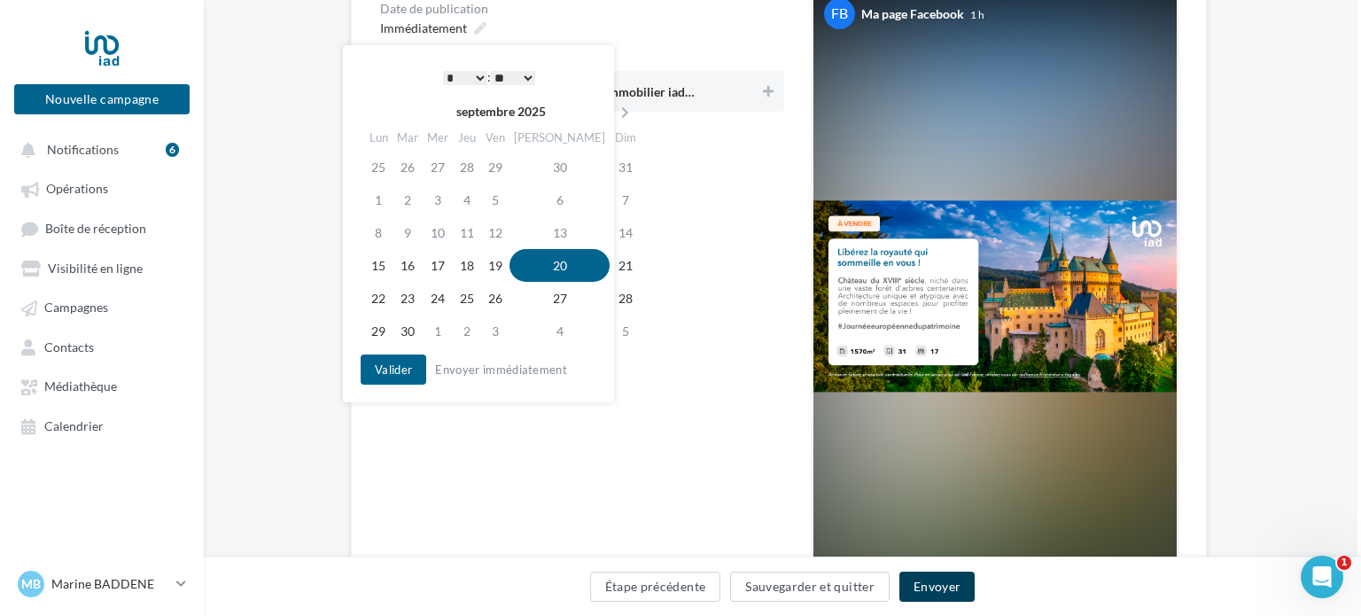
click at [934, 587] on button "Envoyer" at bounding box center [936, 587] width 75 height 30
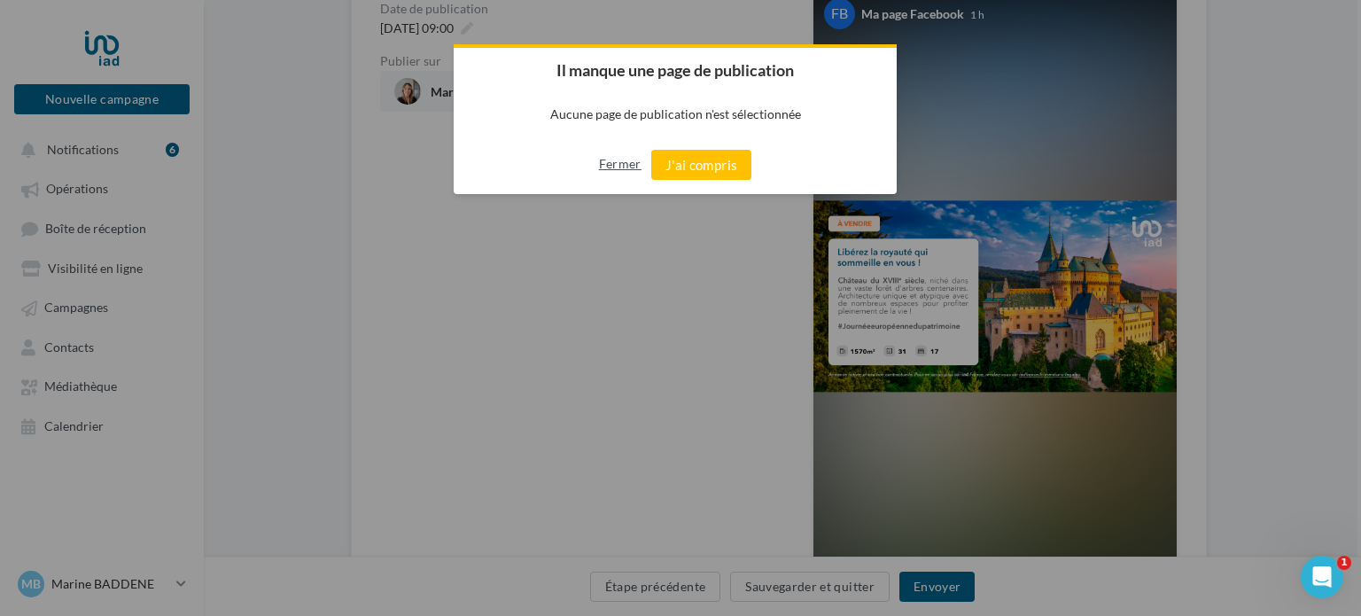
click at [637, 162] on button "Fermer" at bounding box center [620, 164] width 43 height 28
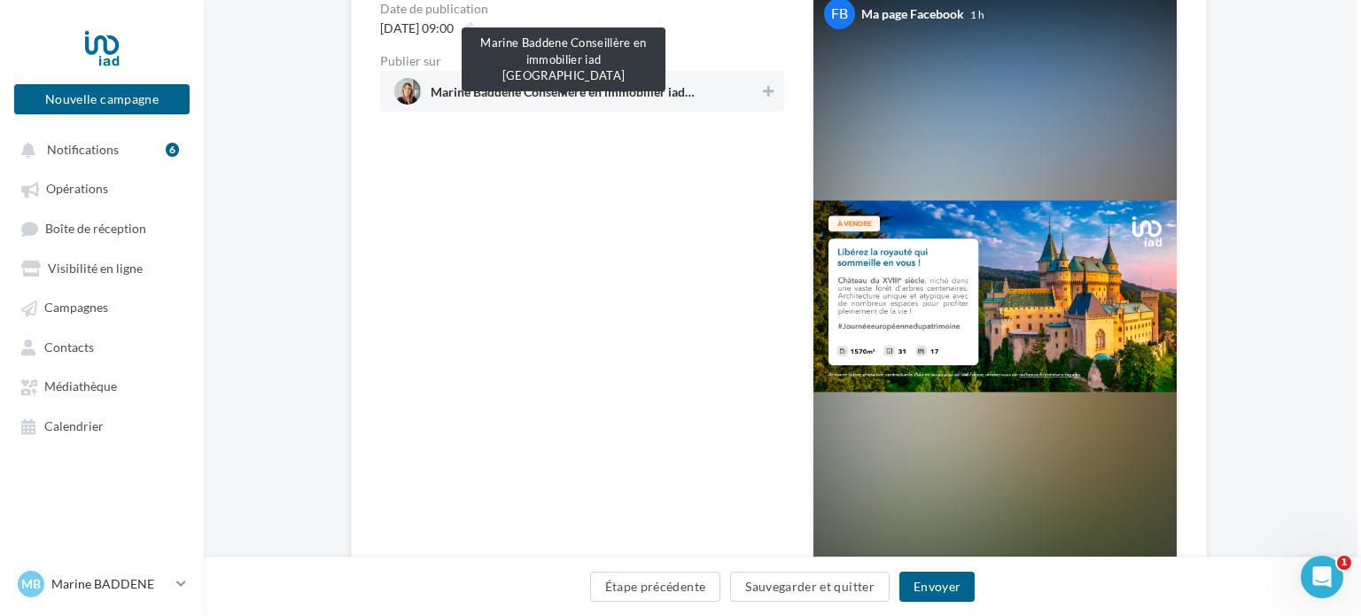
click at [587, 97] on span "Marine Baddene Conseillère en immobilier iad France" at bounding box center [564, 95] width 266 height 19
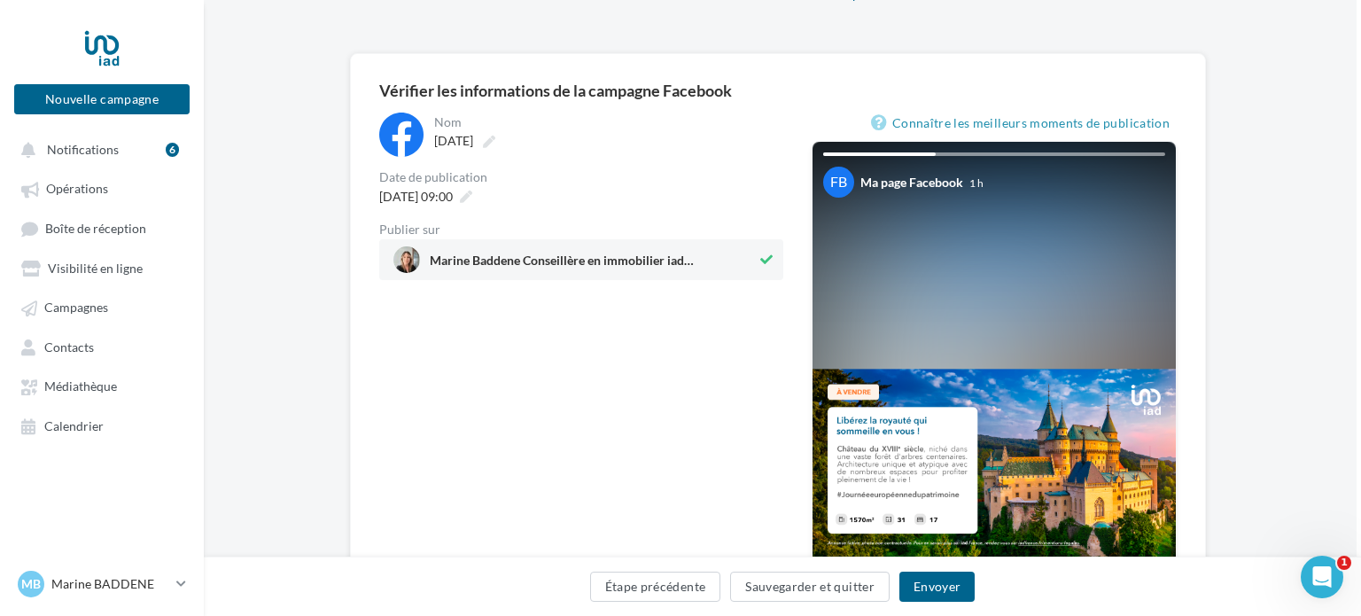
scroll to position [96, 5]
click at [932, 591] on button "Envoyer" at bounding box center [936, 587] width 75 height 30
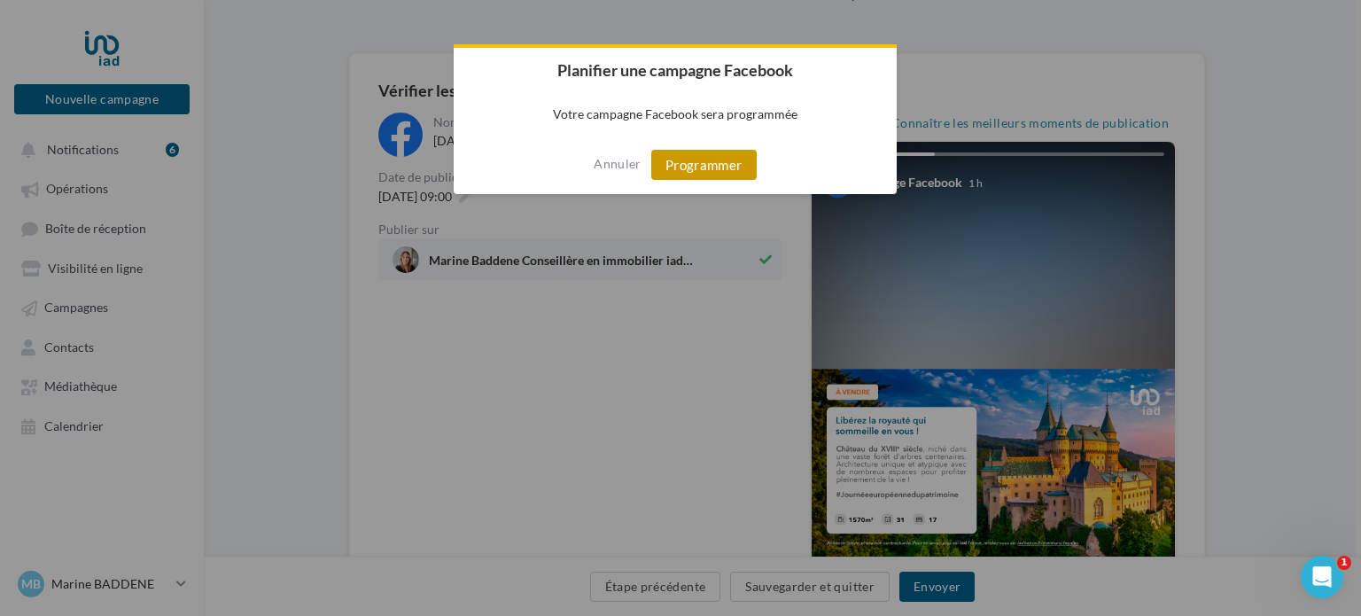
click at [734, 163] on button "Programmer" at bounding box center [703, 165] width 105 height 30
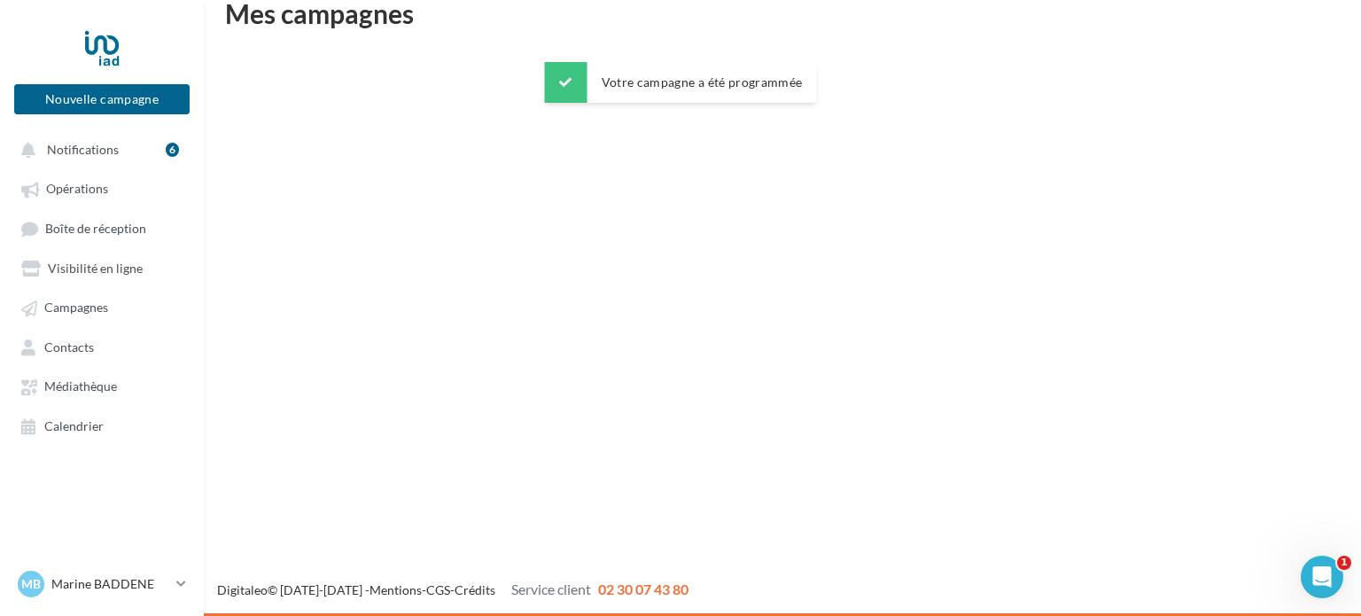
scroll to position [28, 0]
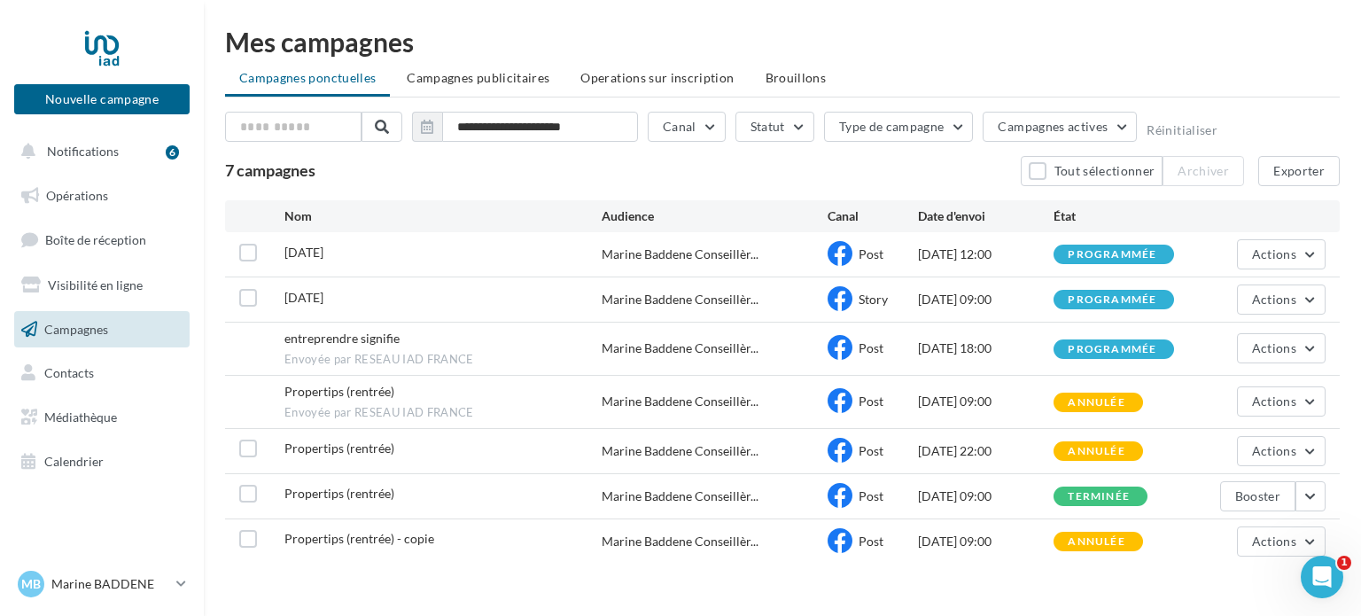
click at [1144, 350] on div "programmée" at bounding box center [1112, 350] width 89 height 12
click at [119, 101] on button "Nouvelle campagne" at bounding box center [101, 99] width 175 height 30
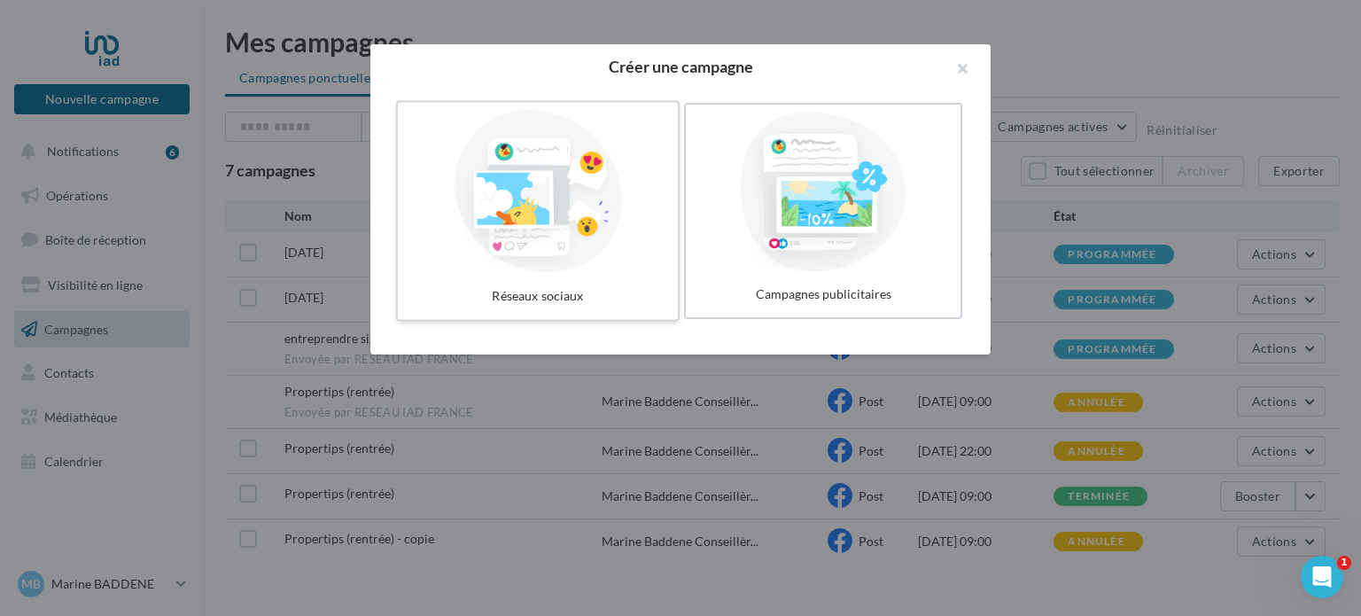
click at [569, 204] on div at bounding box center [538, 191] width 266 height 163
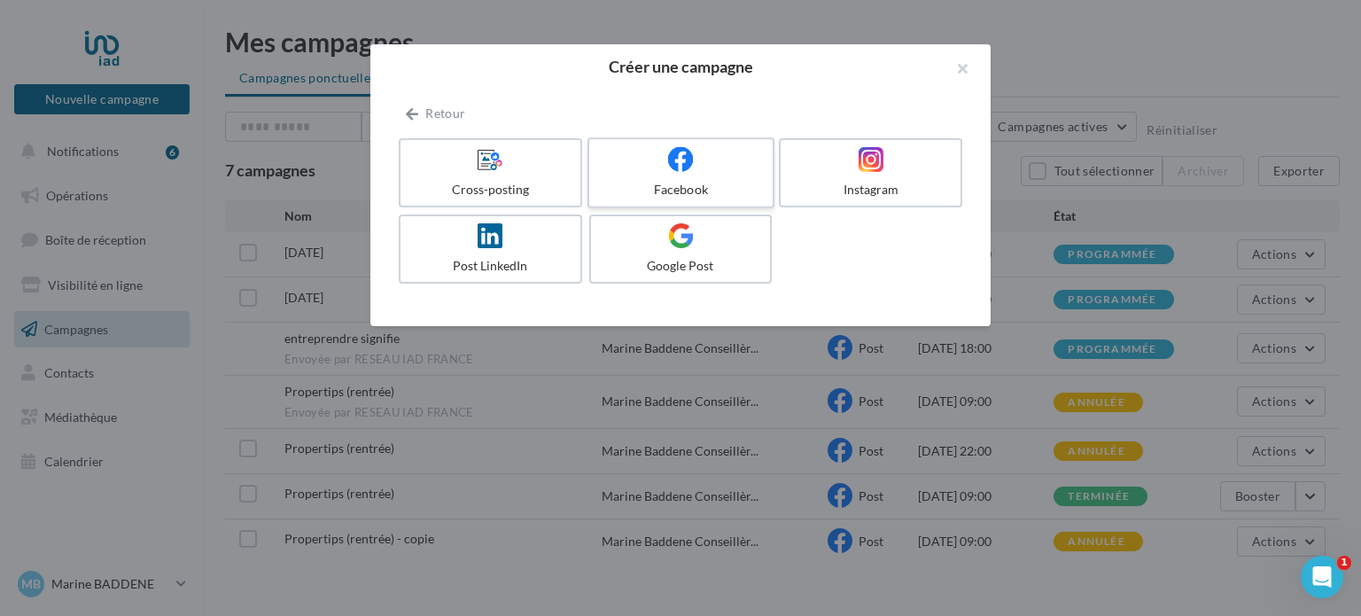
click at [706, 181] on div "Facebook" at bounding box center [680, 190] width 168 height 18
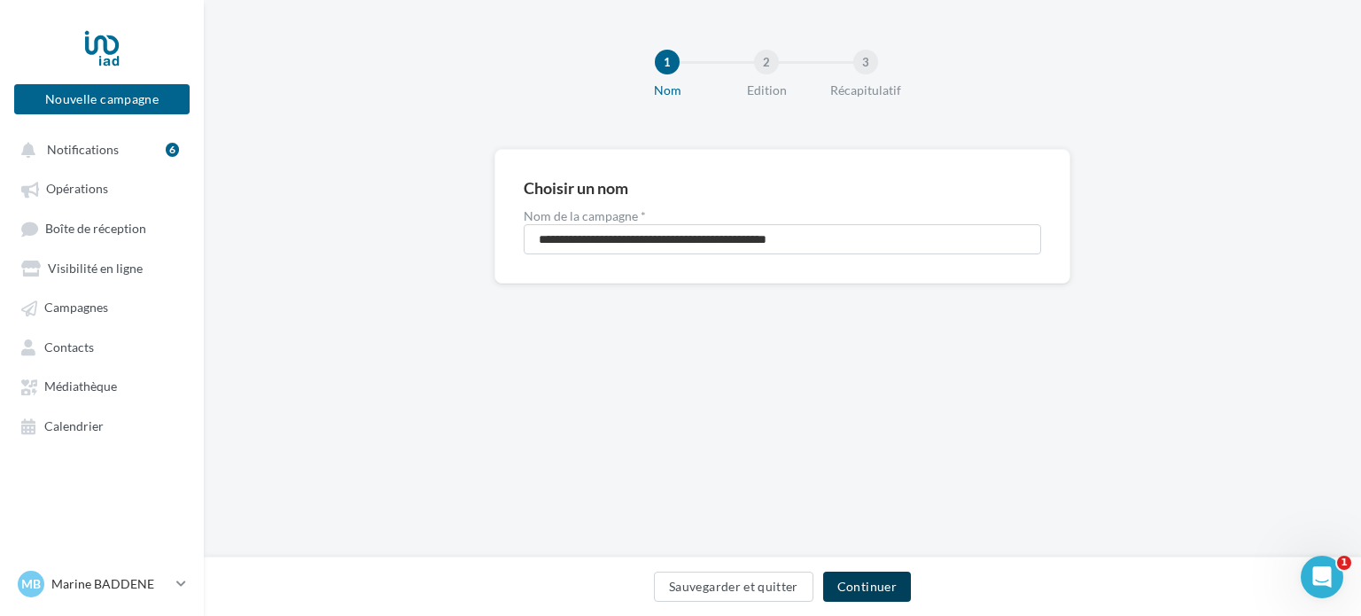
click at [859, 578] on button "Continuer" at bounding box center [867, 587] width 88 height 30
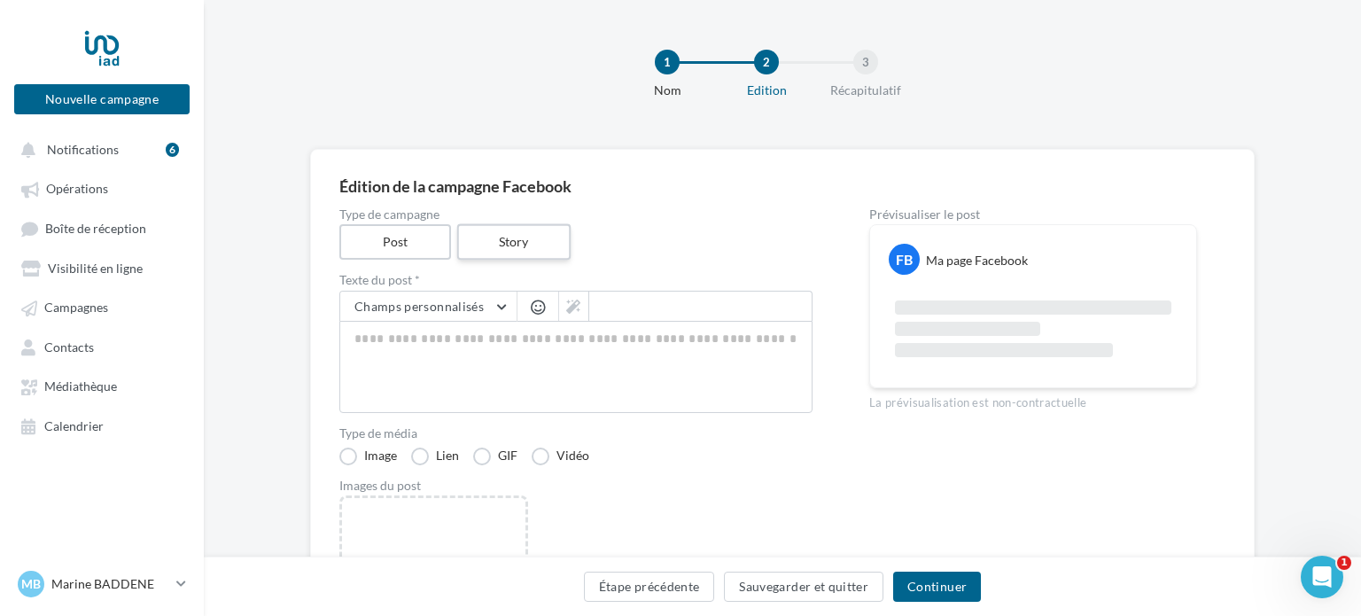
click at [490, 253] on label "Story" at bounding box center [512, 242] width 113 height 36
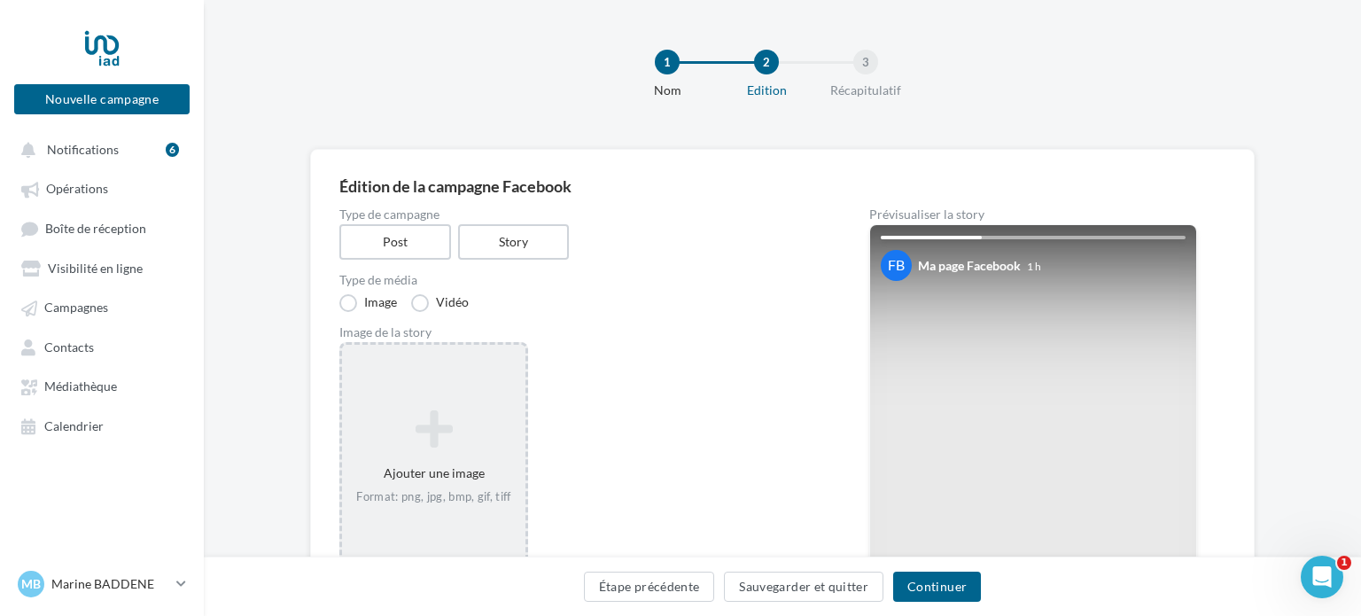
click at [447, 424] on icon at bounding box center [433, 429] width 169 height 43
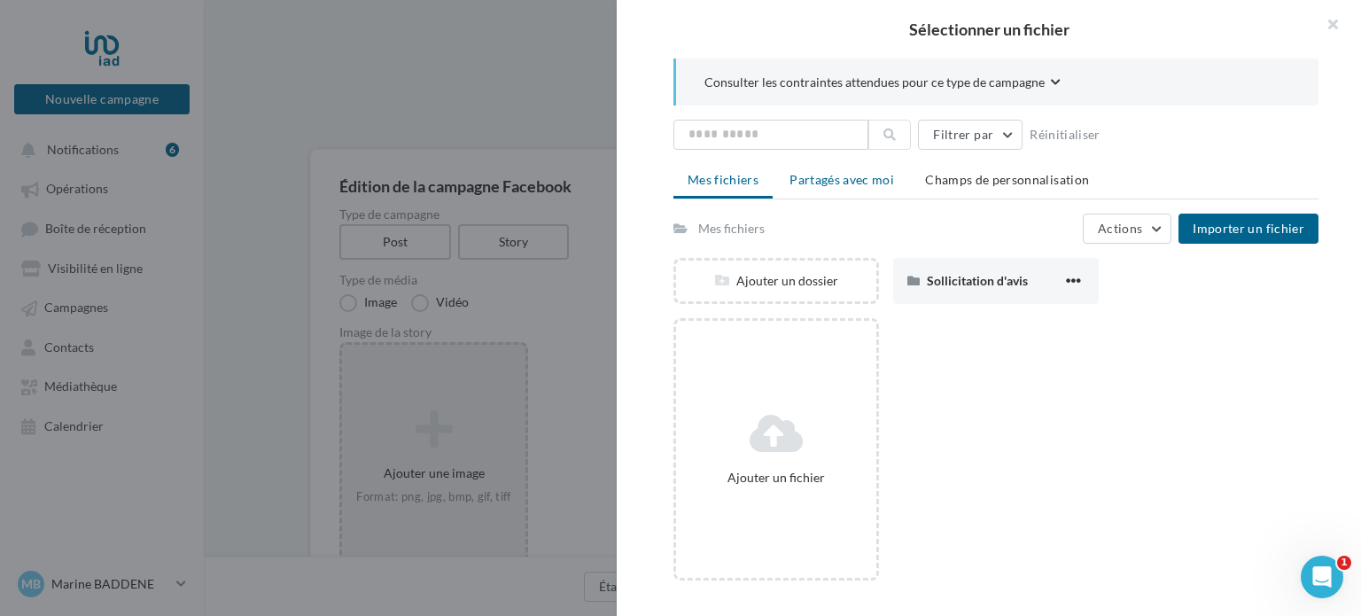
click at [820, 183] on span "Partagés avec moi" at bounding box center [842, 179] width 105 height 15
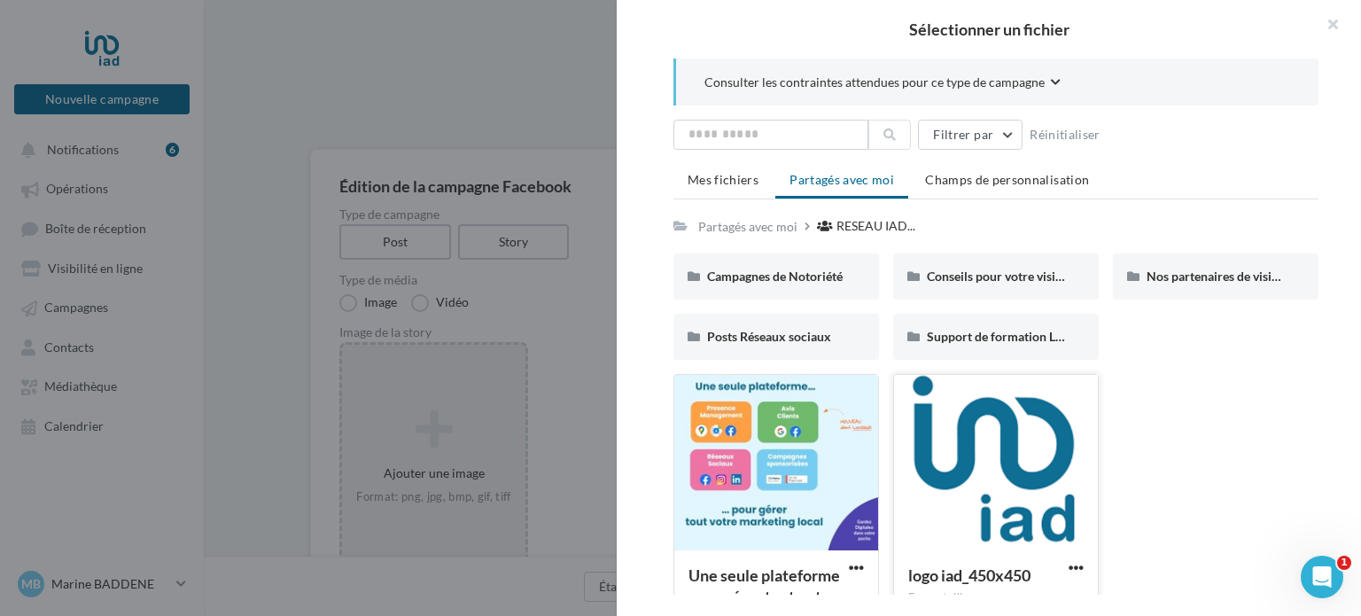
scroll to position [54, 0]
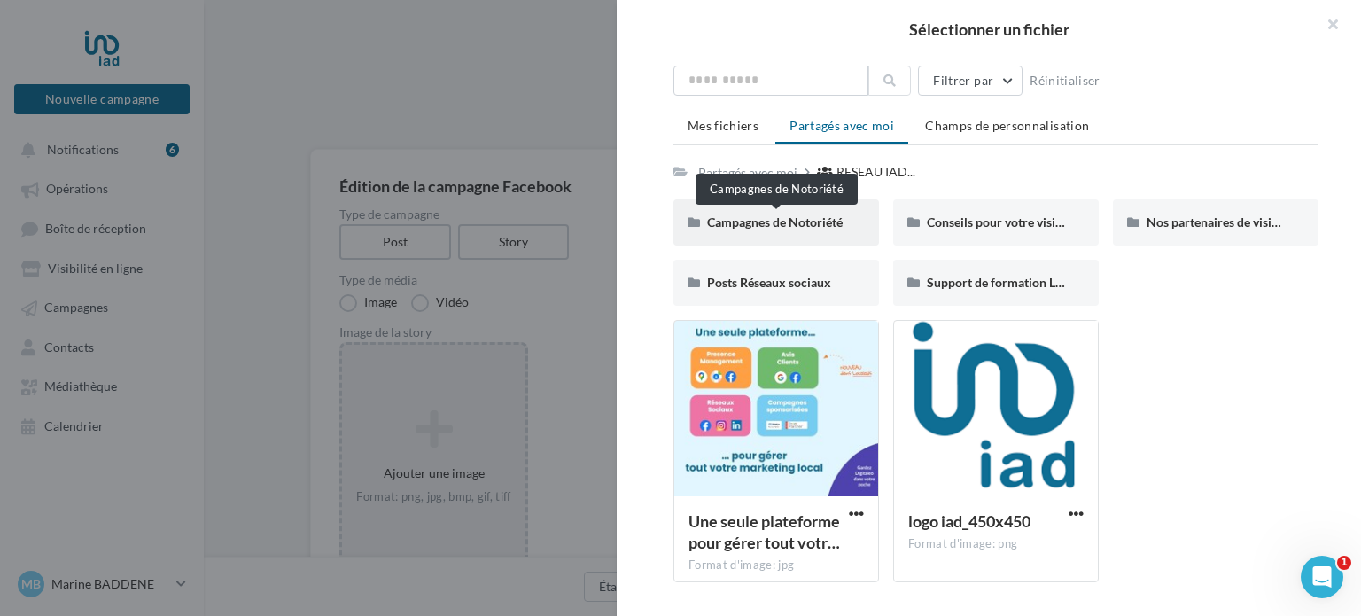
click at [836, 219] on span "Campagnes de Notoriété" at bounding box center [775, 221] width 136 height 15
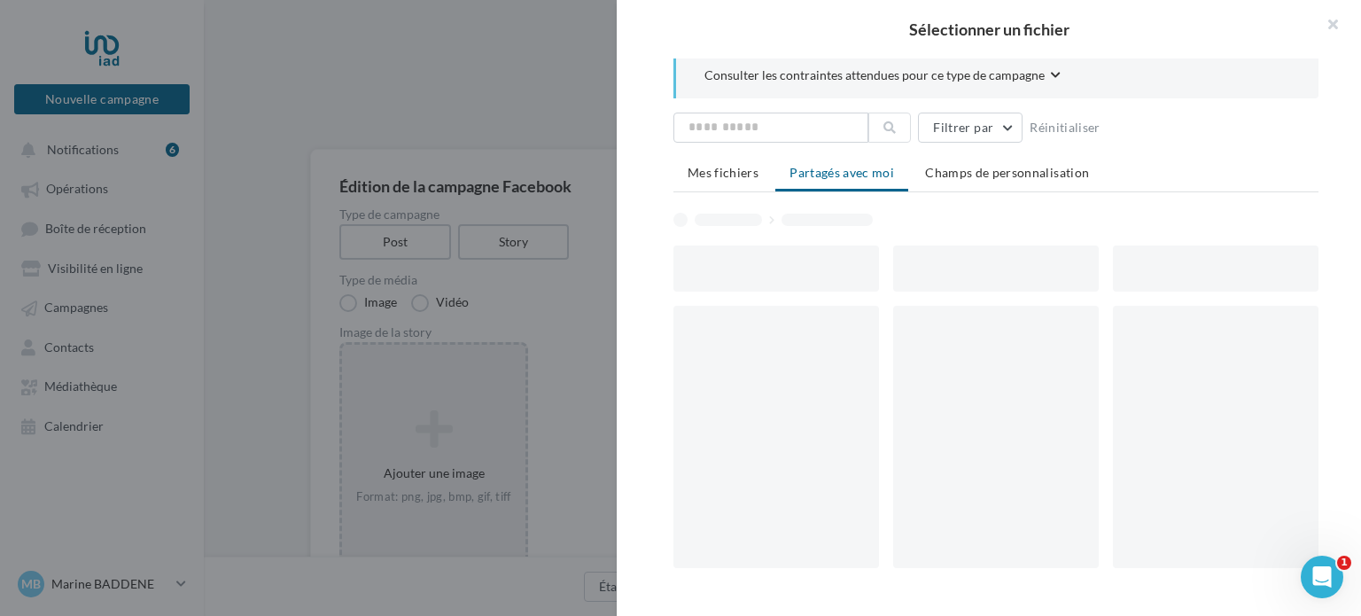
scroll to position [0, 0]
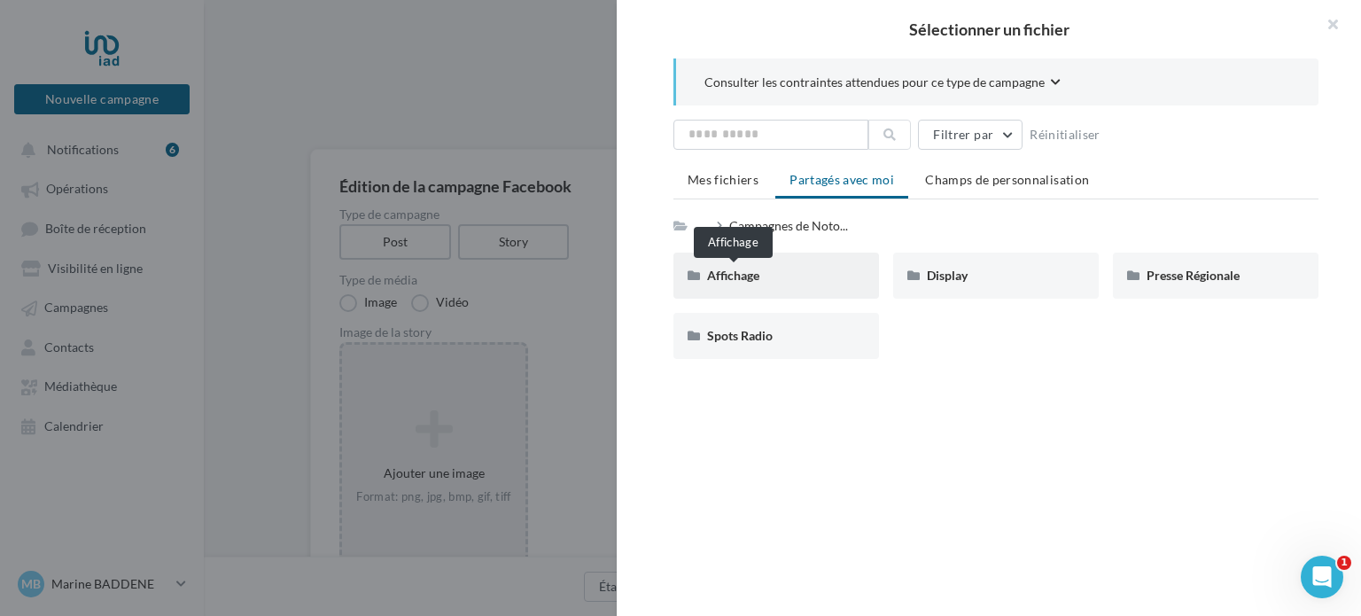
click at [729, 280] on span "Affichage" at bounding box center [733, 275] width 52 height 15
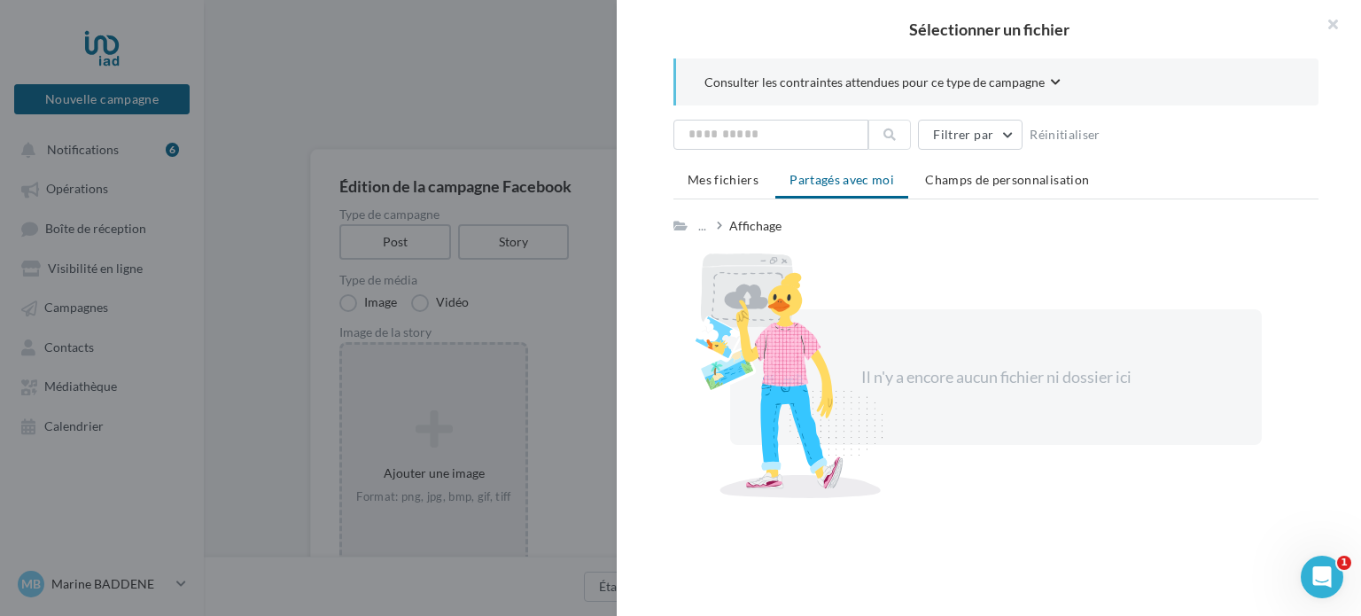
click at [822, 183] on span "Partagés avec moi" at bounding box center [842, 179] width 105 height 15
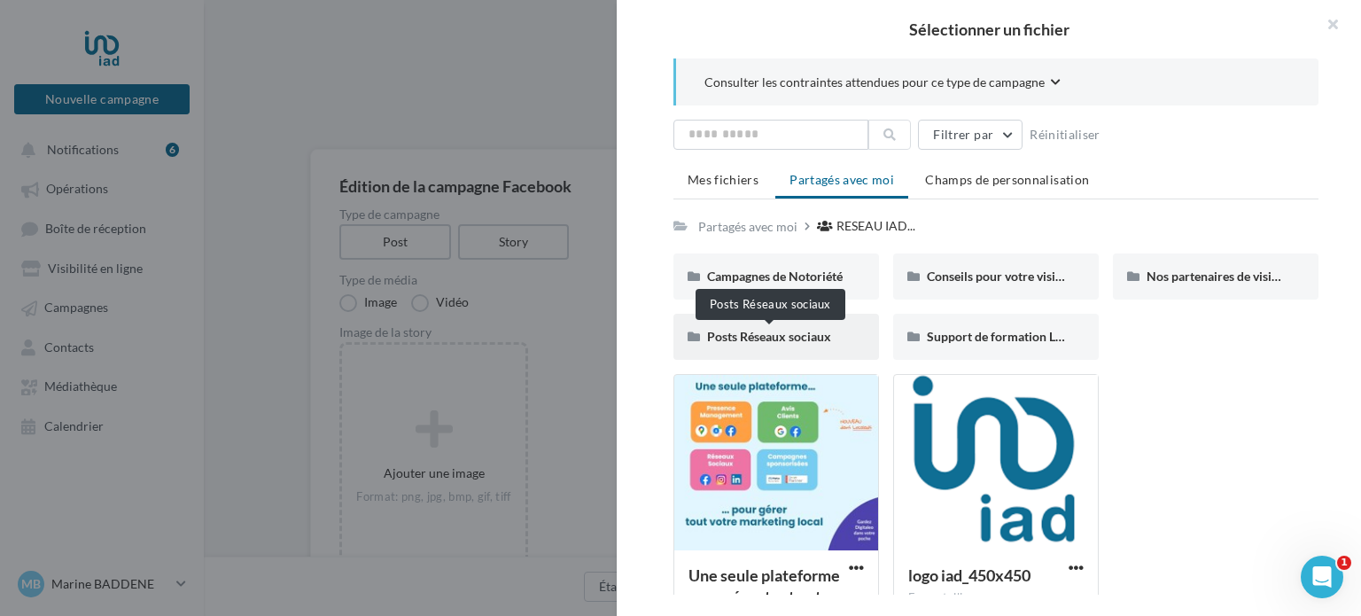
click at [770, 330] on span "Posts Réseaux sociaux" at bounding box center [769, 336] width 124 height 15
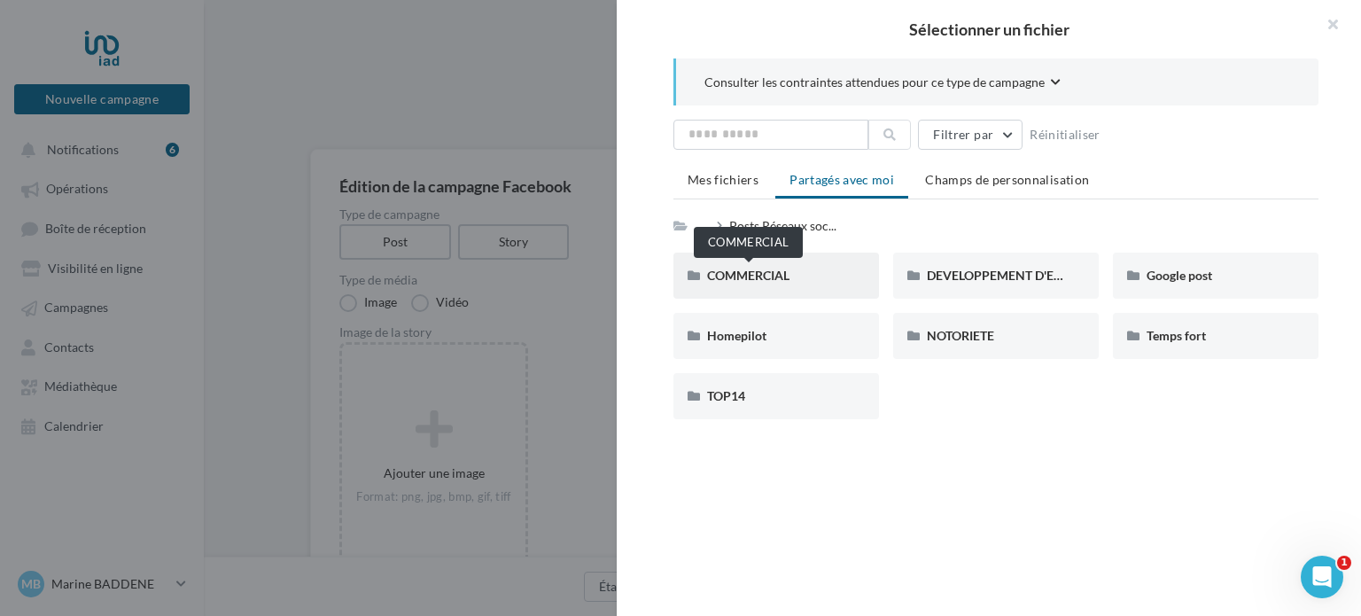
click at [766, 269] on span "COMMERCIAL" at bounding box center [748, 275] width 82 height 15
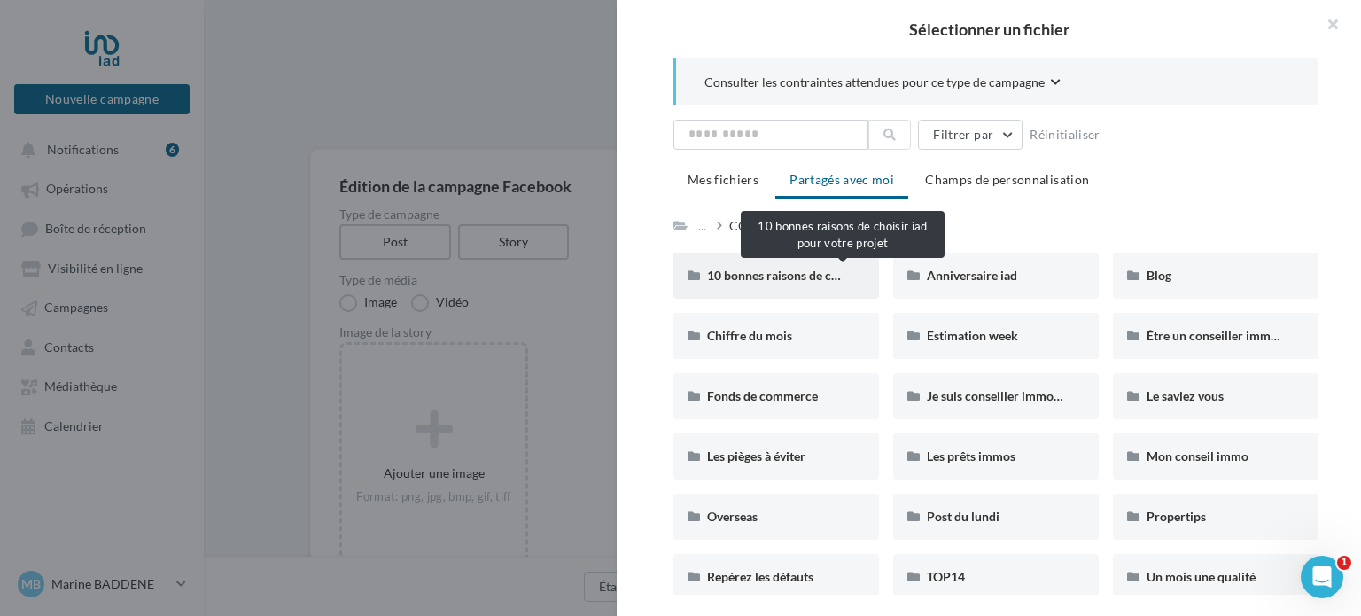
click at [825, 273] on span "10 bonnes raisons de choisir iad pour votre projet" at bounding box center [843, 275] width 273 height 15
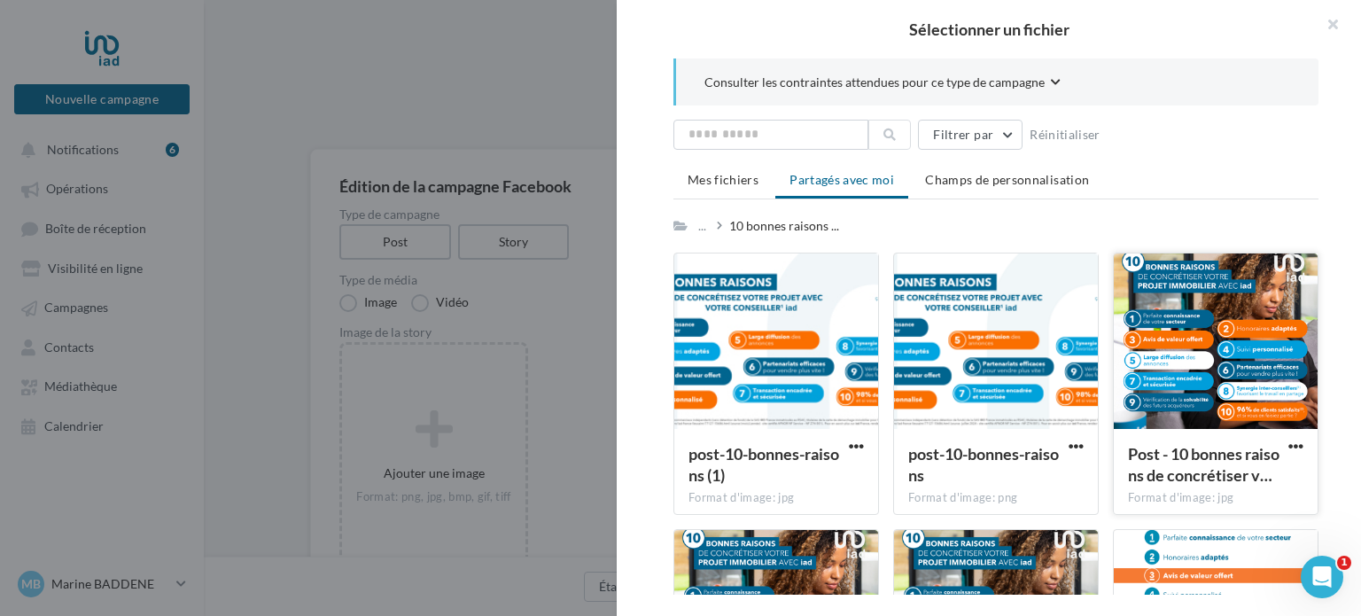
click at [1210, 298] on div at bounding box center [1216, 341] width 204 height 177
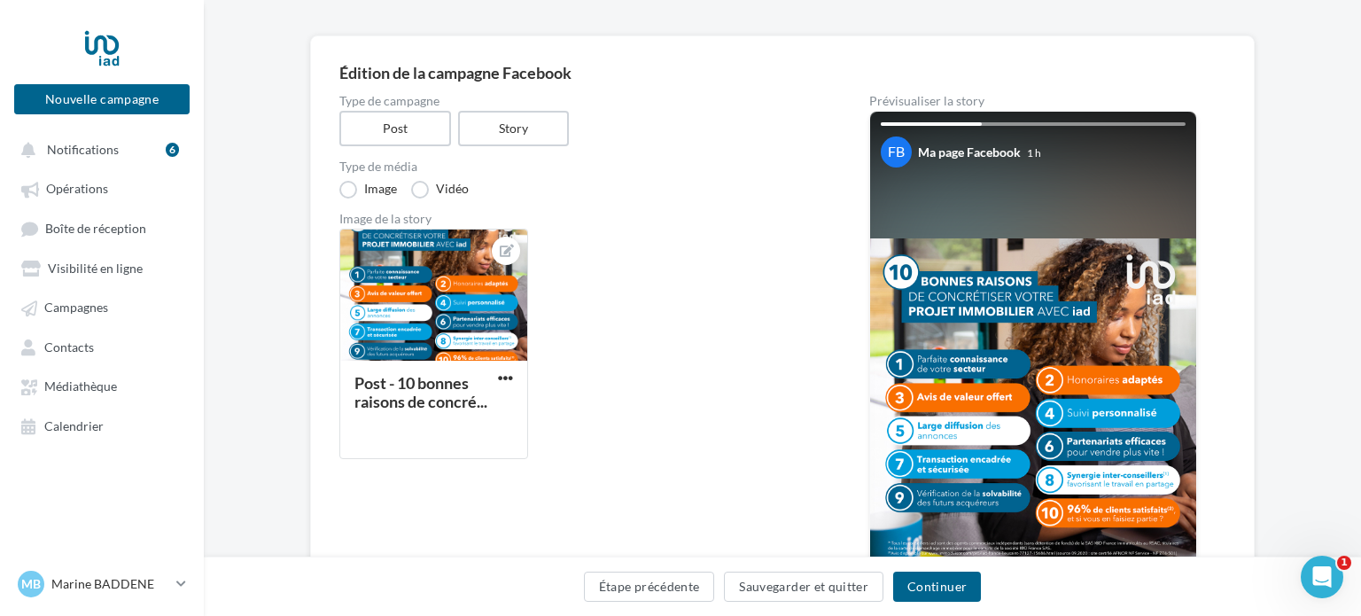
scroll to position [103, 0]
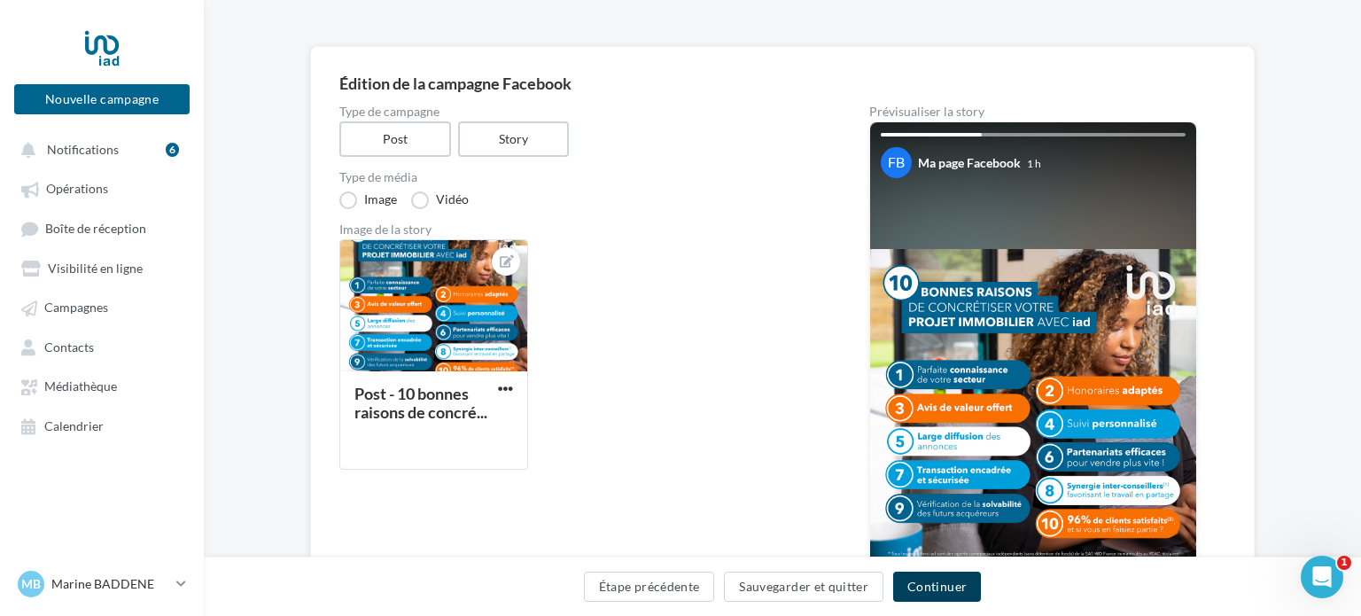
click at [926, 586] on button "Continuer" at bounding box center [937, 587] width 88 height 30
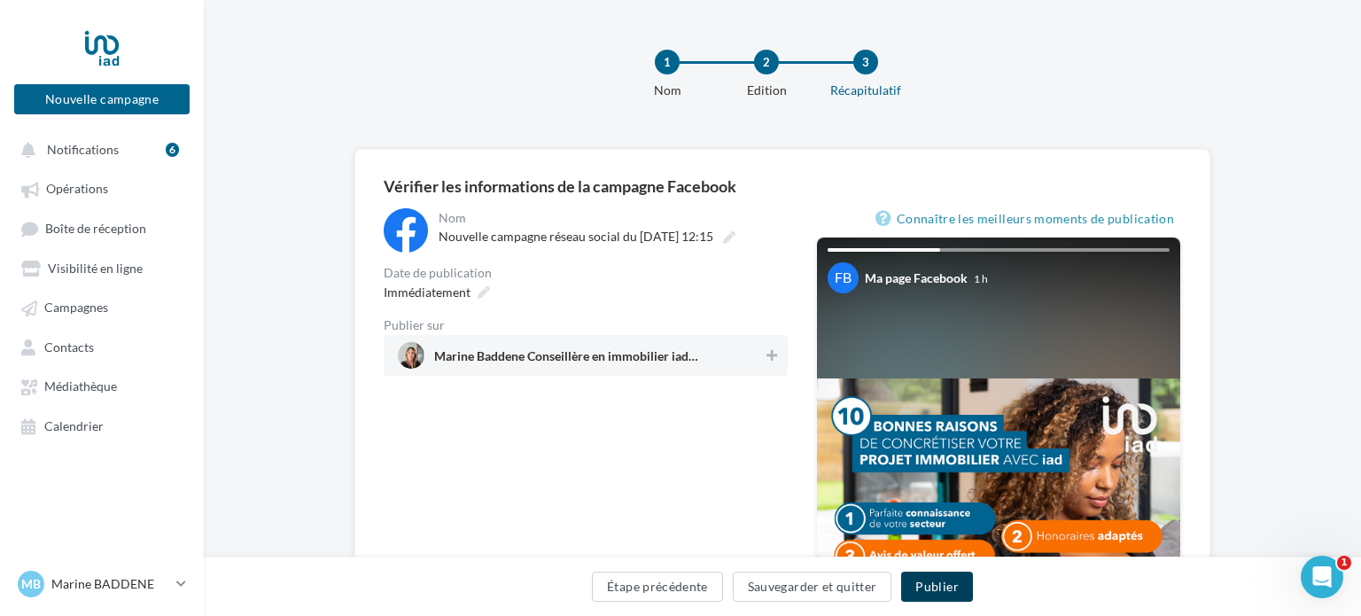
click at [949, 580] on button "Publier" at bounding box center [936, 587] width 71 height 30
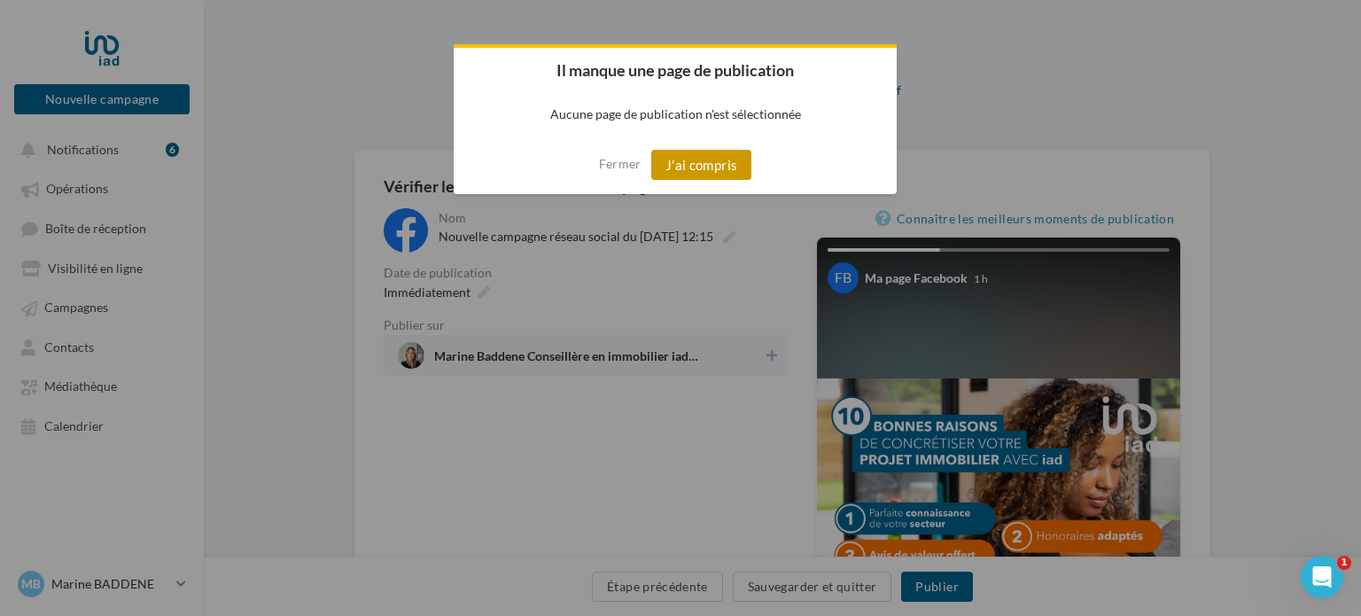
click at [688, 154] on button "J'ai compris" at bounding box center [701, 165] width 101 height 30
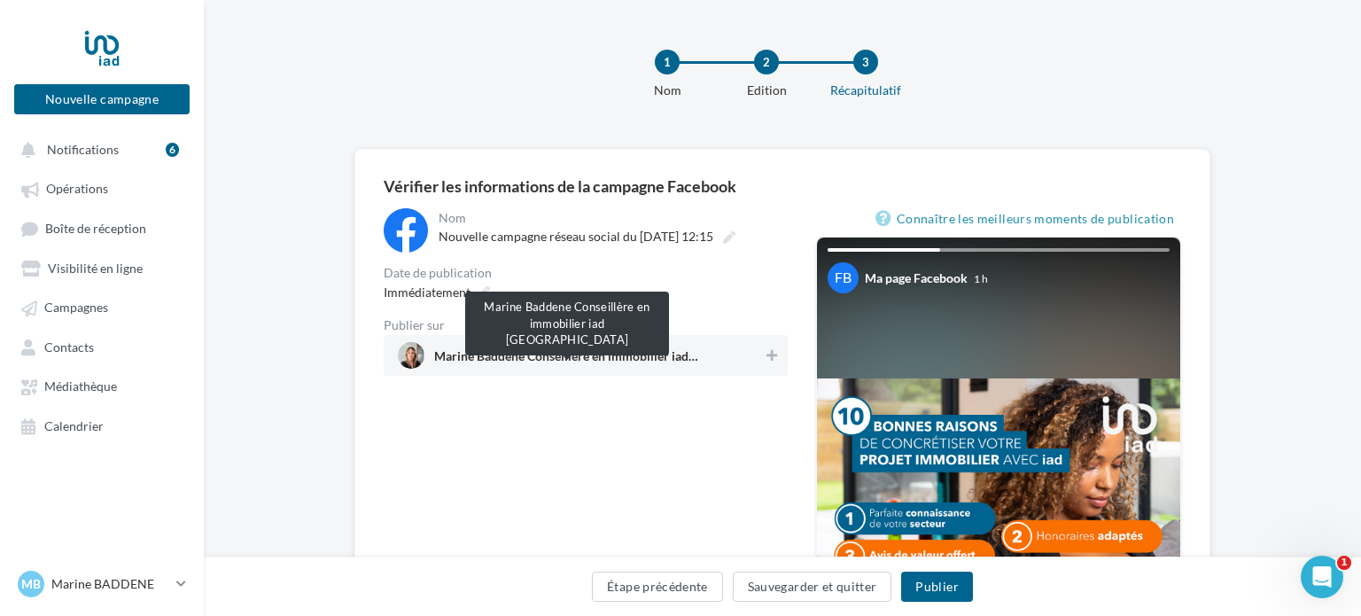
click at [677, 355] on span "Marine Baddene Conseillère en immobilier iad France" at bounding box center [567, 359] width 266 height 19
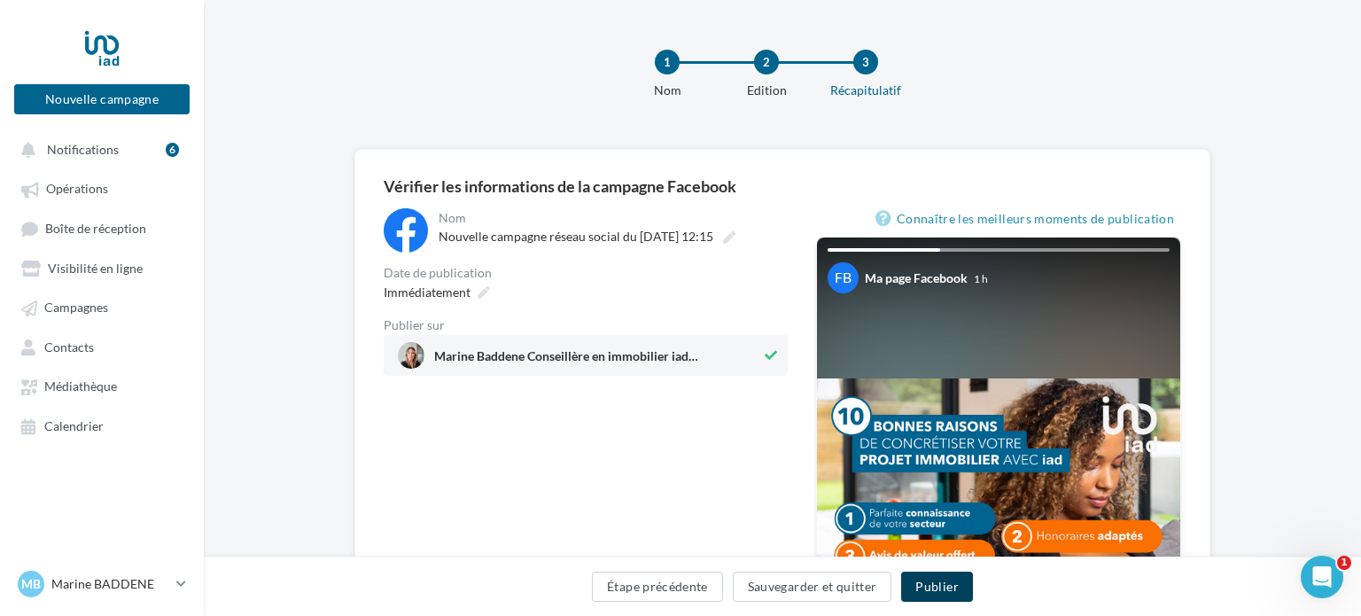
click at [942, 578] on button "Publier" at bounding box center [936, 587] width 71 height 30
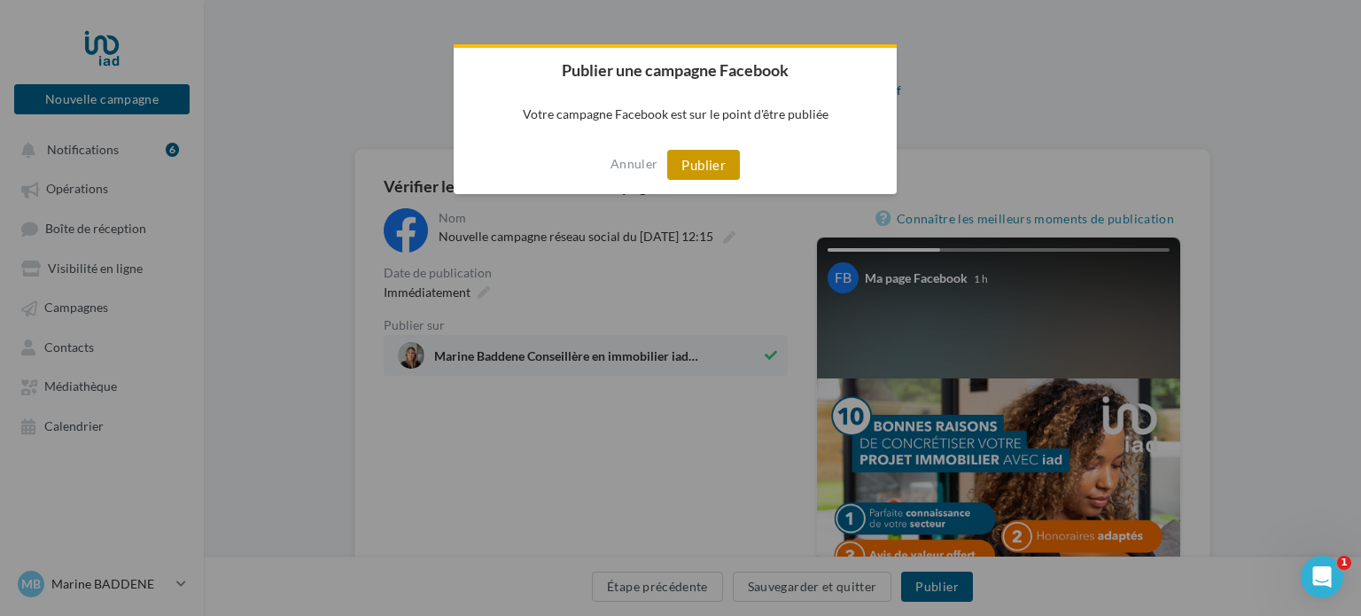
click at [712, 158] on button "Publier" at bounding box center [703, 165] width 73 height 30
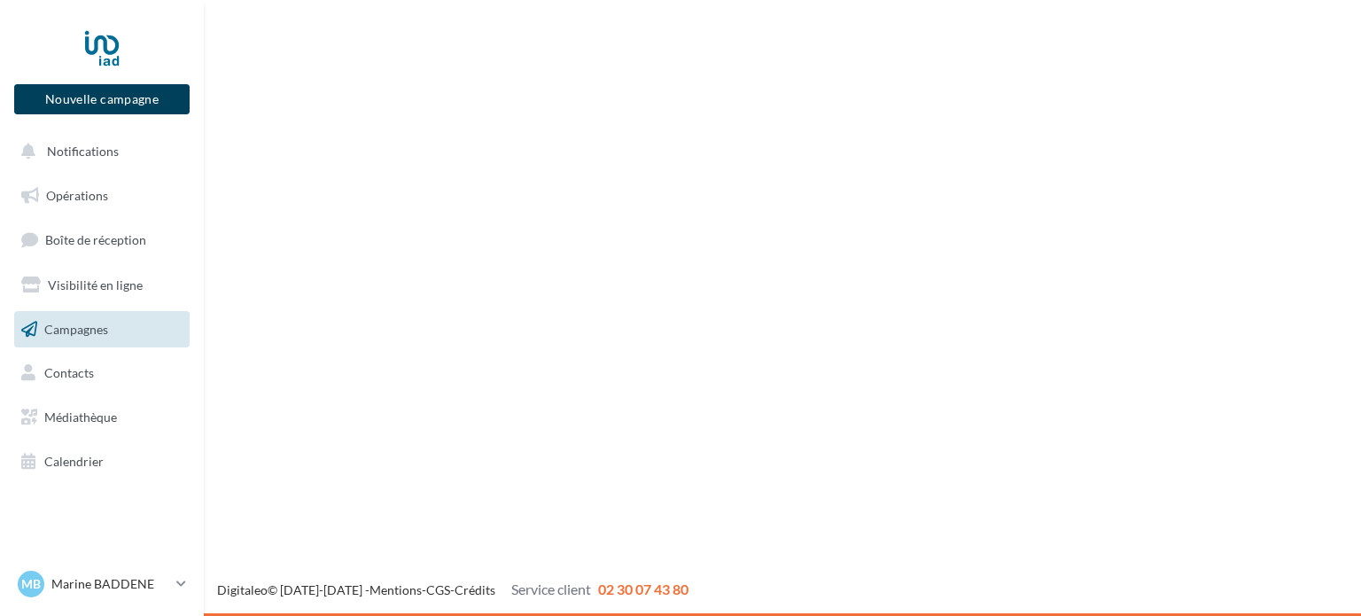
click at [115, 105] on button "Nouvelle campagne" at bounding box center [101, 99] width 175 height 30
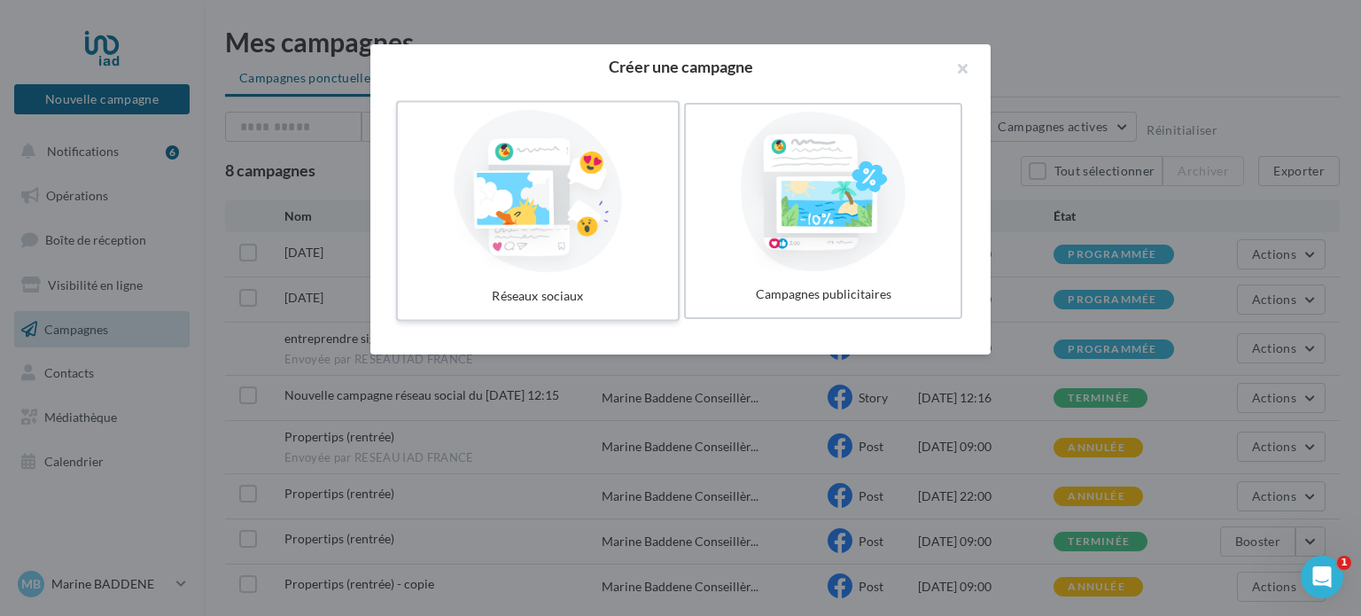
click at [494, 205] on div at bounding box center [538, 191] width 266 height 163
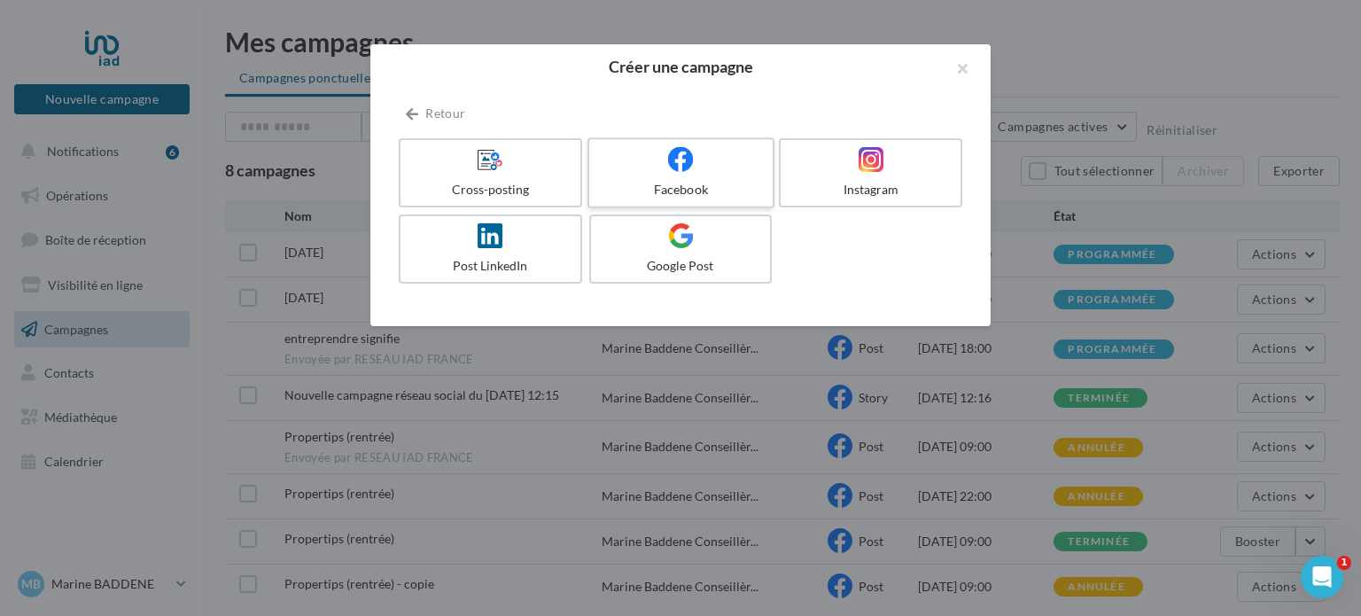
click at [699, 198] on div "Facebook" at bounding box center [680, 190] width 168 height 18
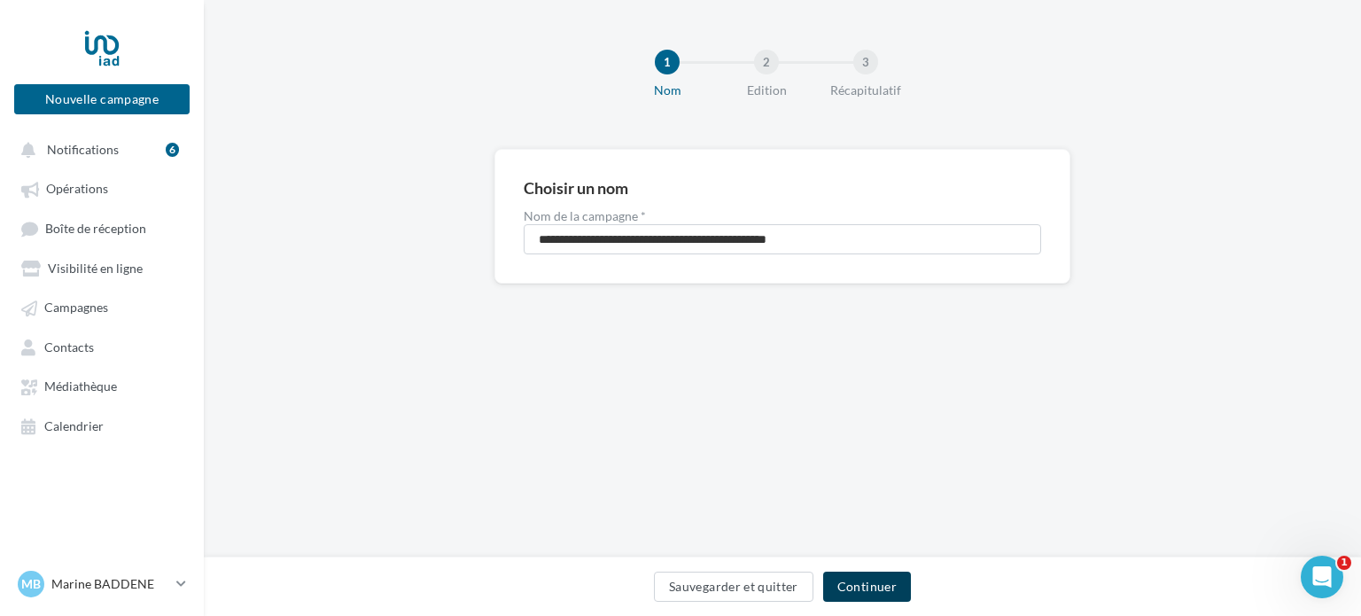
click at [869, 593] on button "Continuer" at bounding box center [867, 587] width 88 height 30
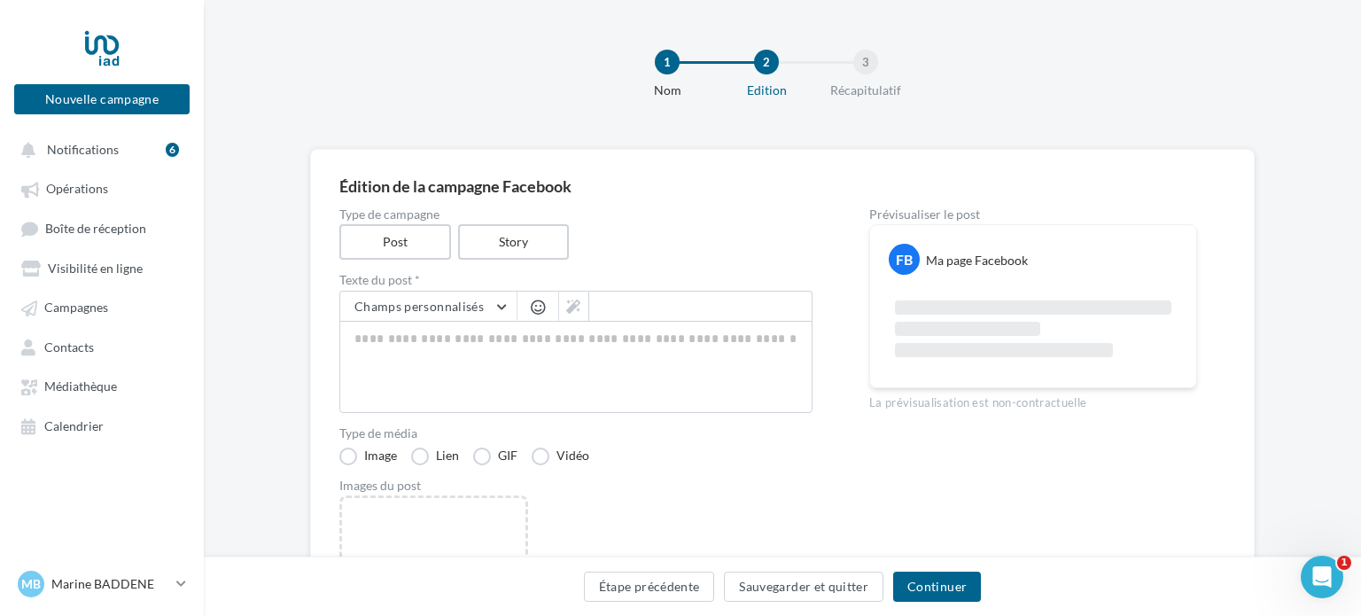
click at [510, 222] on div "Type de campagne Post Story" at bounding box center [575, 233] width 473 height 51
click at [510, 229] on label "Story" at bounding box center [512, 242] width 113 height 36
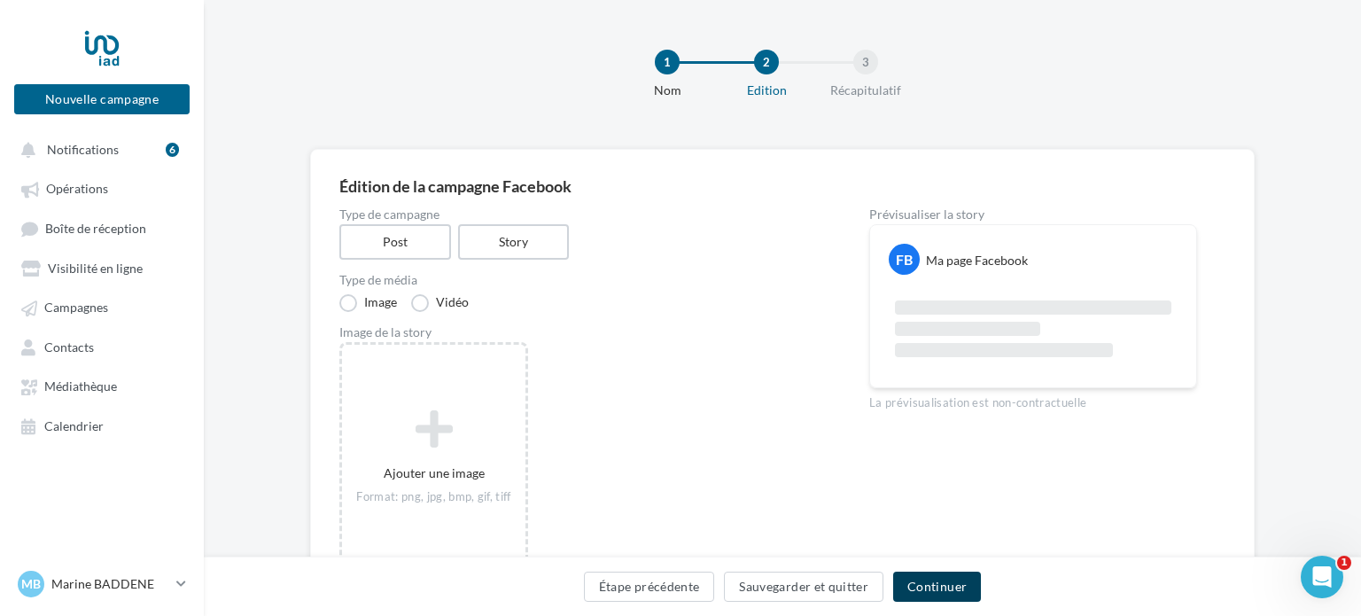
click at [924, 580] on button "Continuer" at bounding box center [937, 587] width 88 height 30
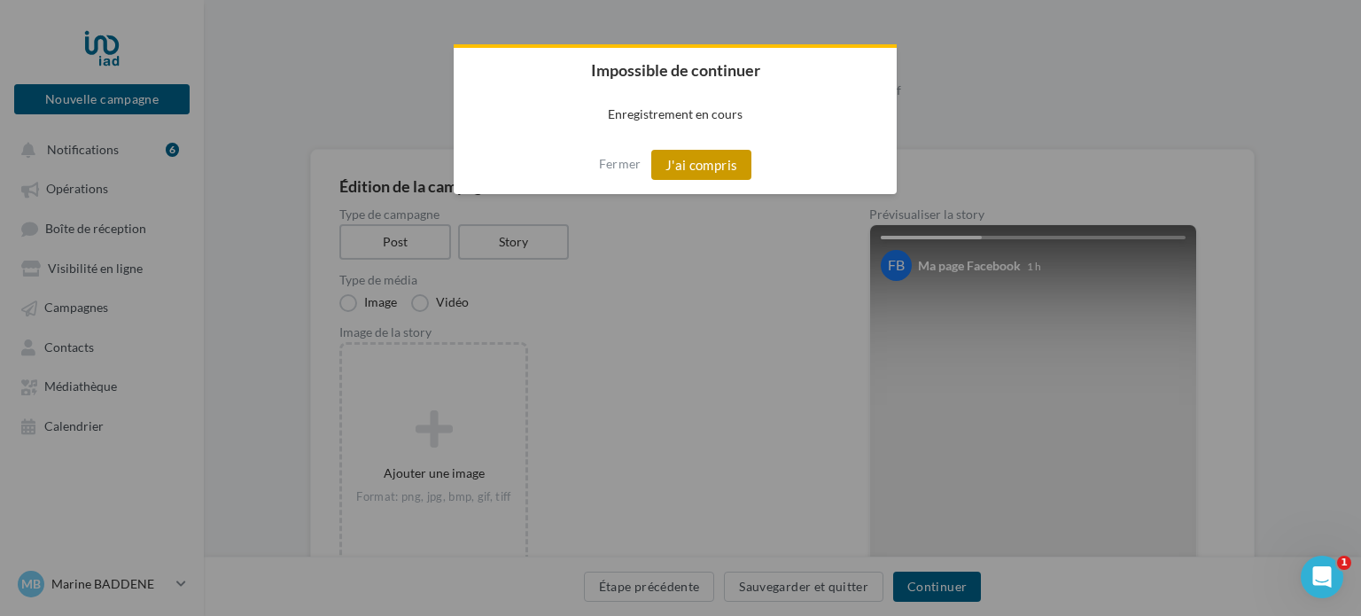
click at [706, 170] on button "J'ai compris" at bounding box center [701, 165] width 101 height 30
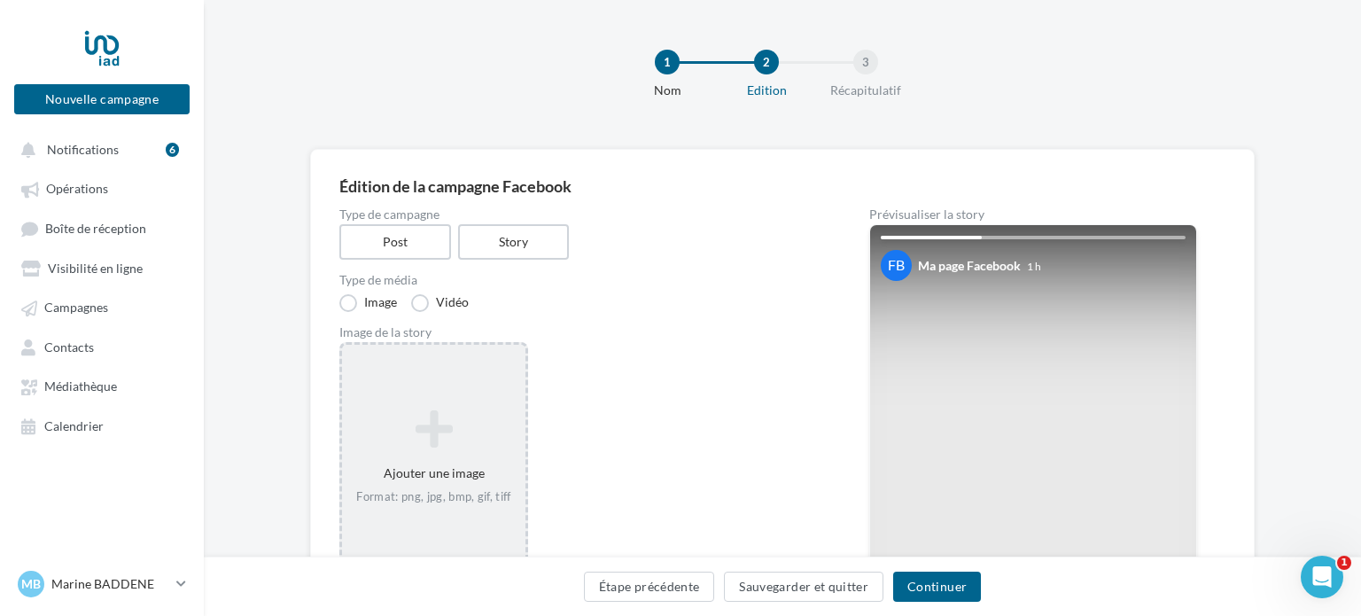
click at [455, 427] on icon at bounding box center [433, 429] width 169 height 43
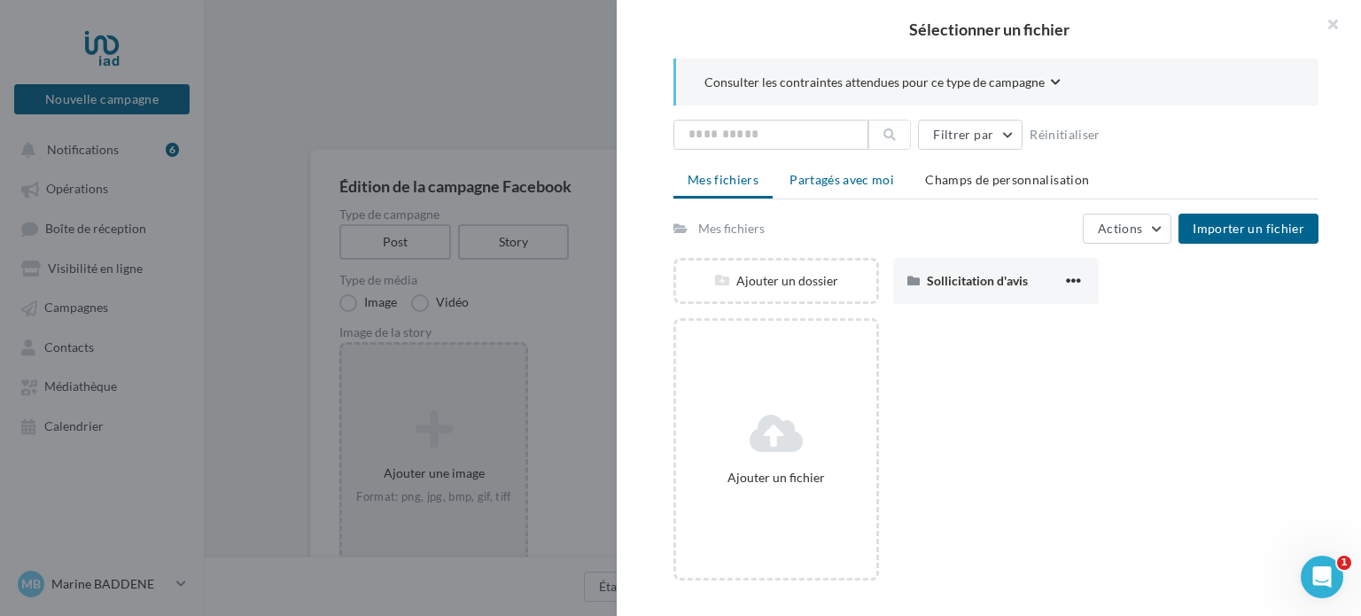
click at [813, 177] on span "Partagés avec moi" at bounding box center [842, 179] width 105 height 15
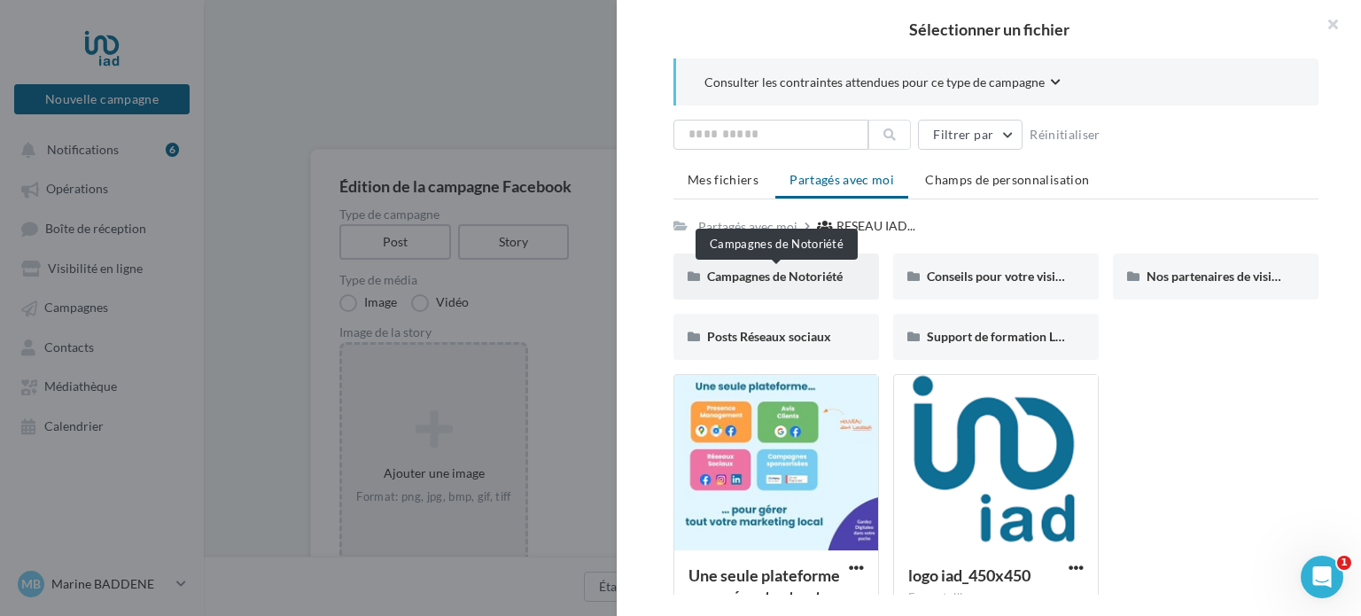
click at [814, 271] on span "Campagnes de Notoriété" at bounding box center [775, 275] width 136 height 15
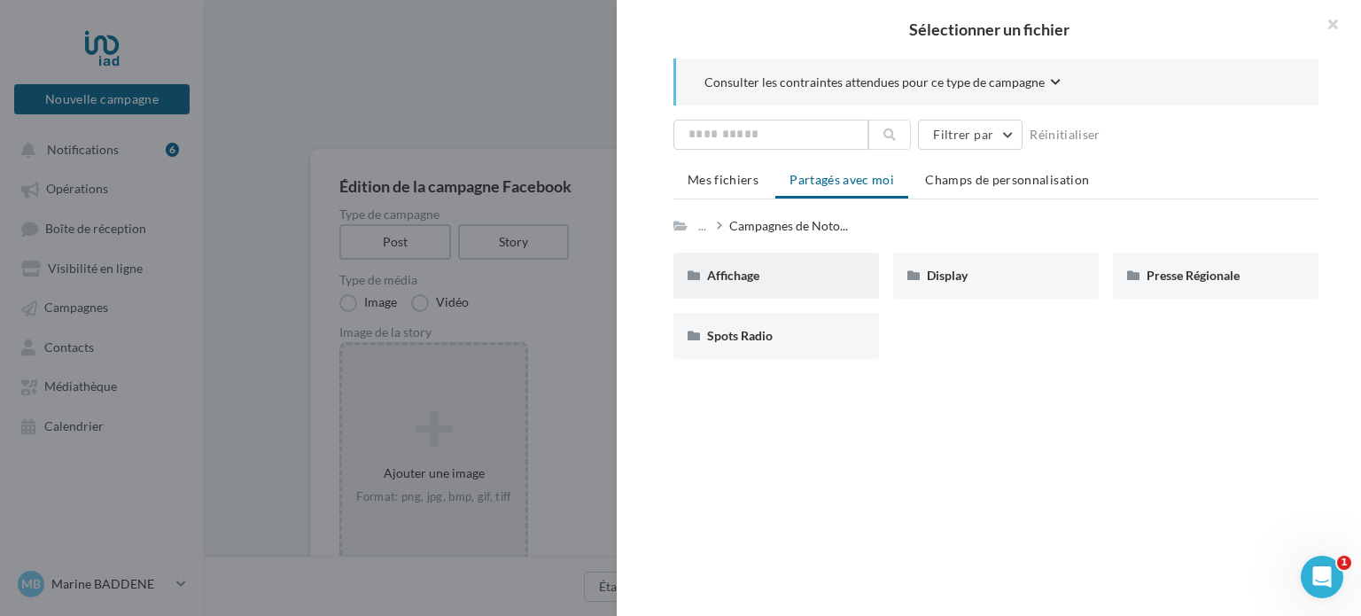
click at [780, 273] on div "Affichage" at bounding box center [776, 276] width 138 height 18
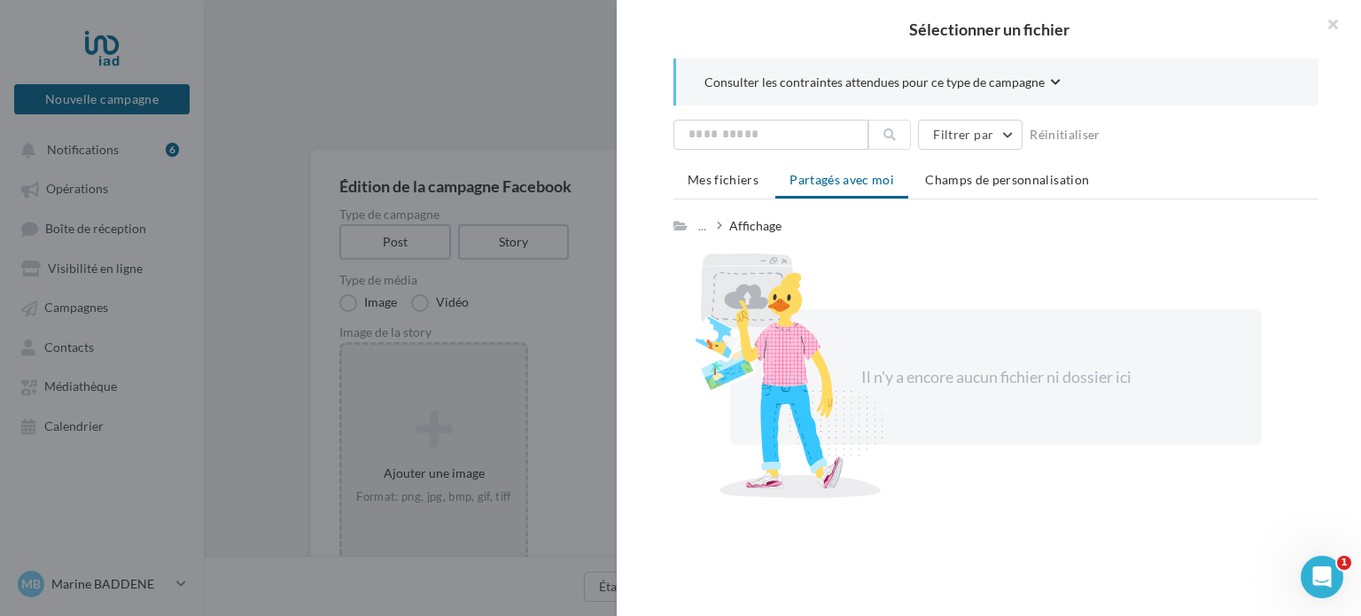
click at [812, 186] on span "Partagés avec moi" at bounding box center [842, 179] width 105 height 15
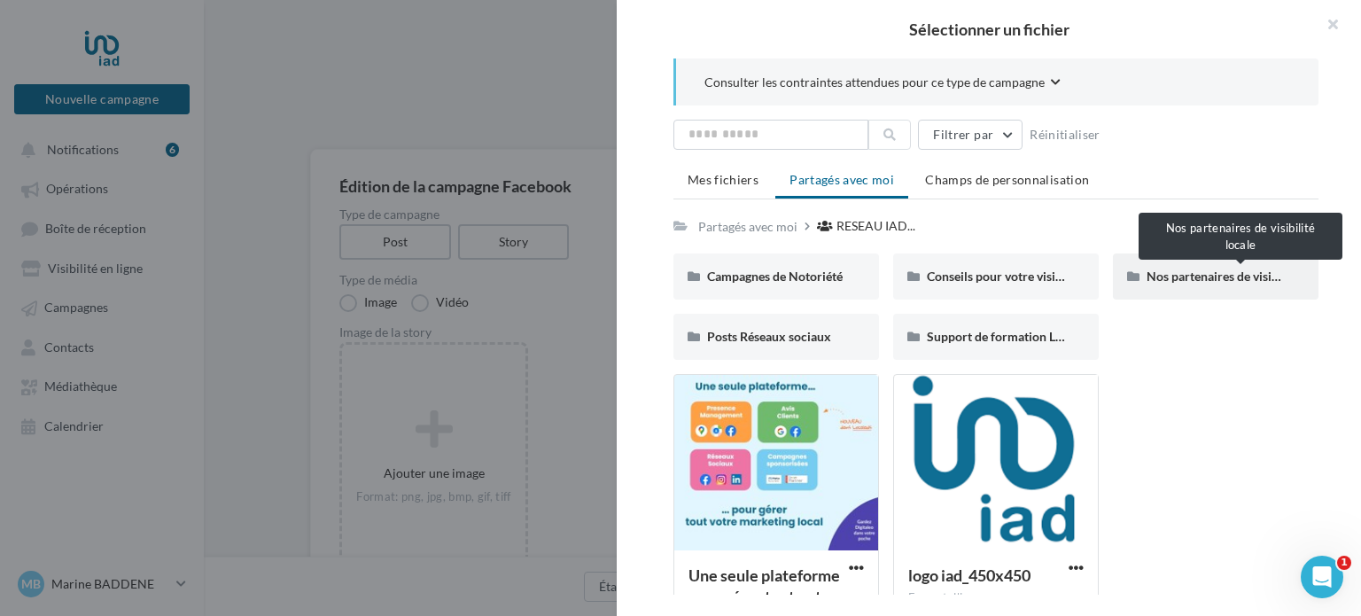
click at [1186, 282] on span "Nos partenaires de visibilité locale" at bounding box center [1241, 275] width 189 height 15
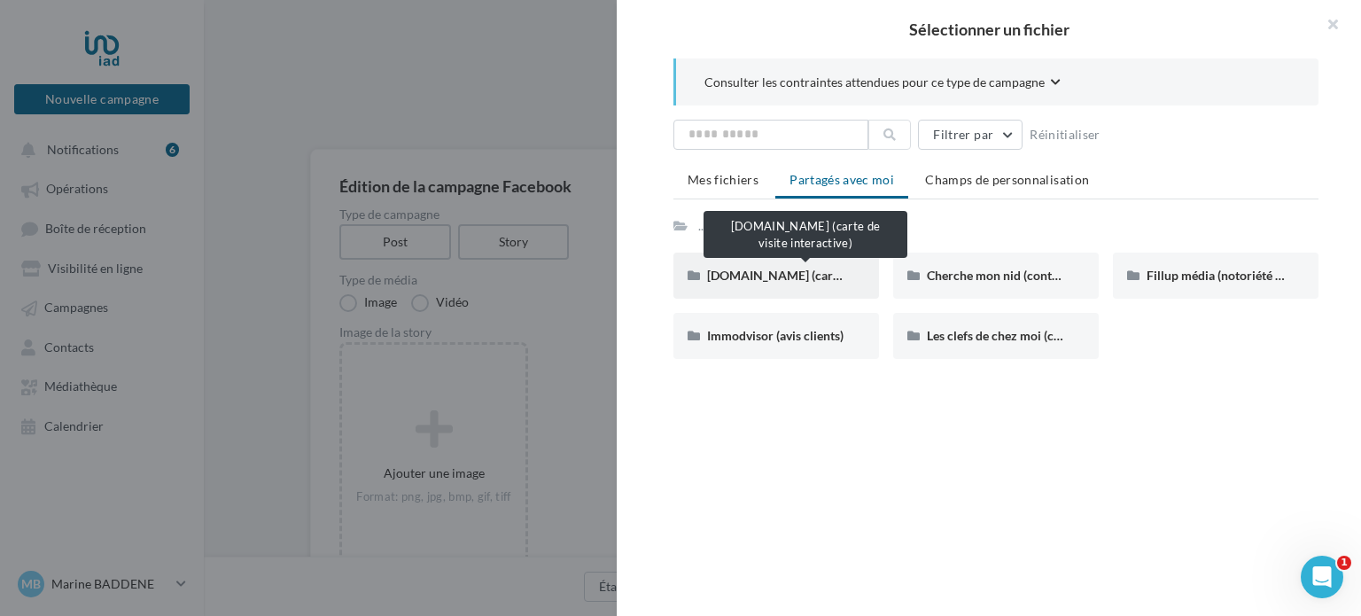
click at [793, 270] on span "[DOMAIN_NAME] (carte de visite interactive)" at bounding box center [832, 275] width 250 height 15
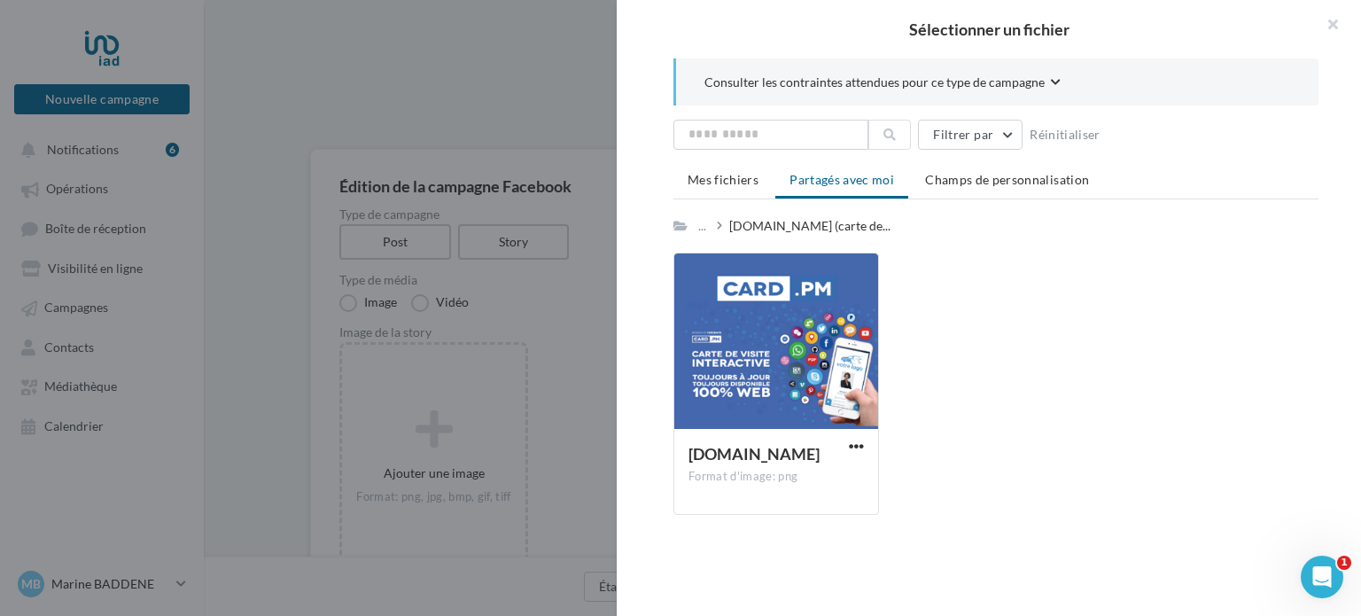
click at [768, 234] on div "... Card.pm (carte de..." at bounding box center [785, 226] width 224 height 25
click at [831, 193] on li "Partagés avec moi" at bounding box center [841, 181] width 133 height 35
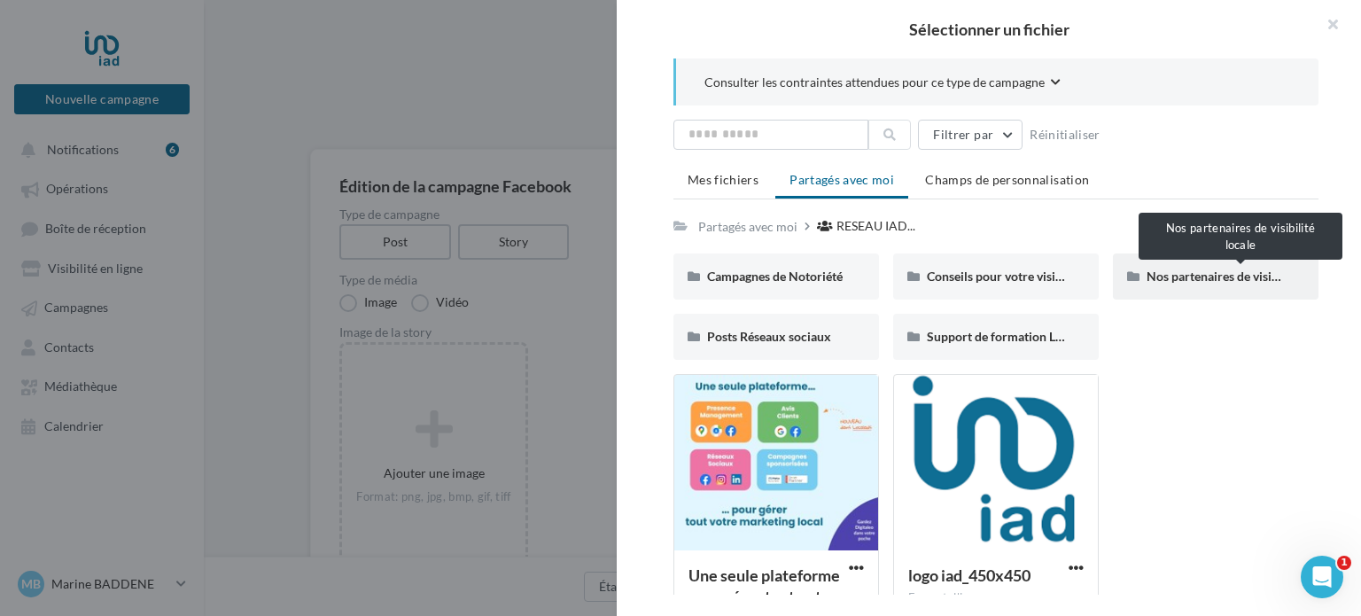
click at [1225, 268] on span "Nos partenaires de visibilité locale" at bounding box center [1241, 275] width 189 height 15
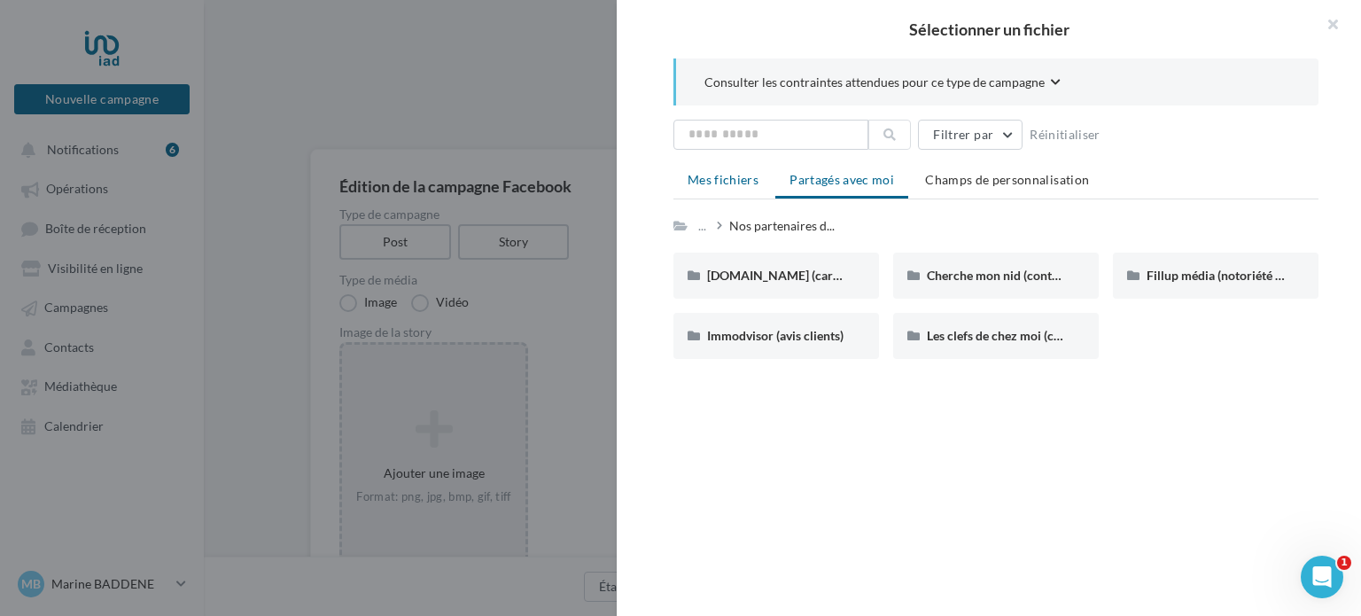
click at [749, 192] on li "Mes fichiers" at bounding box center [722, 180] width 99 height 32
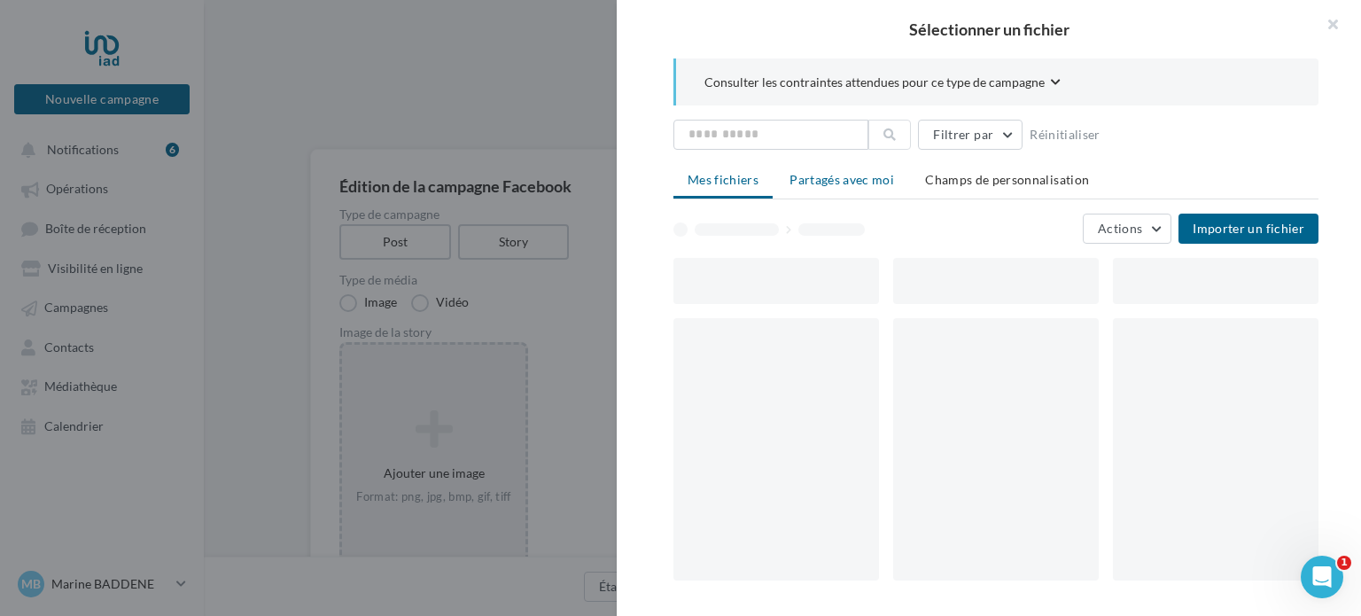
click at [844, 175] on span "Partagés avec moi" at bounding box center [842, 179] width 105 height 15
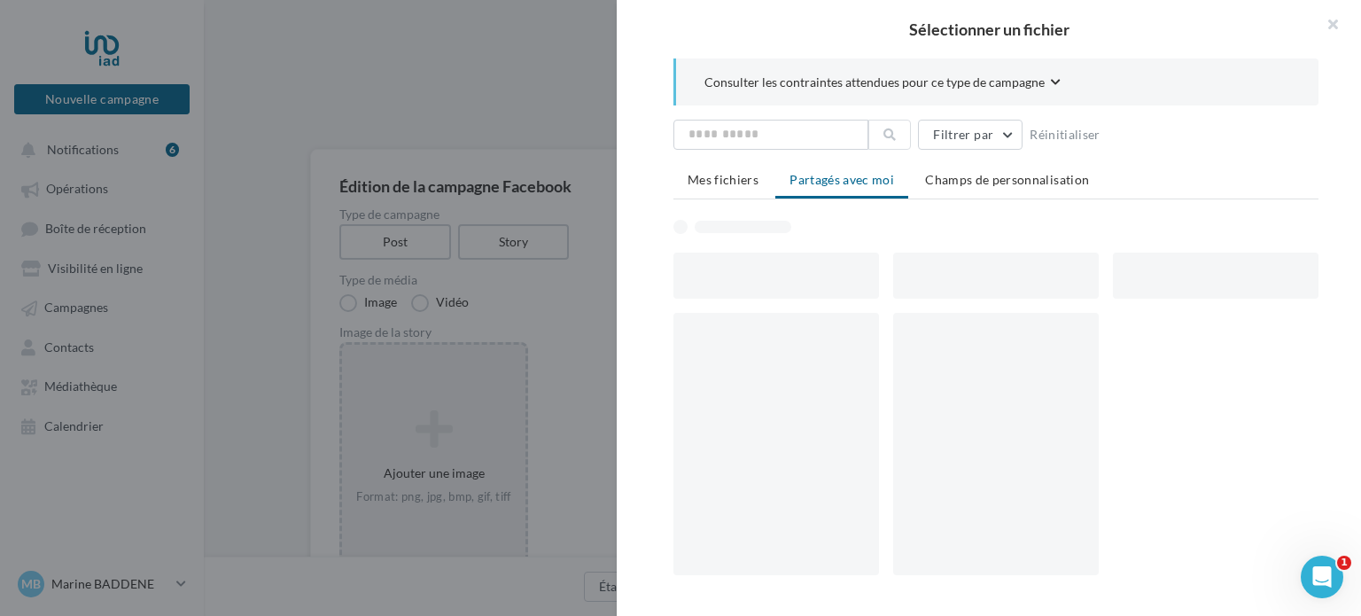
click at [849, 185] on span "Partagés avec moi" at bounding box center [842, 179] width 105 height 15
click at [983, 85] on span "Consulter les contraintes attendues pour ce type de campagne" at bounding box center [874, 83] width 340 height 18
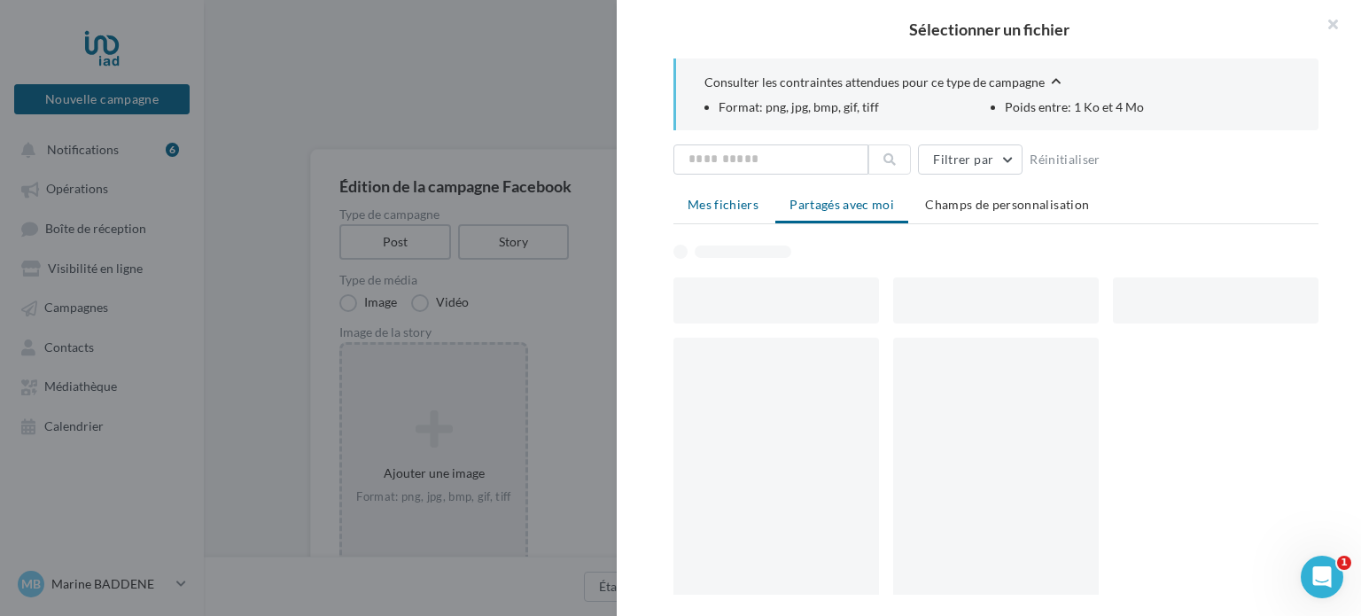
click at [737, 215] on li "Mes fichiers" at bounding box center [722, 205] width 99 height 32
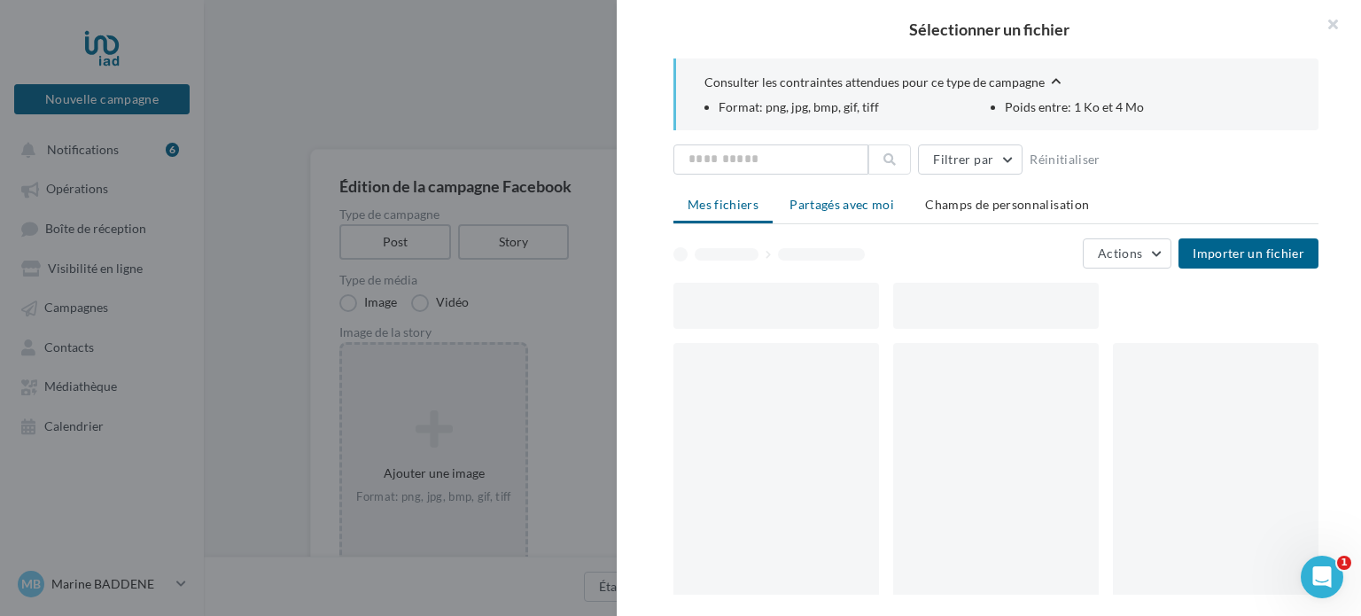
click at [830, 206] on span "Partagés avec moi" at bounding box center [842, 204] width 105 height 15
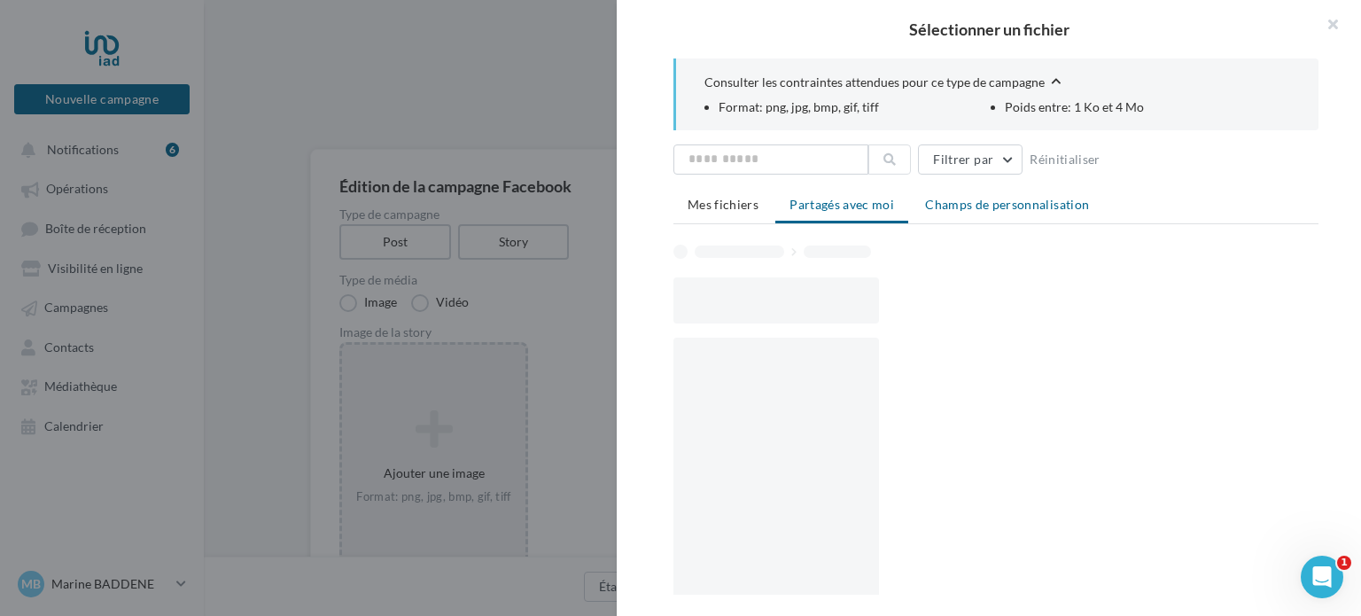
click at [1006, 191] on li "Champs de personnalisation" at bounding box center [1007, 205] width 192 height 32
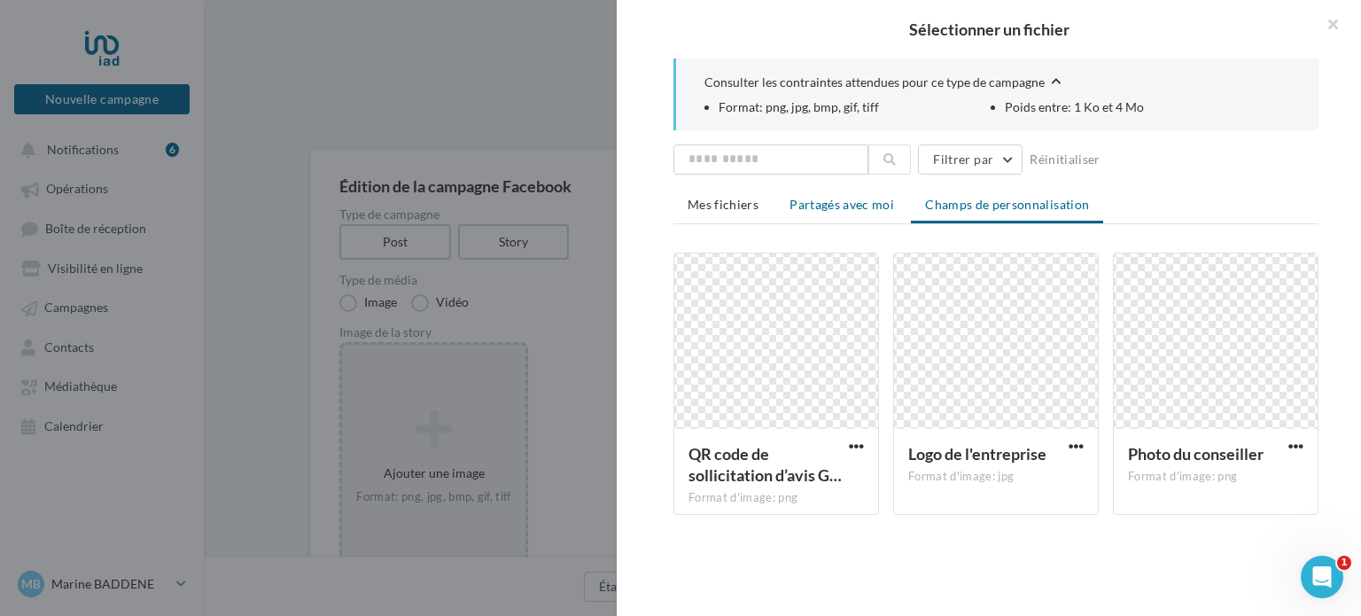
click at [832, 212] on li "Partagés avec moi" at bounding box center [841, 205] width 133 height 32
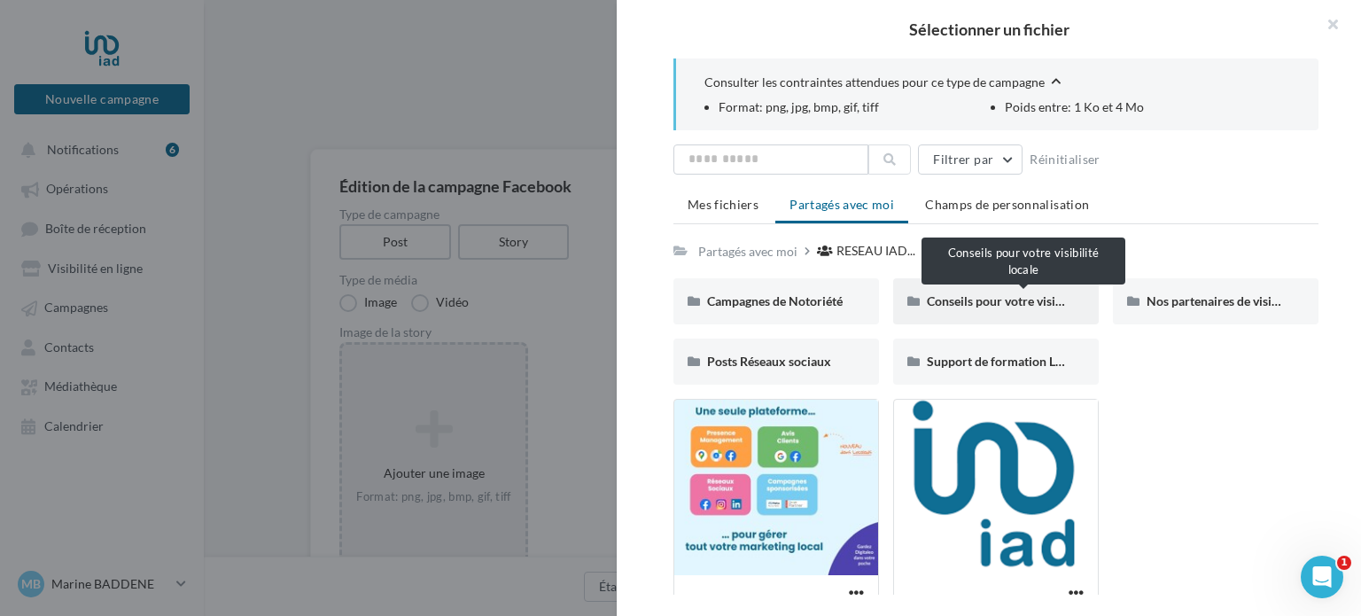
click at [990, 297] on span "Conseils pour votre visibilité locale" at bounding box center [1023, 300] width 192 height 15
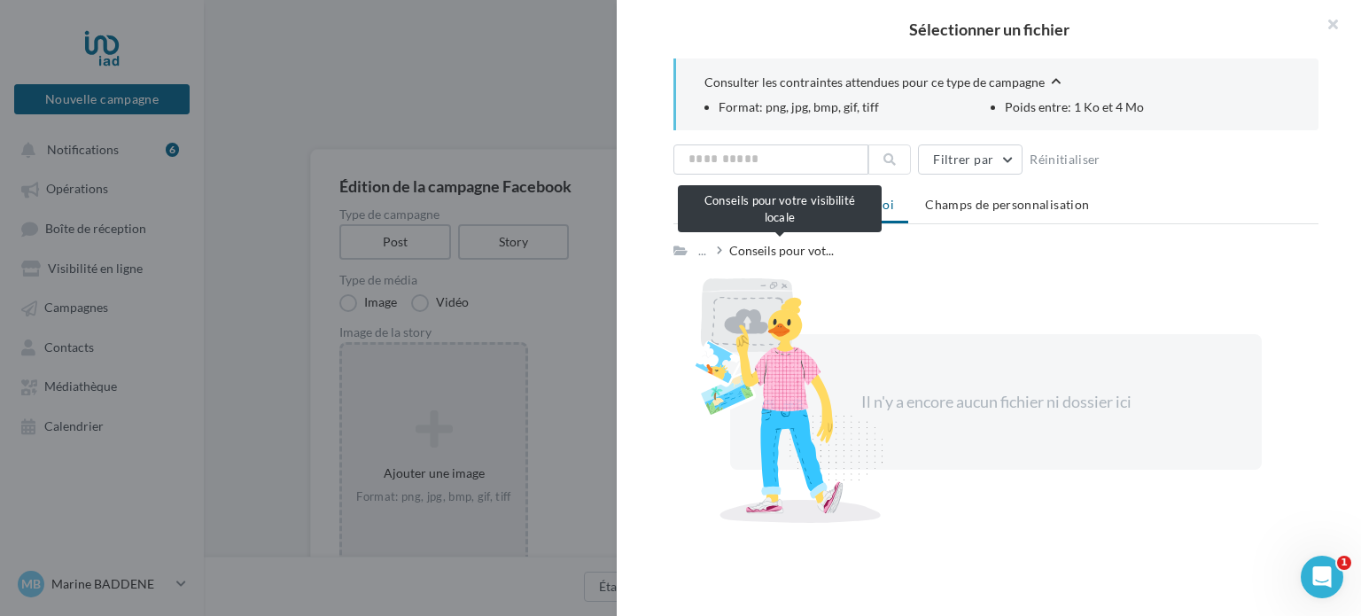
click at [760, 252] on span "Conseils pour vot..." at bounding box center [781, 251] width 105 height 18
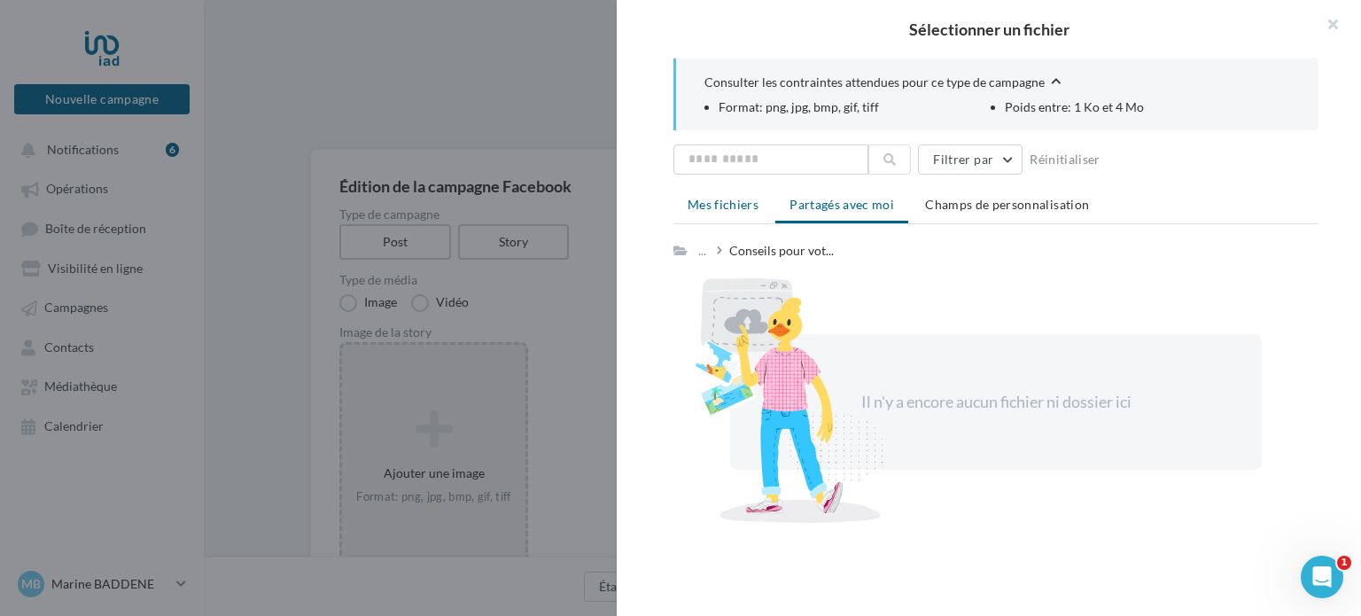
click at [733, 207] on span "Mes fichiers" at bounding box center [723, 204] width 71 height 15
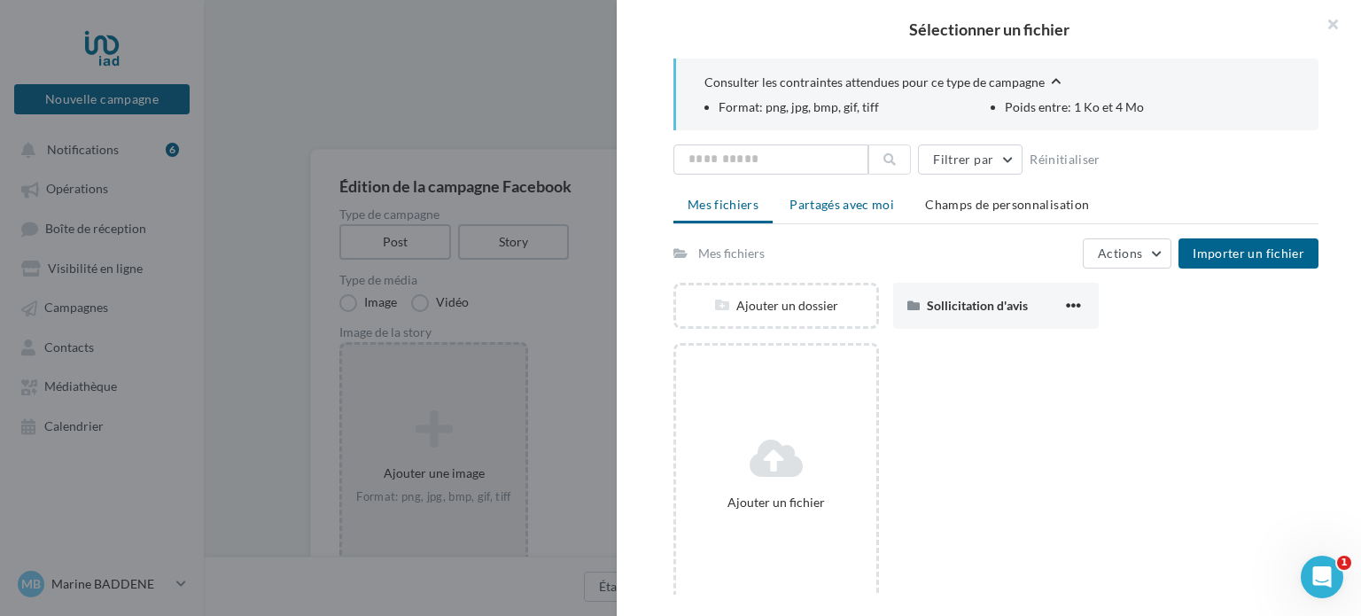
click at [831, 189] on li "Partagés avec moi" at bounding box center [841, 205] width 133 height 32
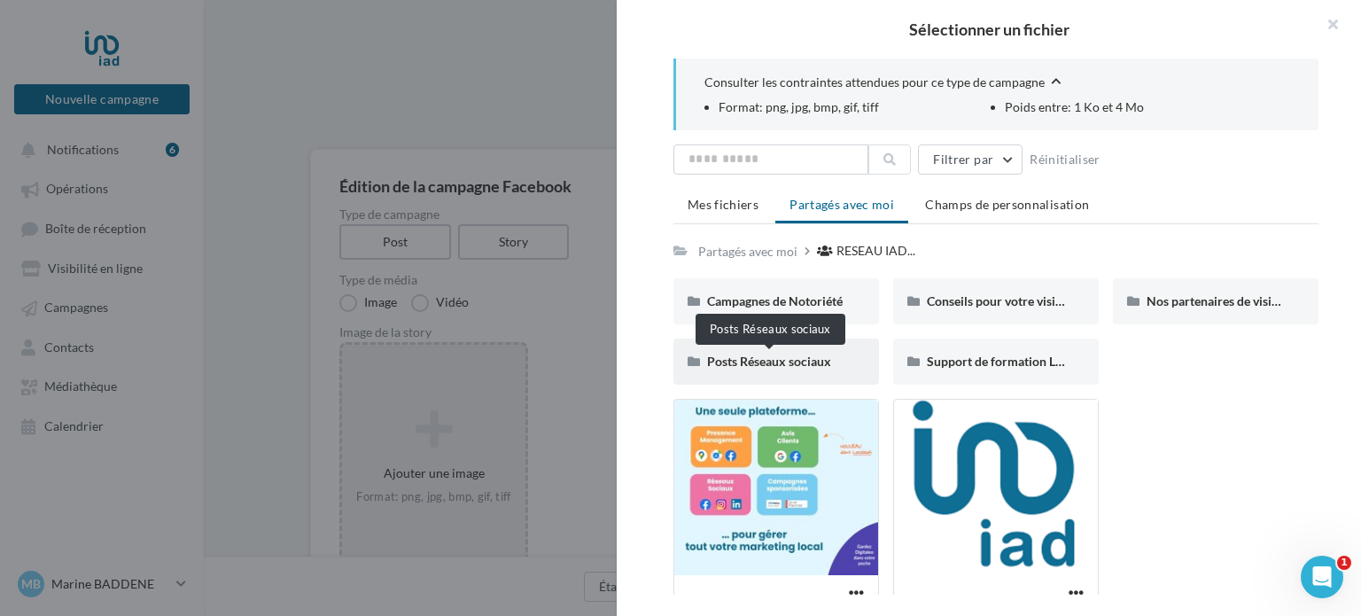
click at [811, 362] on span "Posts Réseaux sociaux" at bounding box center [769, 361] width 124 height 15
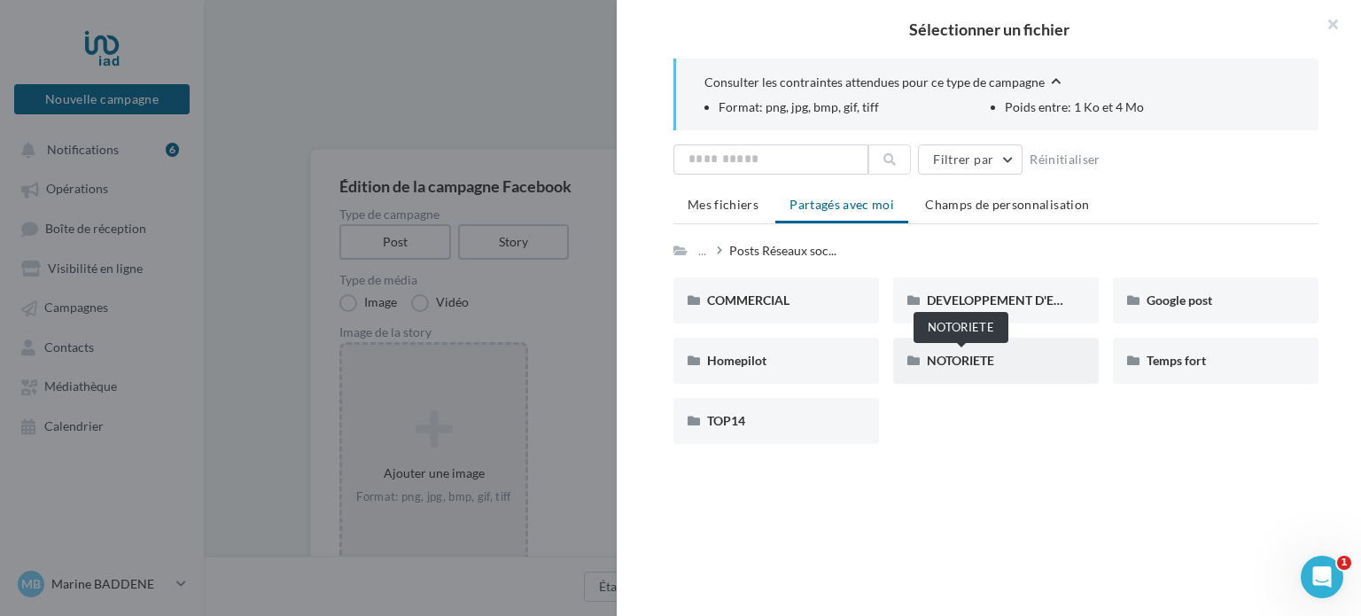
click at [953, 354] on span "NOTORIETE" at bounding box center [960, 360] width 67 height 15
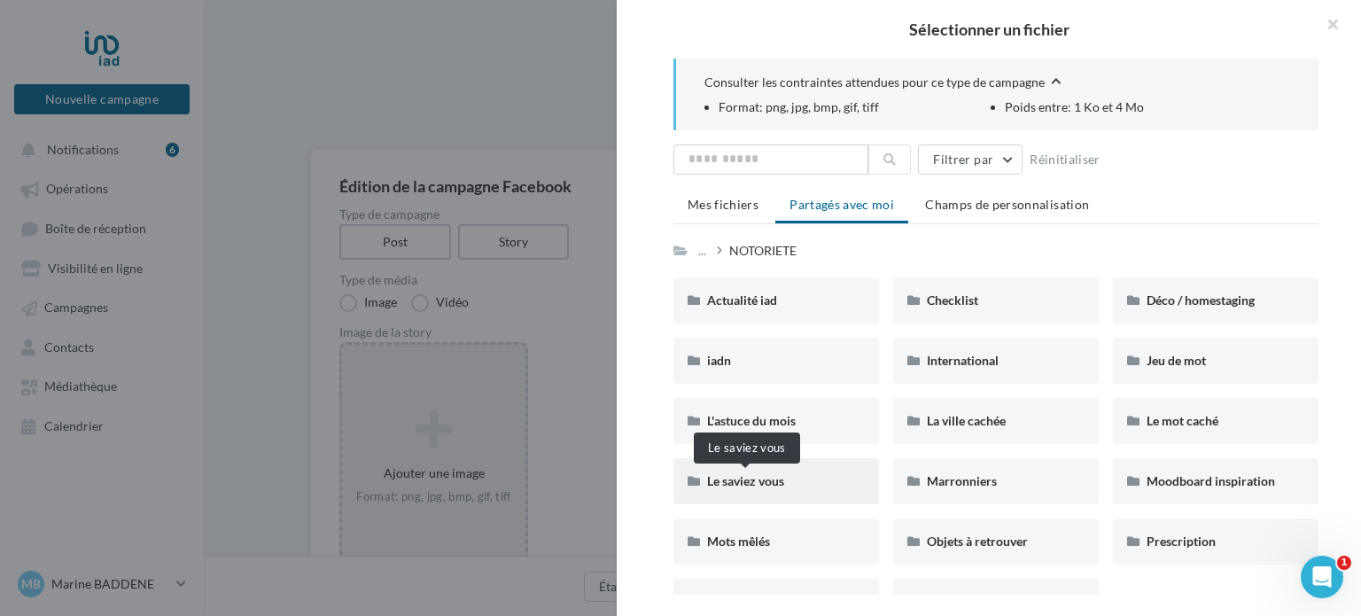
click at [759, 485] on span "Le saviez vous" at bounding box center [745, 480] width 77 height 15
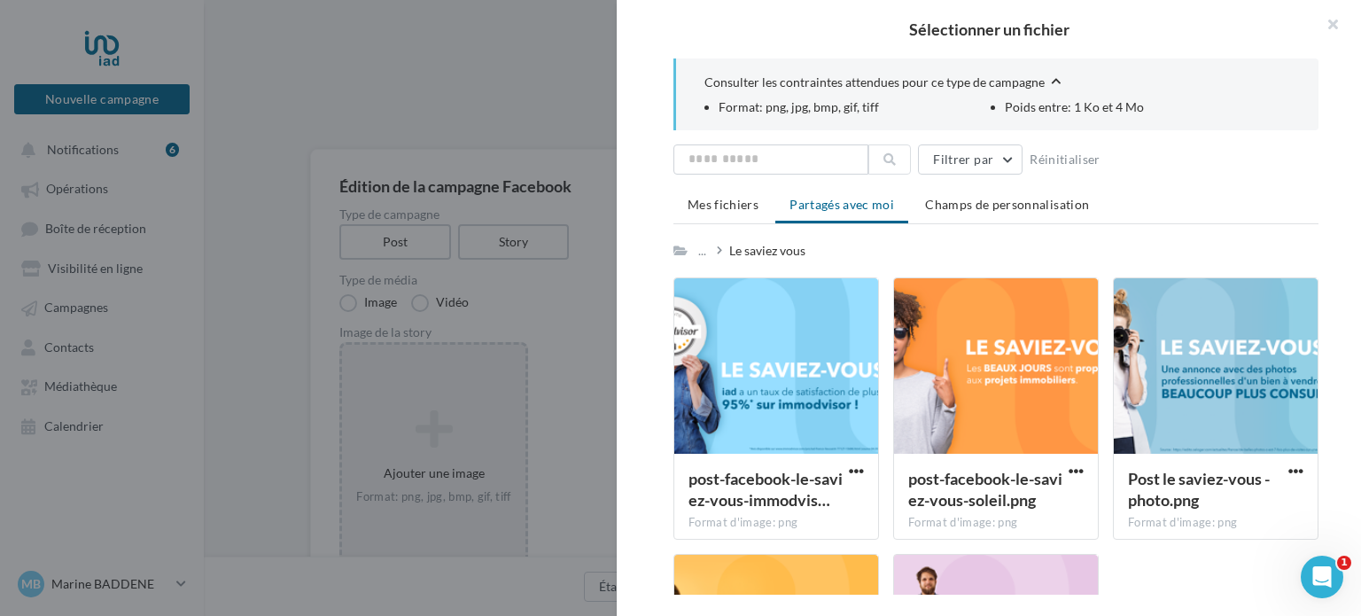
click at [813, 224] on div "Mes fichiers Partagés avec moi Champs de personnalisation ... Le saviez vous RI…" at bounding box center [995, 510] width 645 height 642
click at [726, 203] on span "Mes fichiers" at bounding box center [723, 204] width 71 height 15
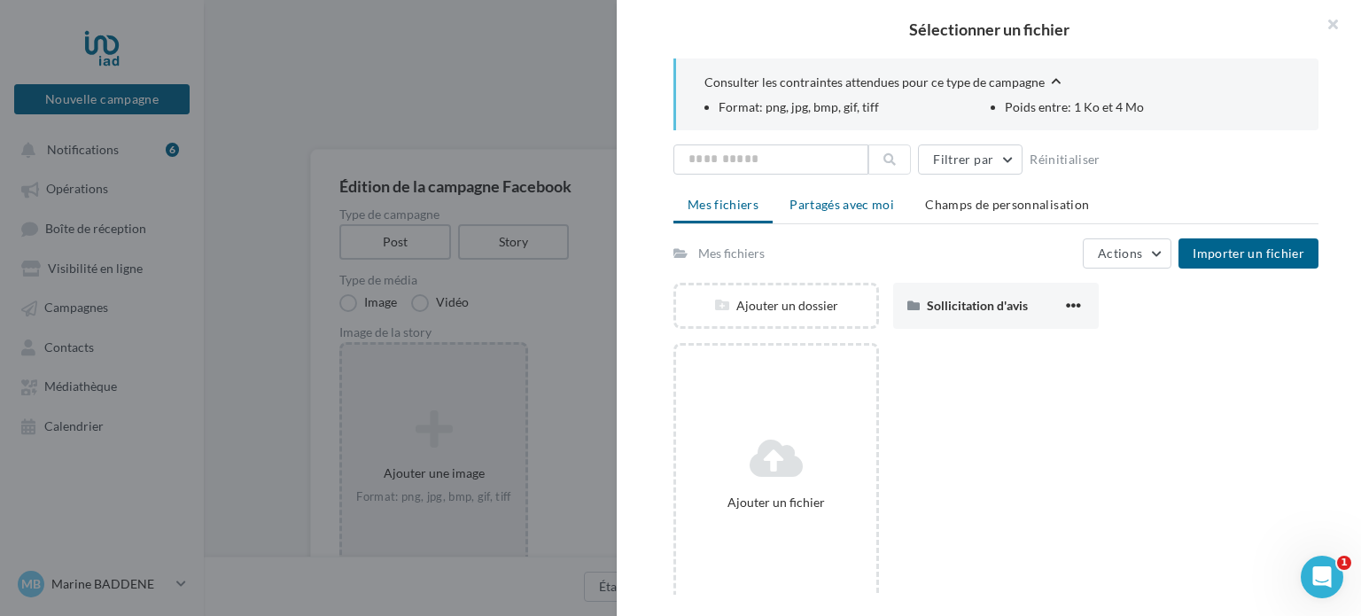
click at [835, 199] on span "Partagés avec moi" at bounding box center [842, 204] width 105 height 15
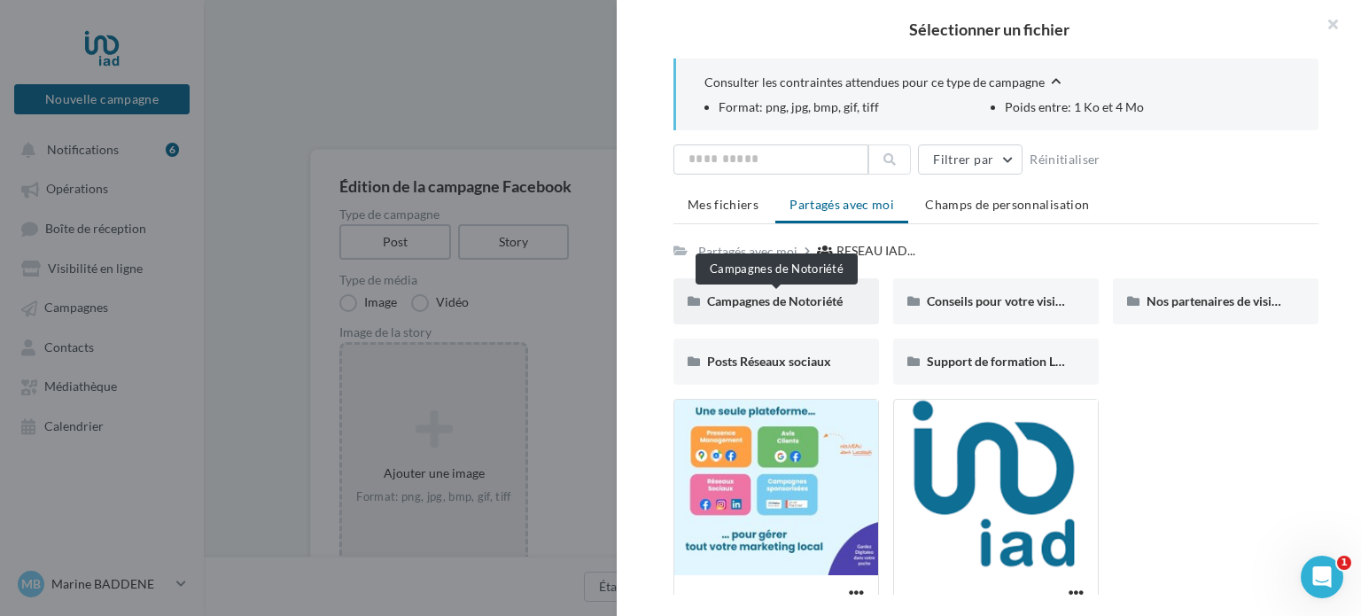
click at [834, 297] on span "Campagnes de Notoriété" at bounding box center [775, 300] width 136 height 15
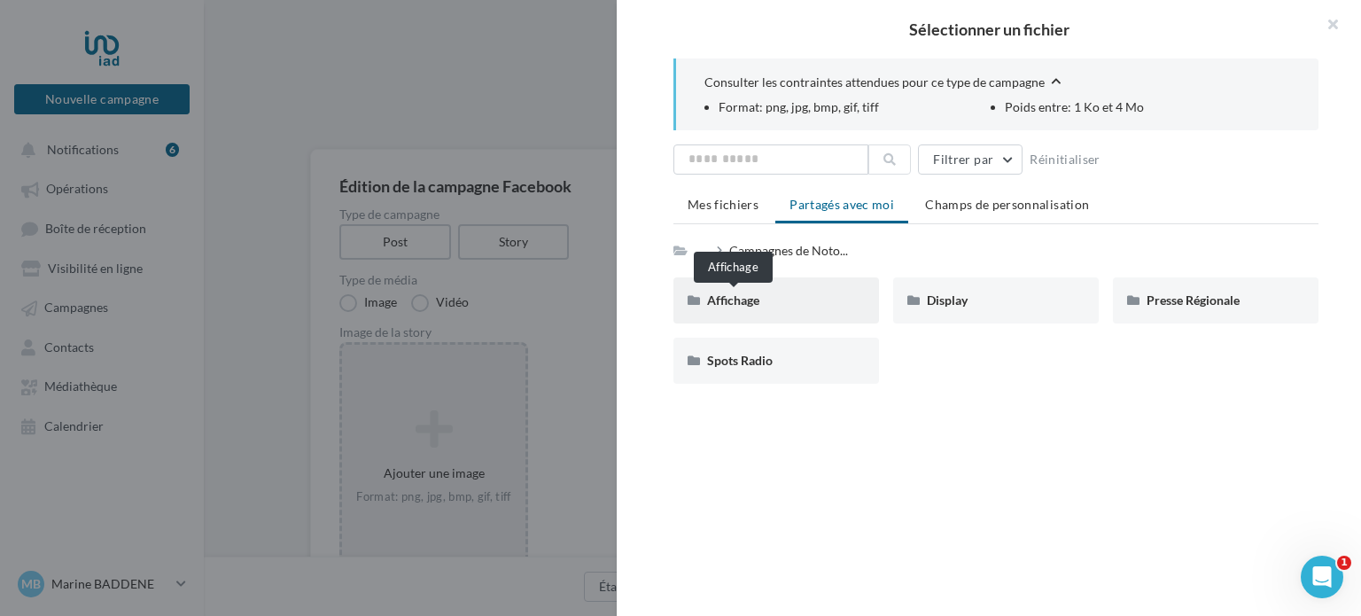
click at [740, 300] on span "Affichage" at bounding box center [733, 299] width 52 height 15
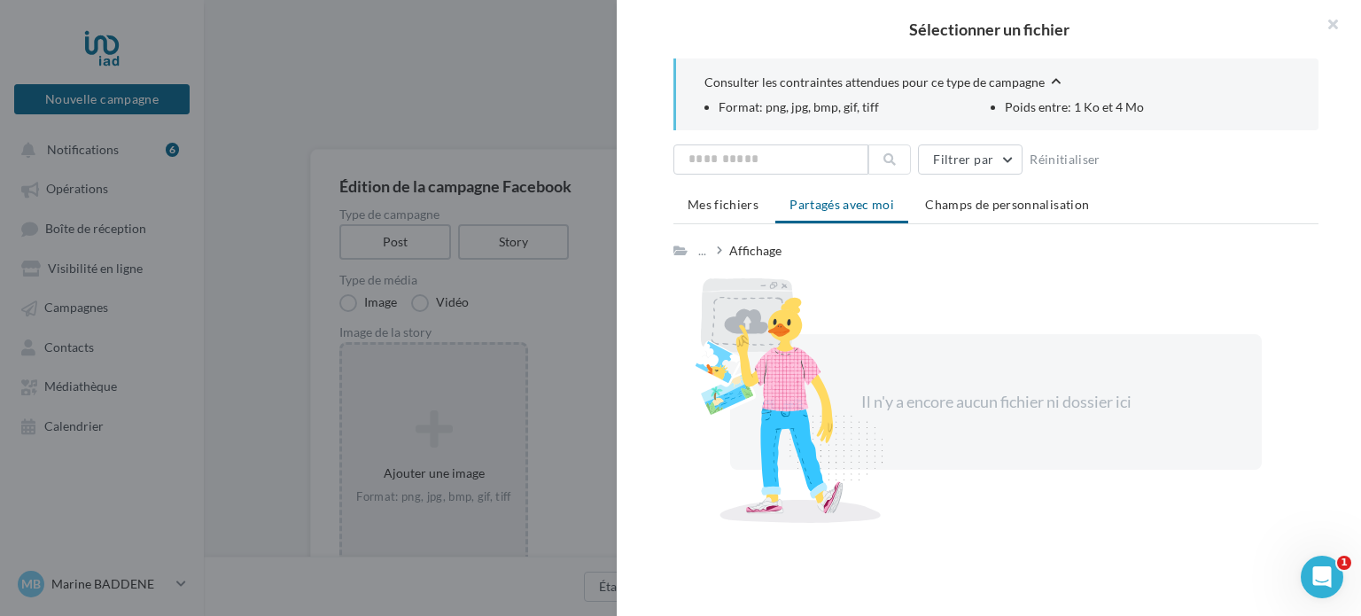
click at [831, 209] on span "Partagés avec moi" at bounding box center [842, 204] width 105 height 15
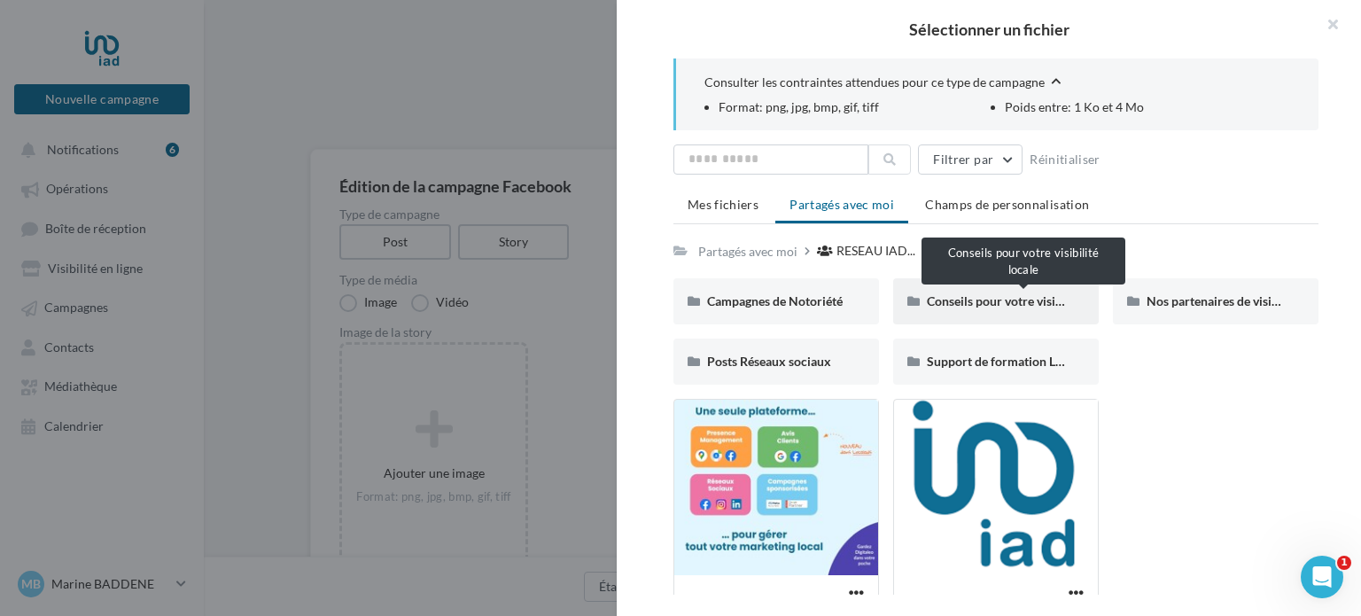
click at [988, 299] on span "Conseils pour votre visibilité locale" at bounding box center [1023, 300] width 192 height 15
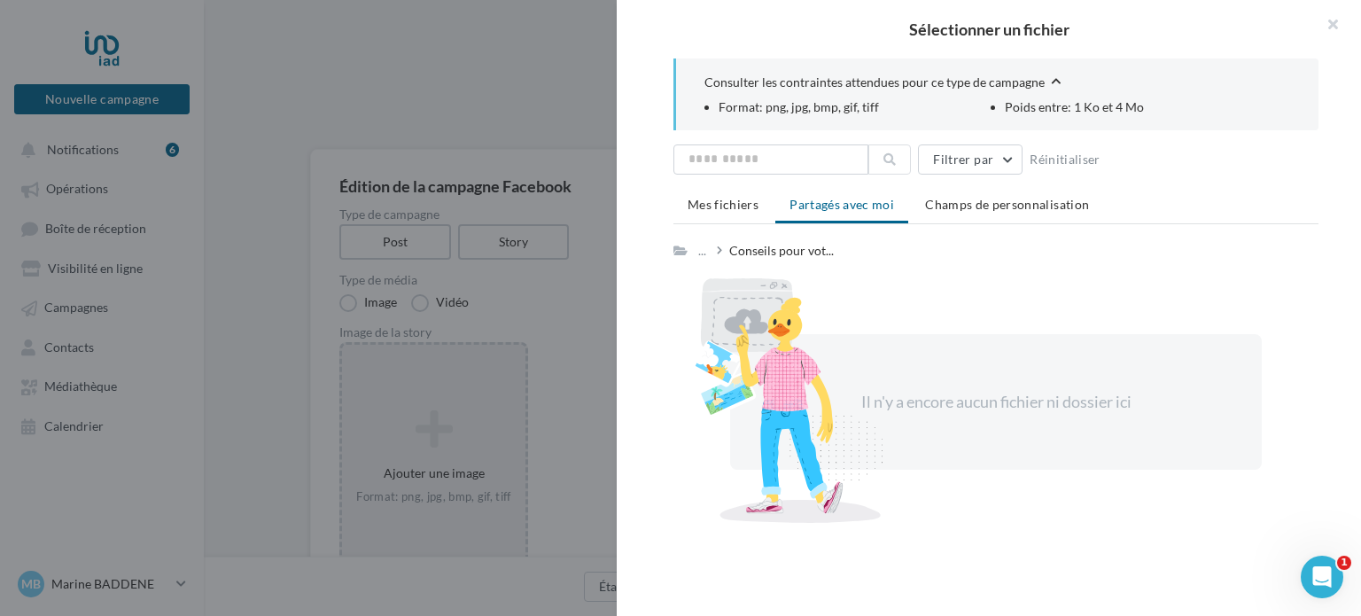
click at [700, 227] on div "Mes fichiers Partagés avec moi Champs de personnalisation ... Conseils pour vot…" at bounding box center [995, 358] width 645 height 338
click at [722, 197] on span "Mes fichiers" at bounding box center [723, 204] width 71 height 15
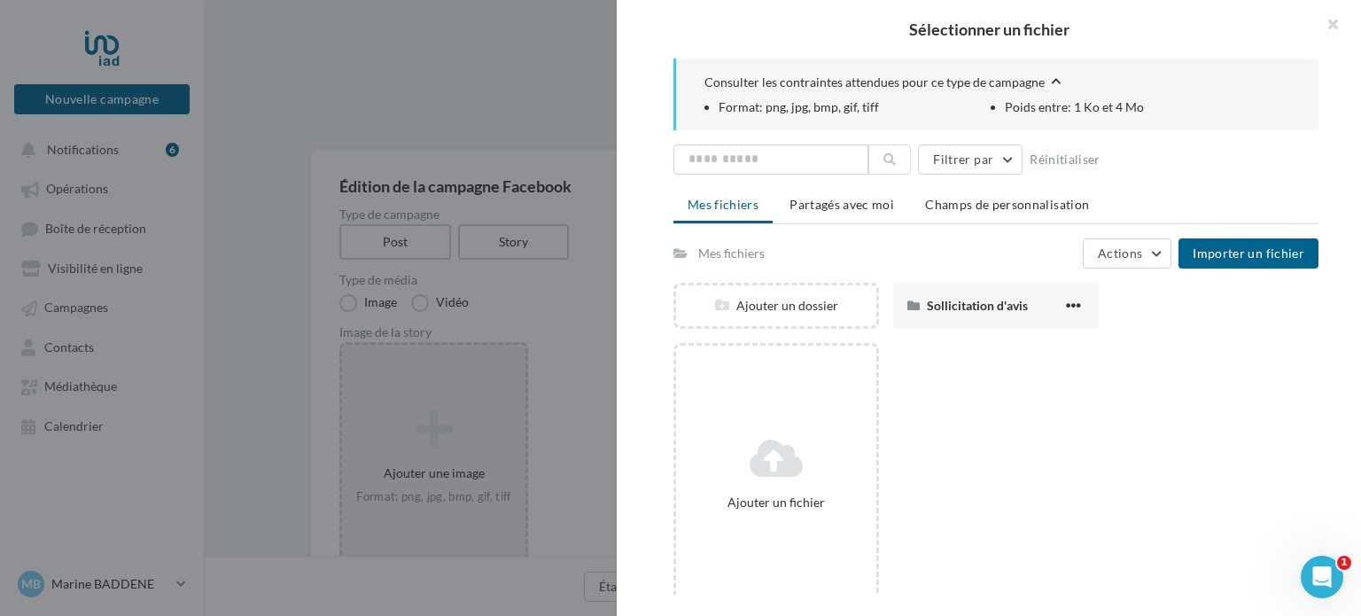
click at [734, 208] on span "Mes fichiers" at bounding box center [723, 204] width 71 height 15
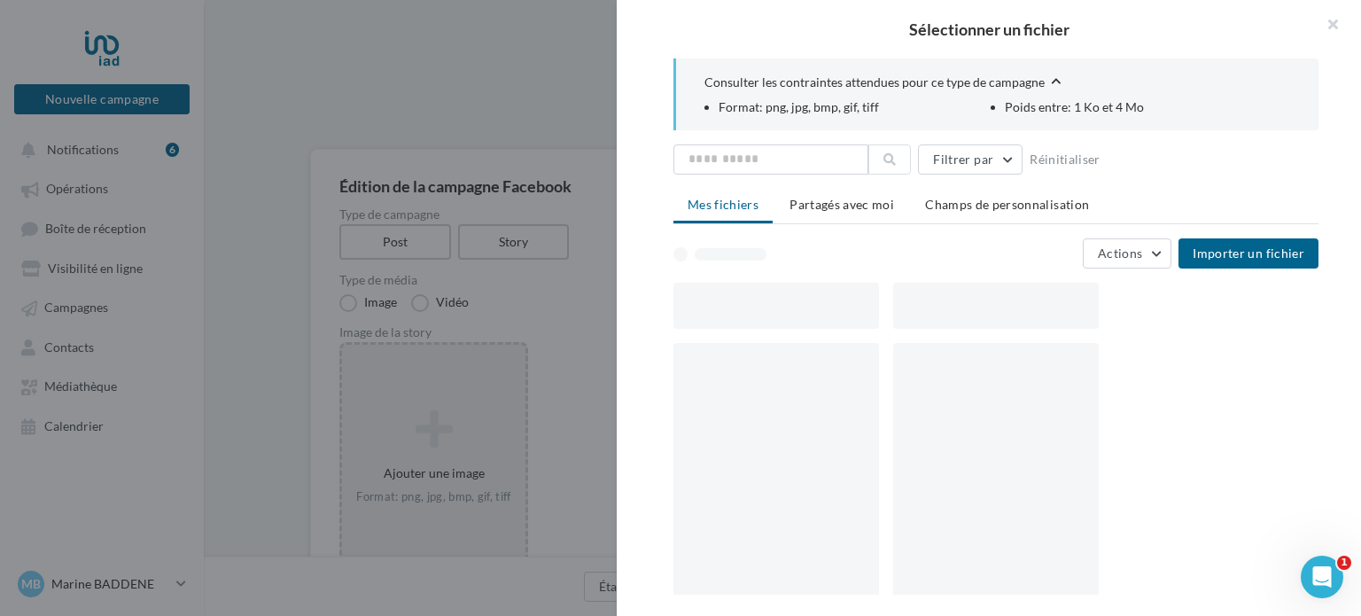
click at [734, 208] on span "Mes fichiers" at bounding box center [723, 204] width 71 height 15
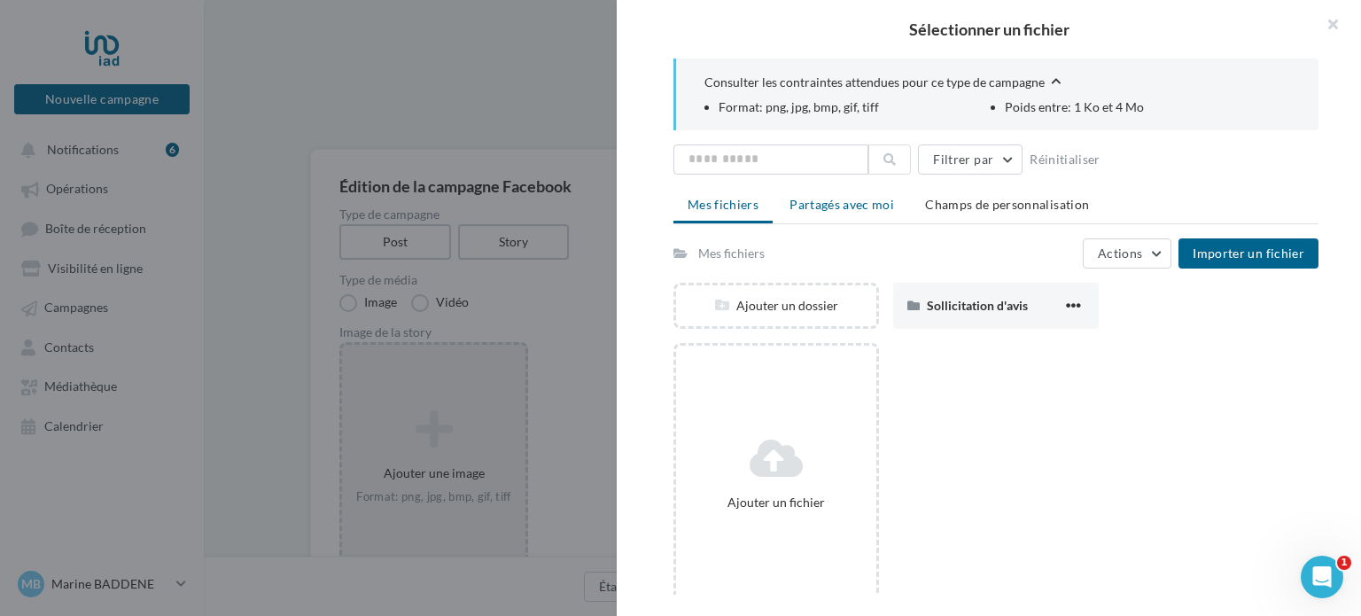
click at [831, 199] on span "Partagés avec moi" at bounding box center [842, 204] width 105 height 15
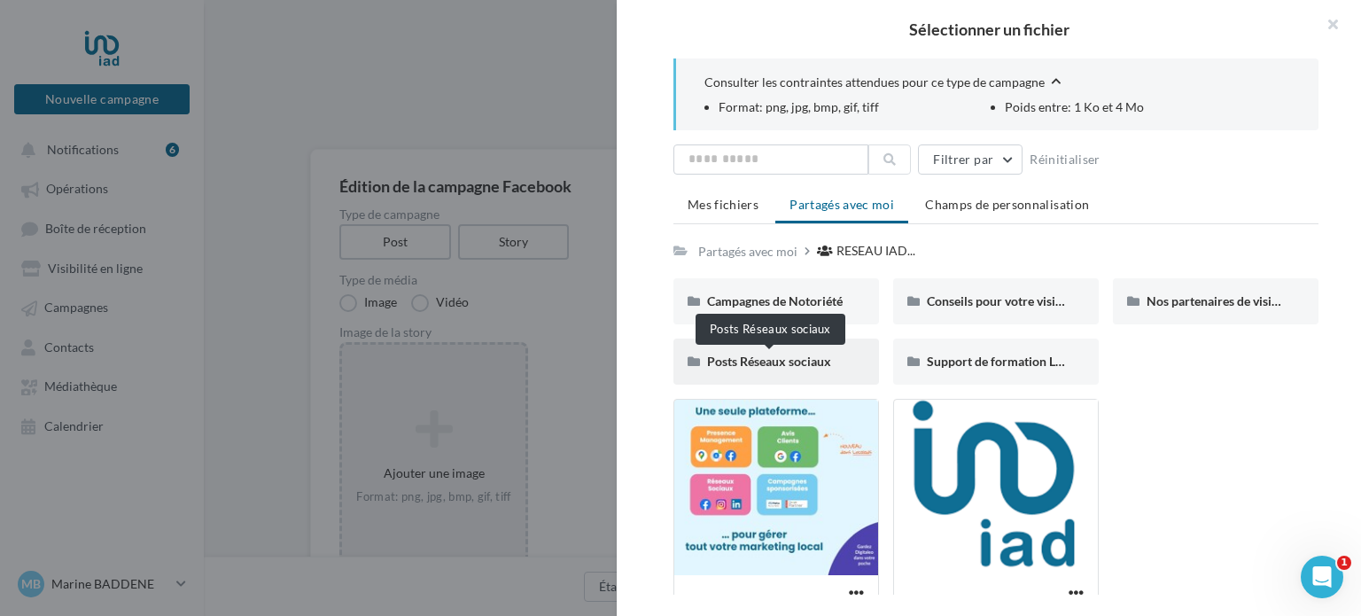
click at [719, 361] on span "Posts Réseaux sociaux" at bounding box center [769, 361] width 124 height 15
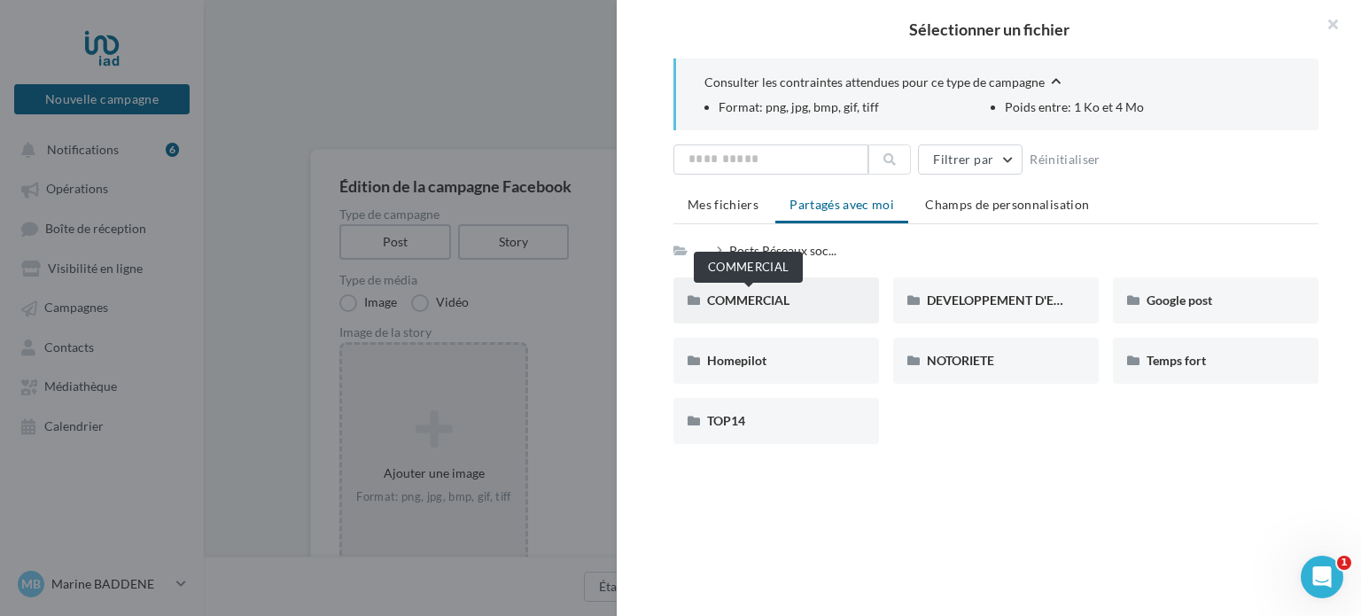
click at [761, 300] on span "COMMERCIAL" at bounding box center [748, 299] width 82 height 15
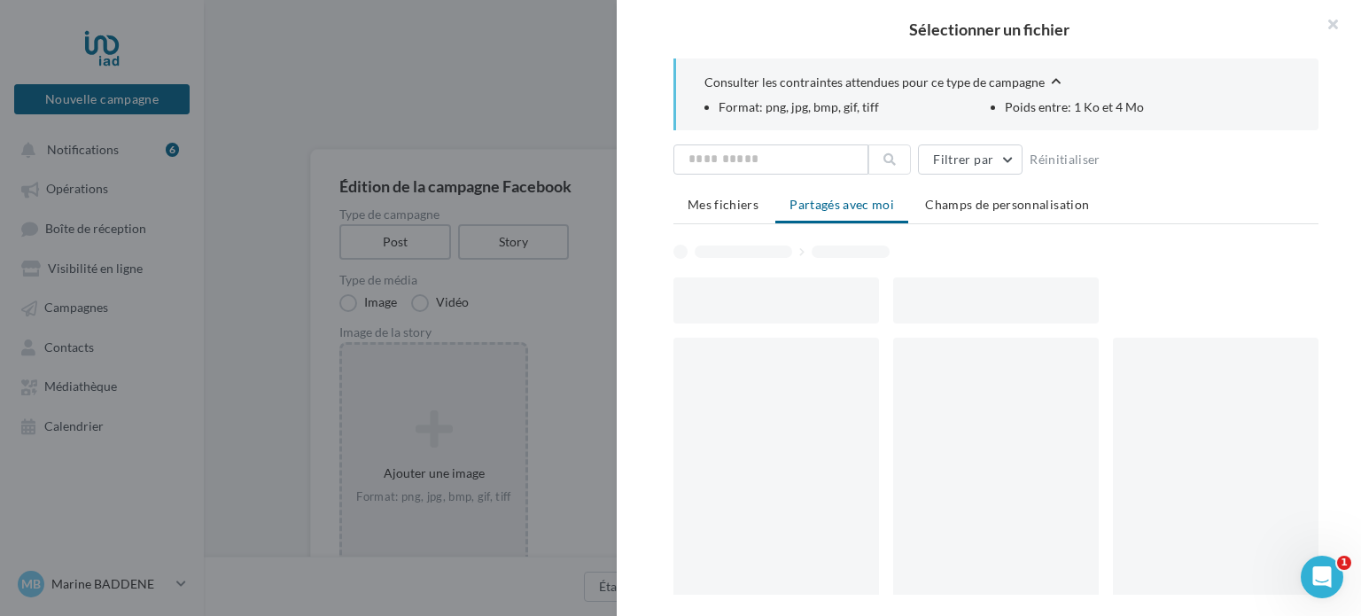
click at [761, 300] on div at bounding box center [776, 300] width 206 height 46
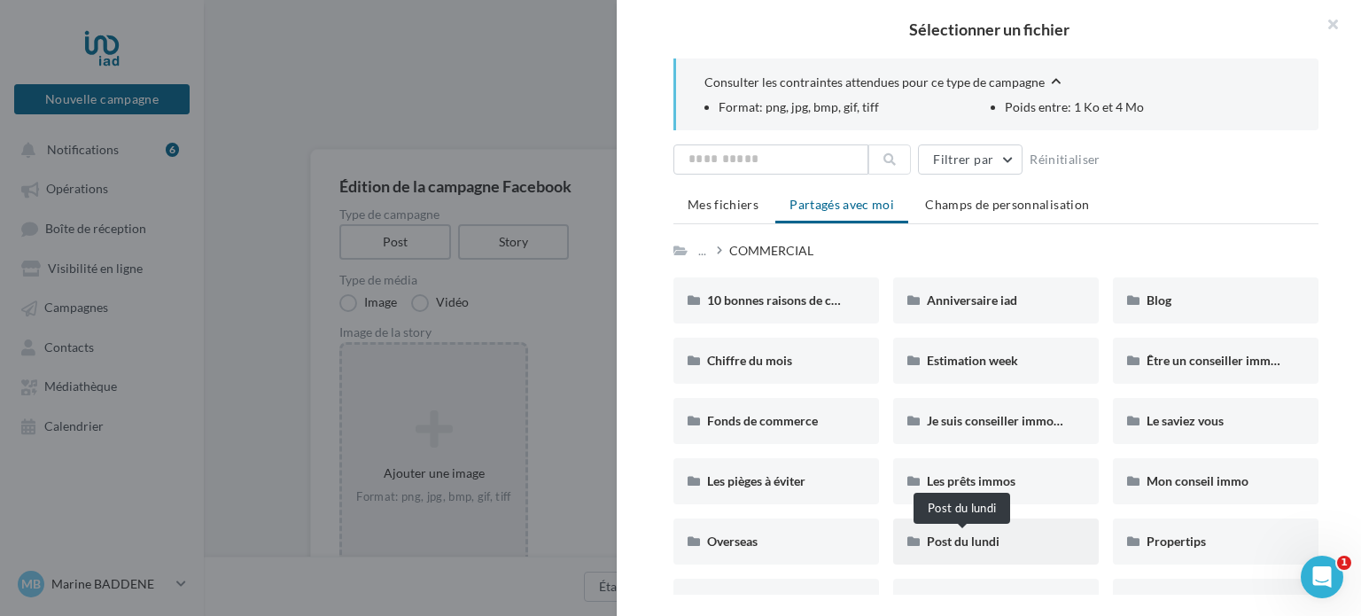
click at [984, 538] on span "Post du lundi" at bounding box center [963, 540] width 73 height 15
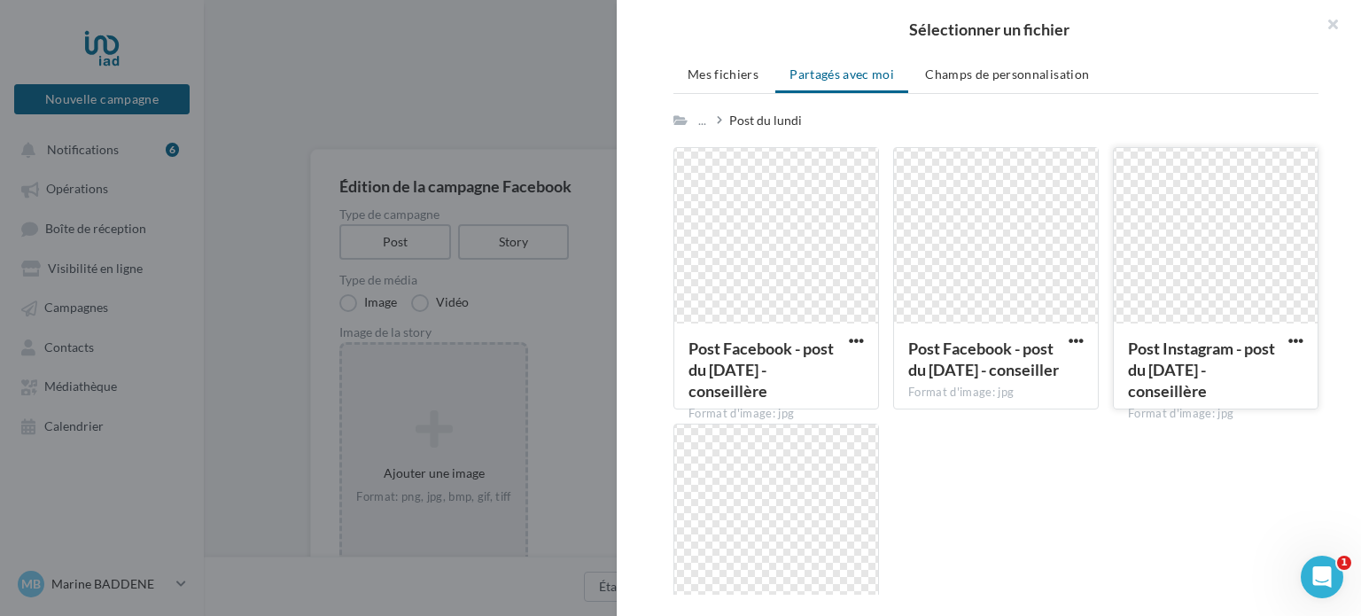
scroll to position [131, 0]
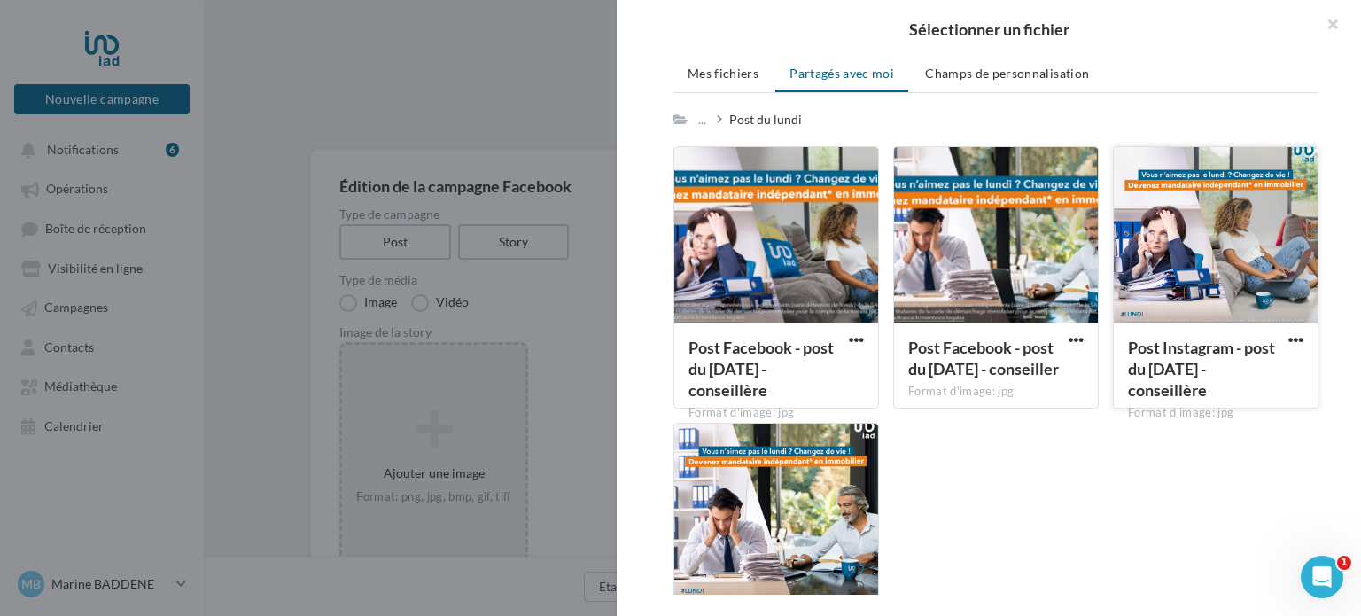
click at [1200, 245] on div at bounding box center [1216, 235] width 204 height 177
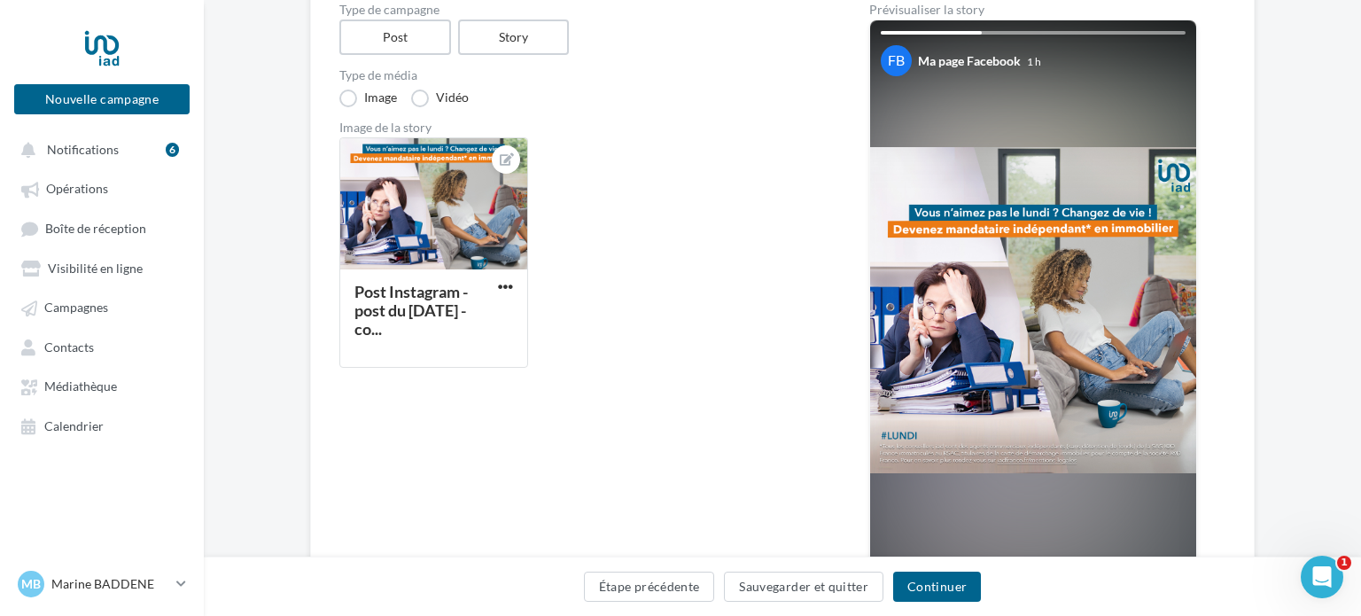
scroll to position [220, 0]
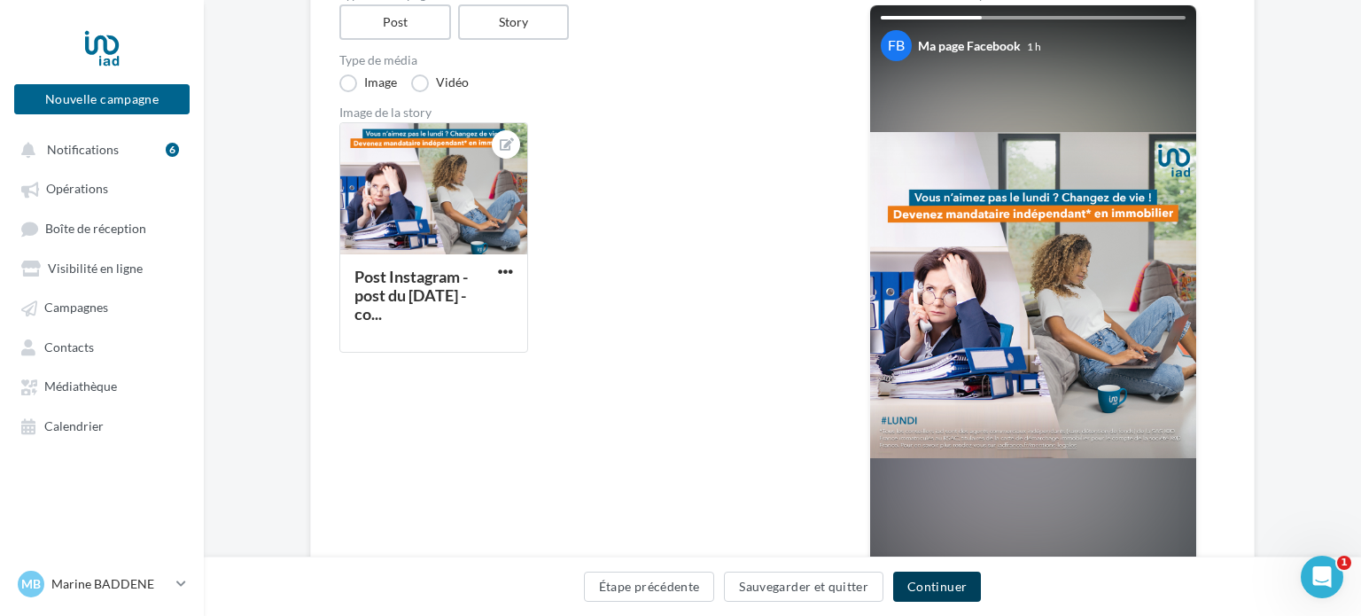
click at [959, 590] on button "Continuer" at bounding box center [937, 587] width 88 height 30
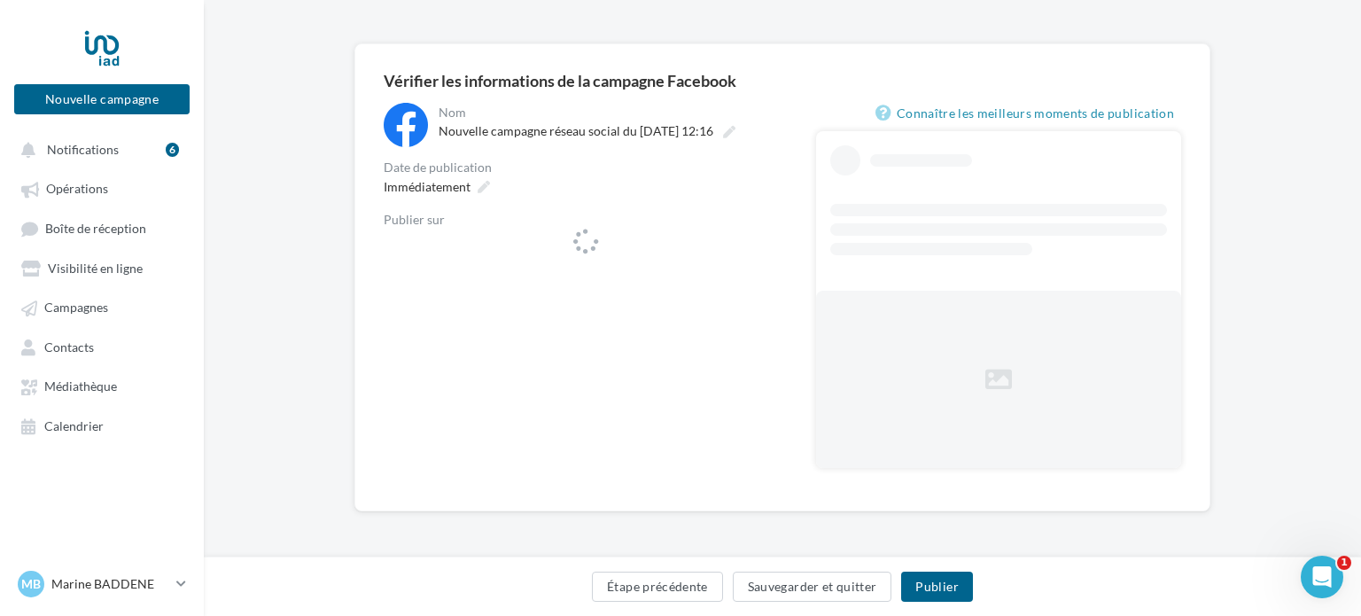
scroll to position [105, 0]
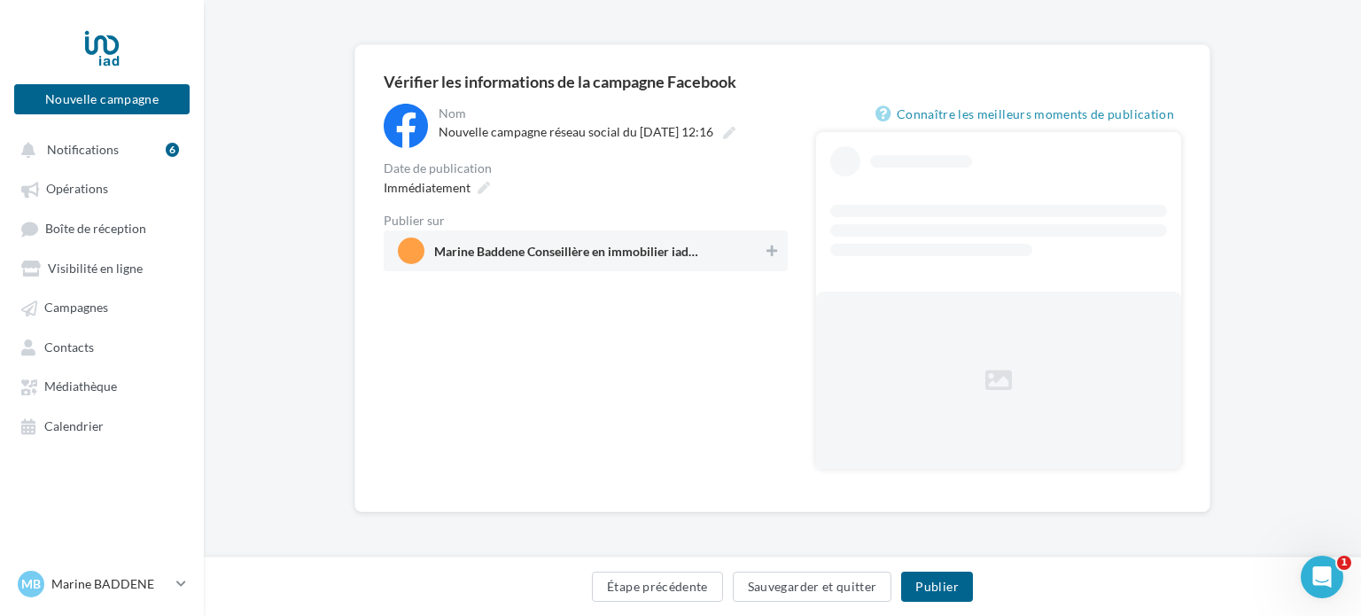
click at [575, 148] on div "**********" at bounding box center [611, 126] width 353 height 44
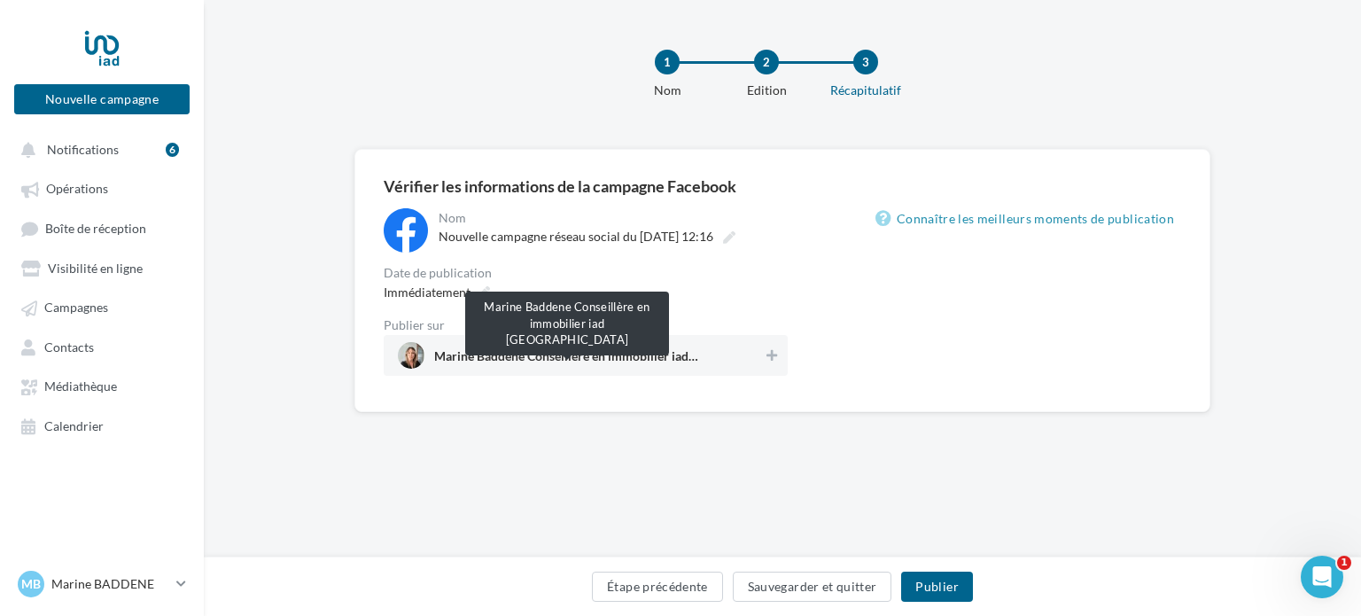
scroll to position [0, 0]
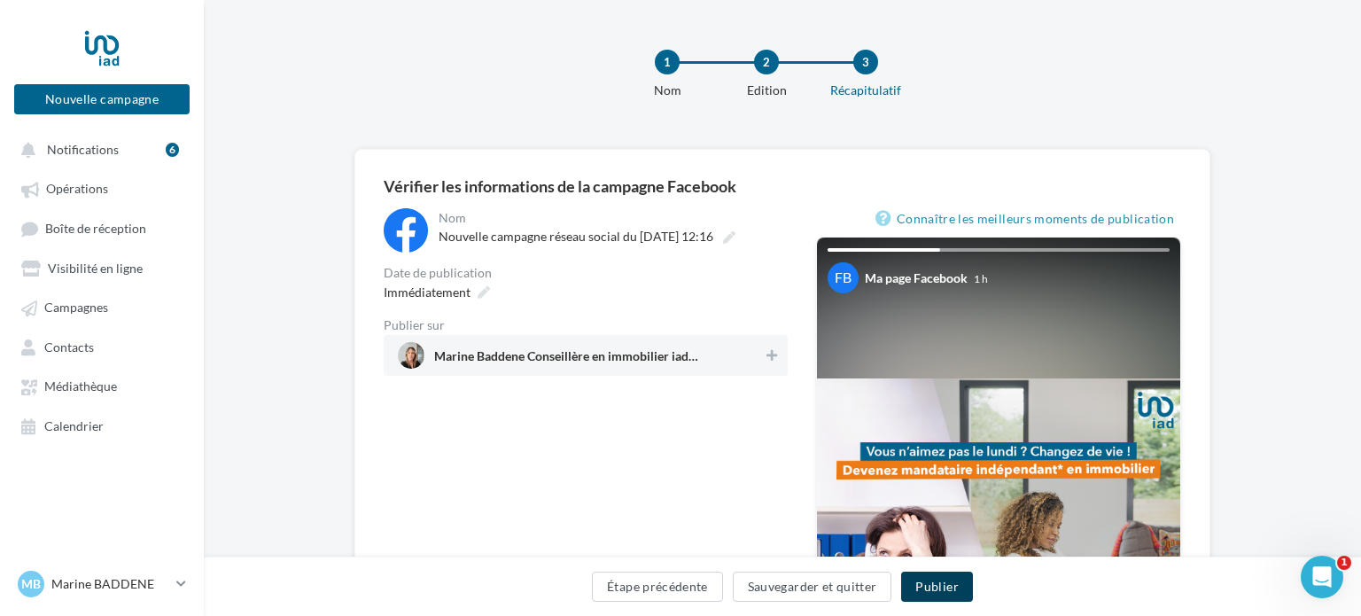
click at [958, 579] on button "Publier" at bounding box center [936, 587] width 71 height 30
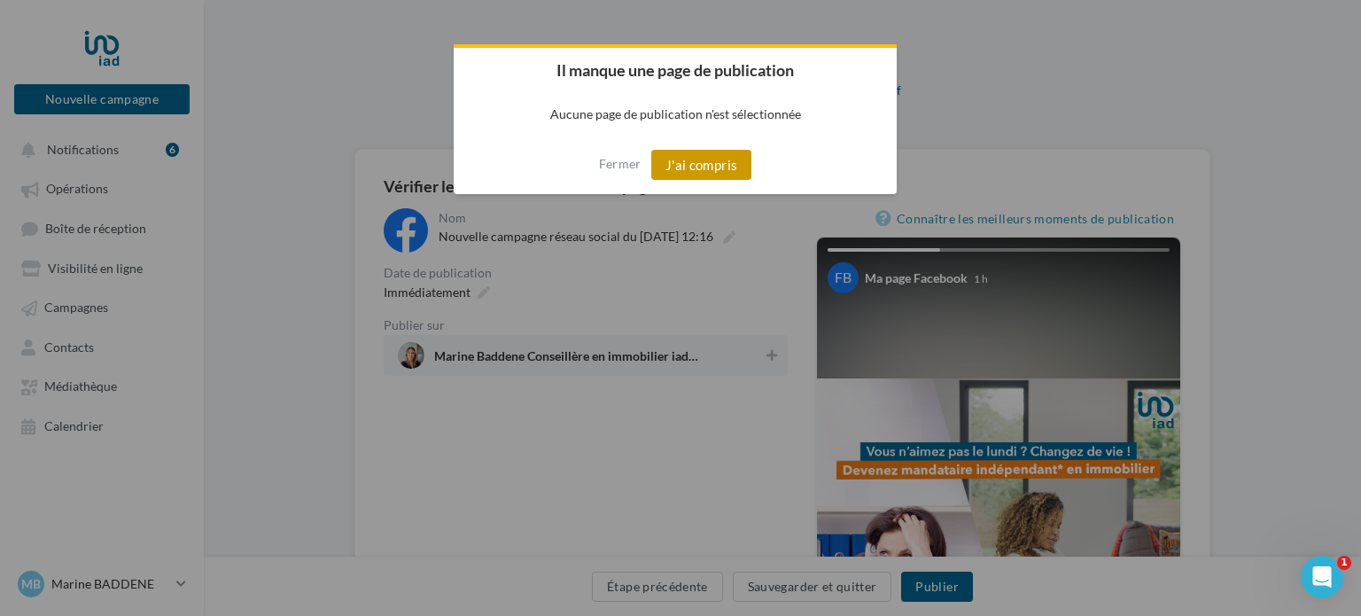
click at [673, 164] on button "J'ai compris" at bounding box center [701, 165] width 101 height 30
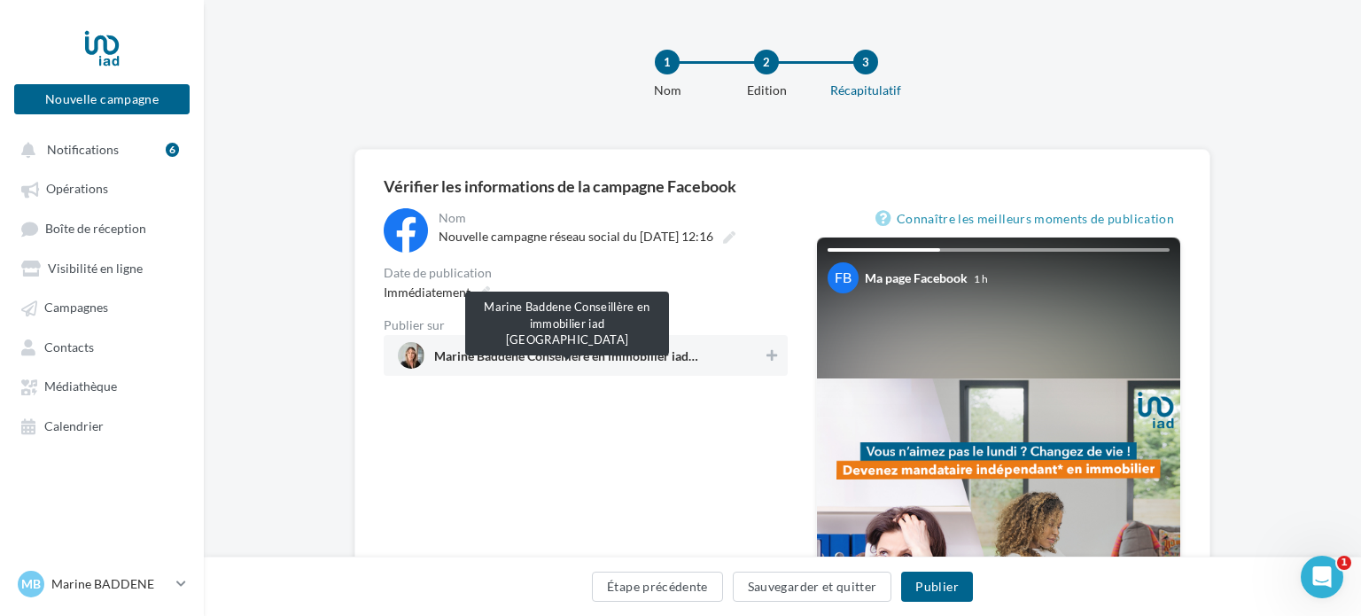
click at [607, 362] on span "Marine Baddene Conseillère en immobilier iad France" at bounding box center [567, 359] width 266 height 19
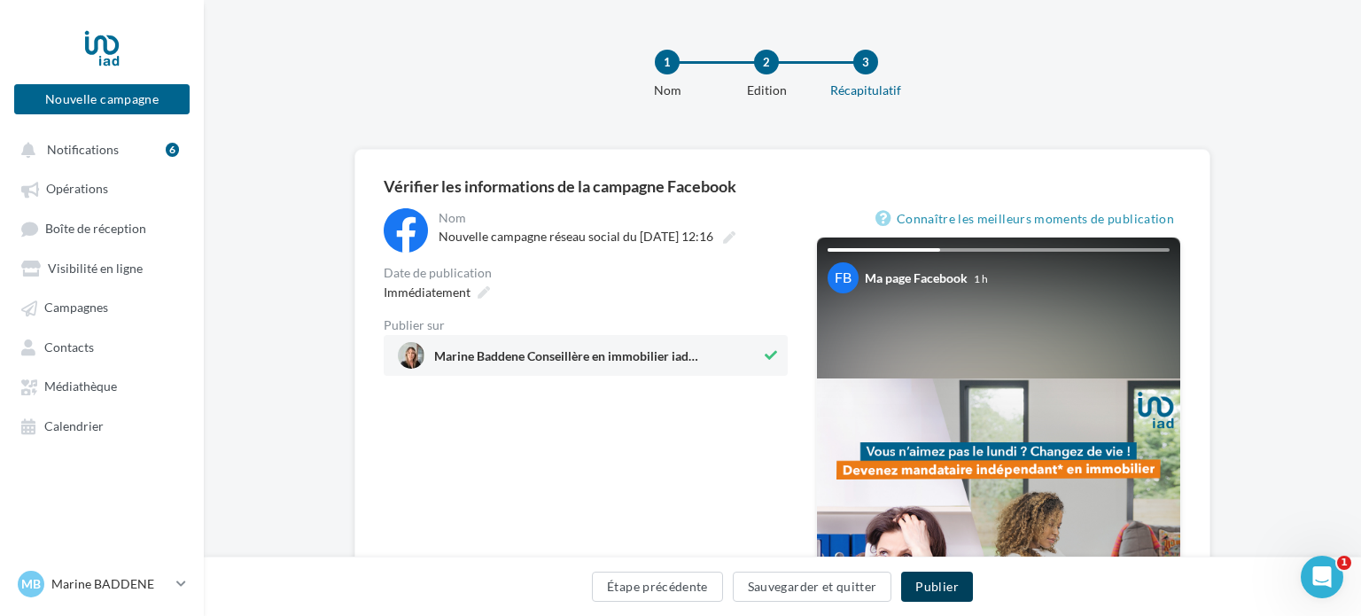
click at [940, 592] on button "Publier" at bounding box center [936, 587] width 71 height 30
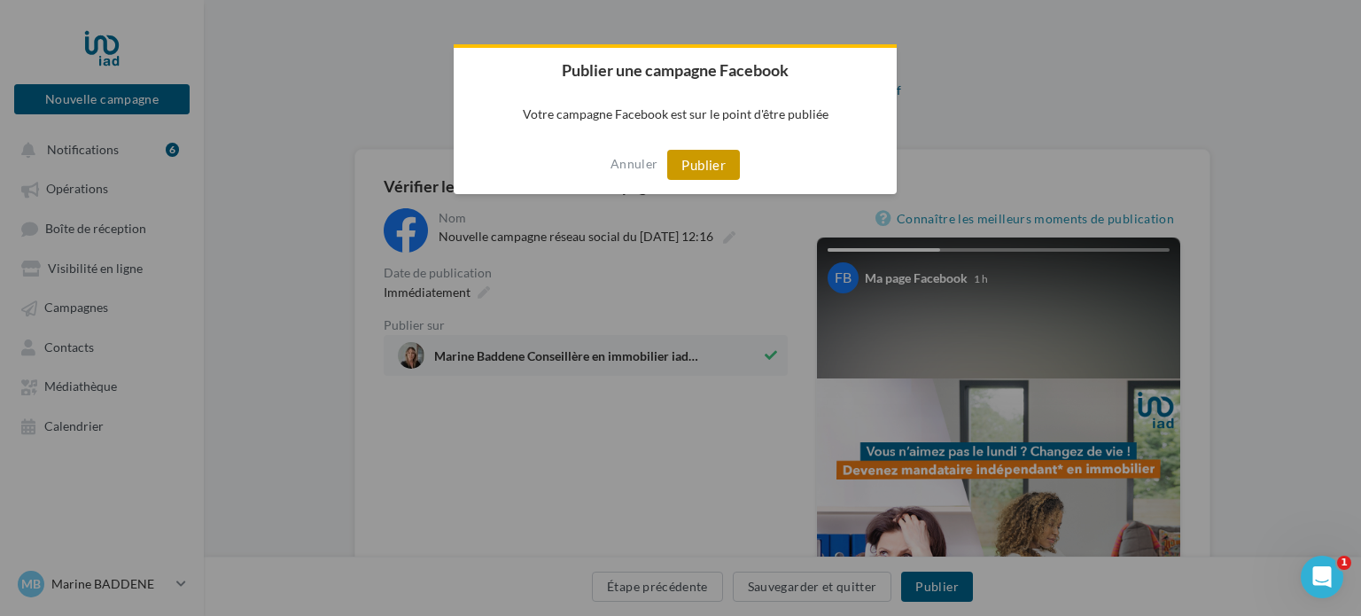
click at [723, 154] on button "Publier" at bounding box center [703, 165] width 73 height 30
